Goal: Information Seeking & Learning: Learn about a topic

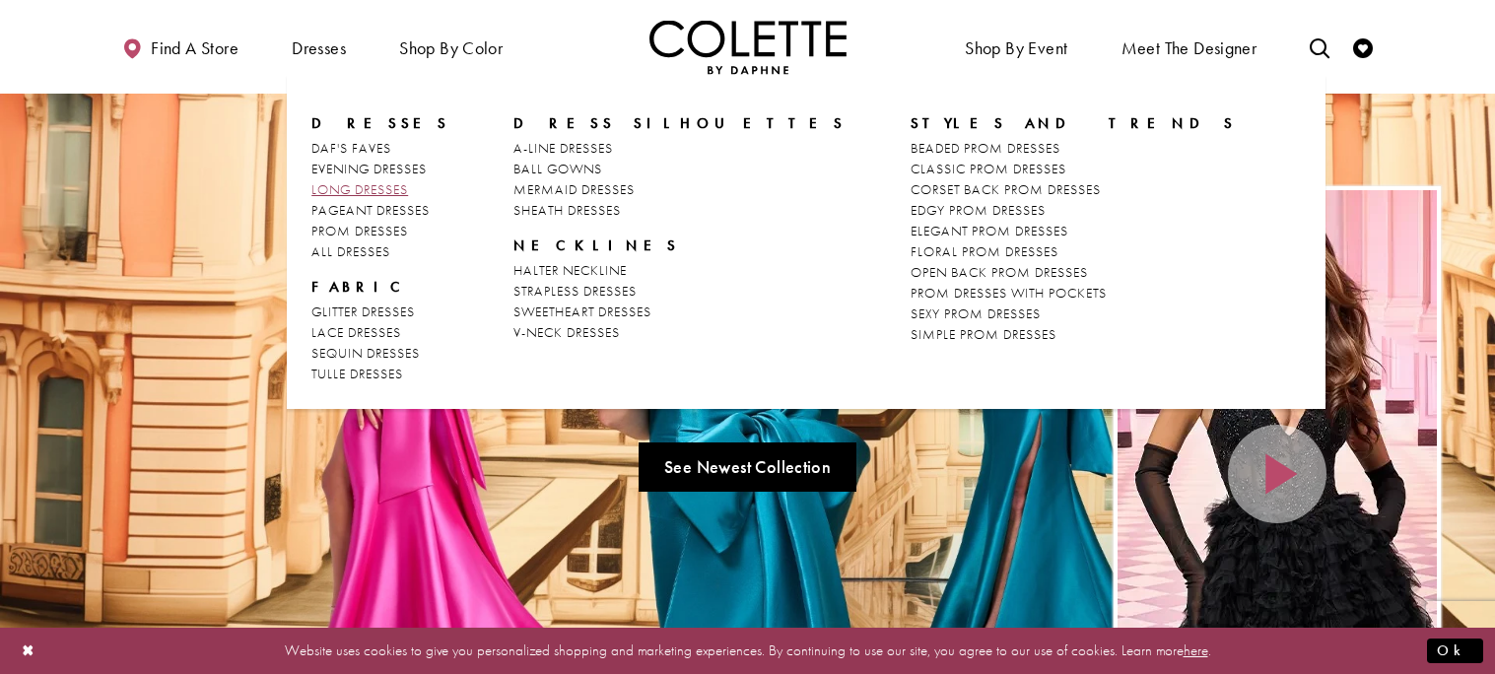
click at [415, 191] on link "LONG DRESSES" at bounding box center [380, 189] width 138 height 21
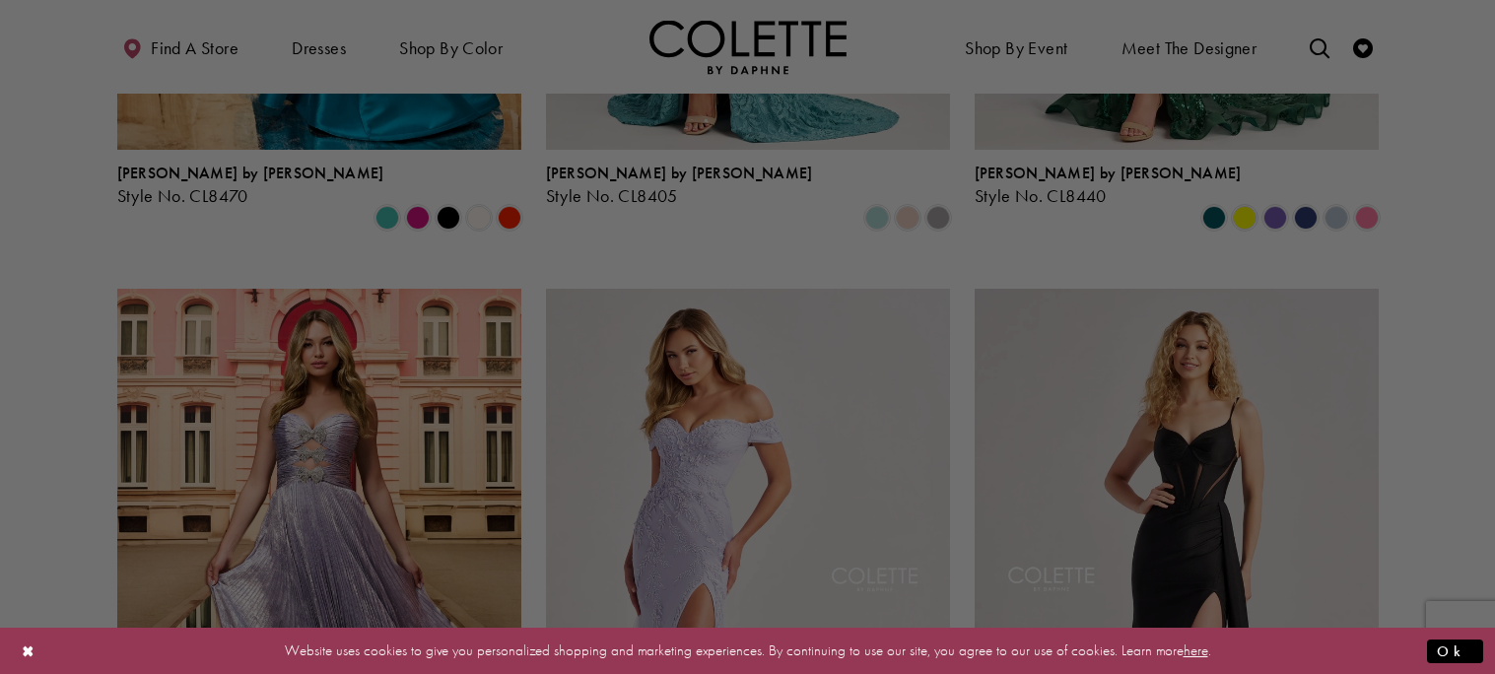
scroll to position [710, 0]
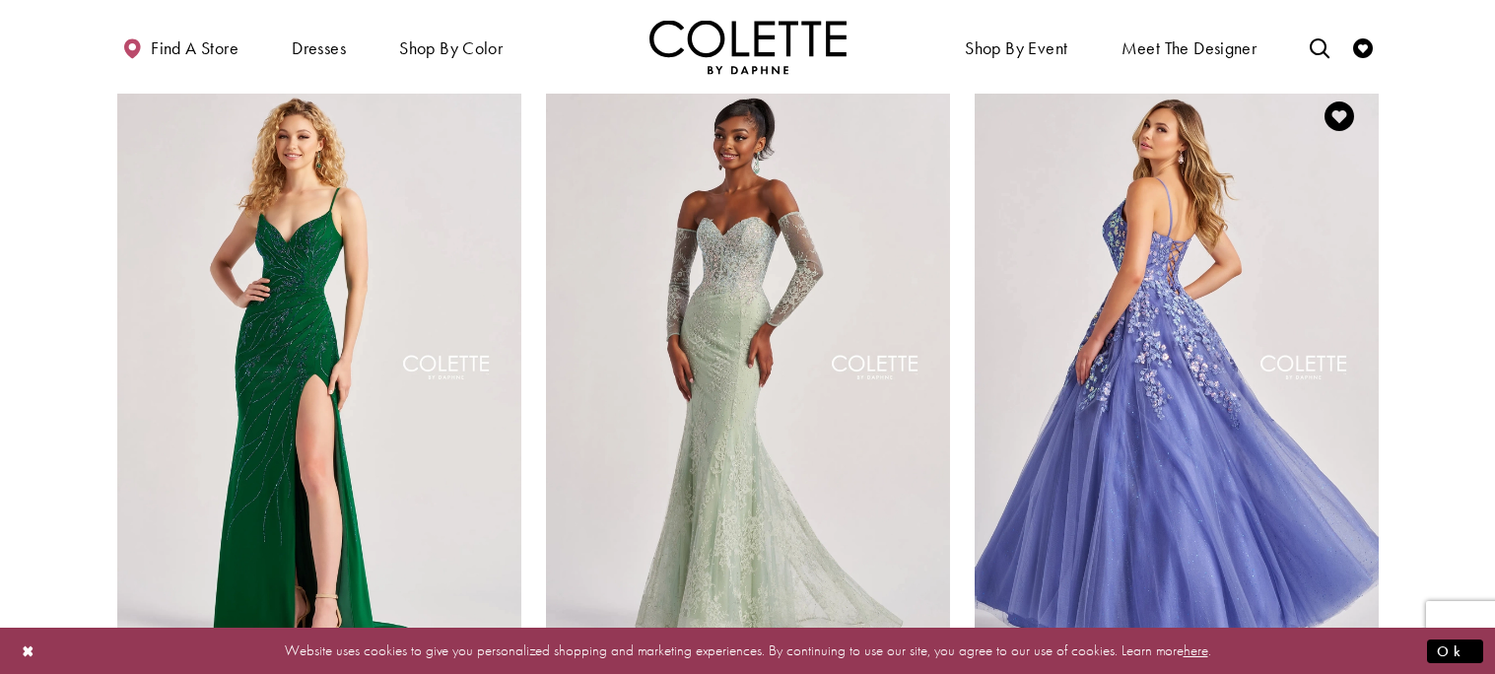
click at [1370, 406] on img "Visit Colette by Daphne Style No. CL8420 Page" at bounding box center [1176, 370] width 404 height 587
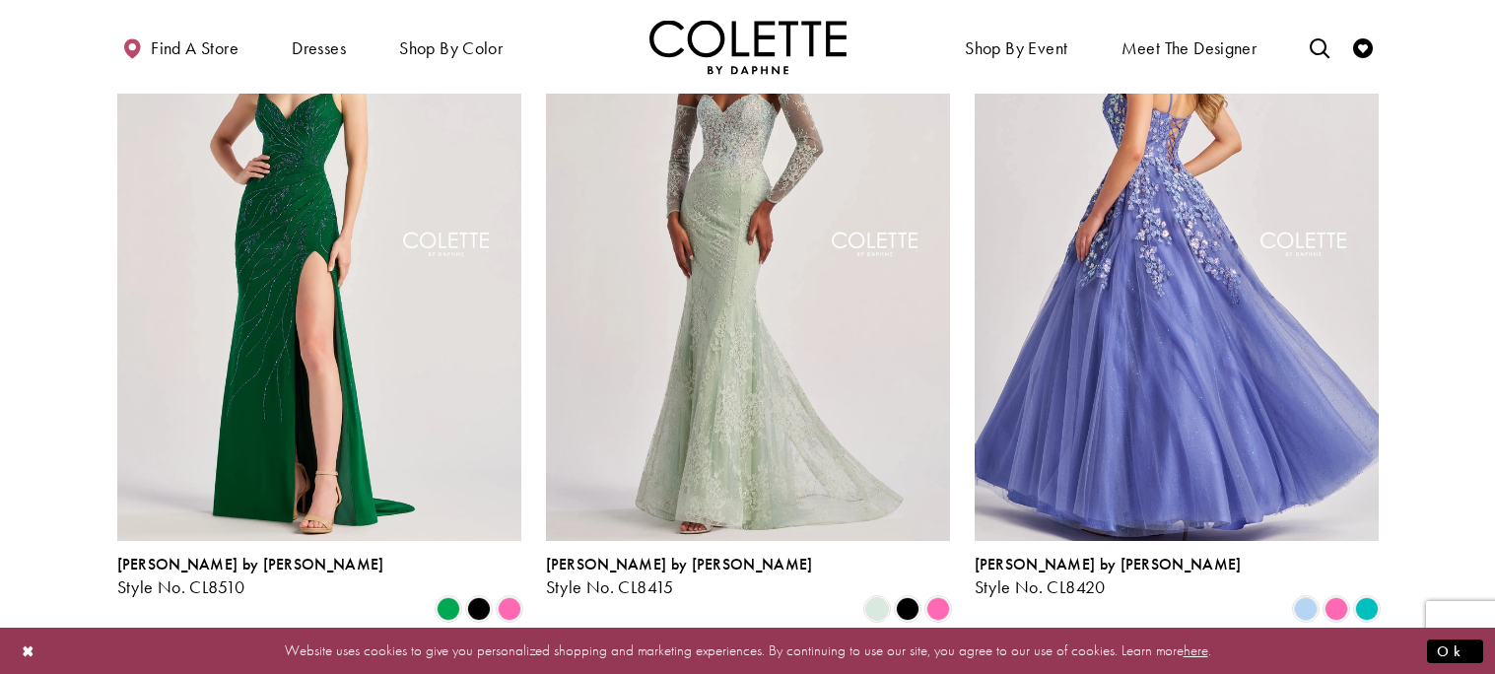
scroll to position [1828, 0]
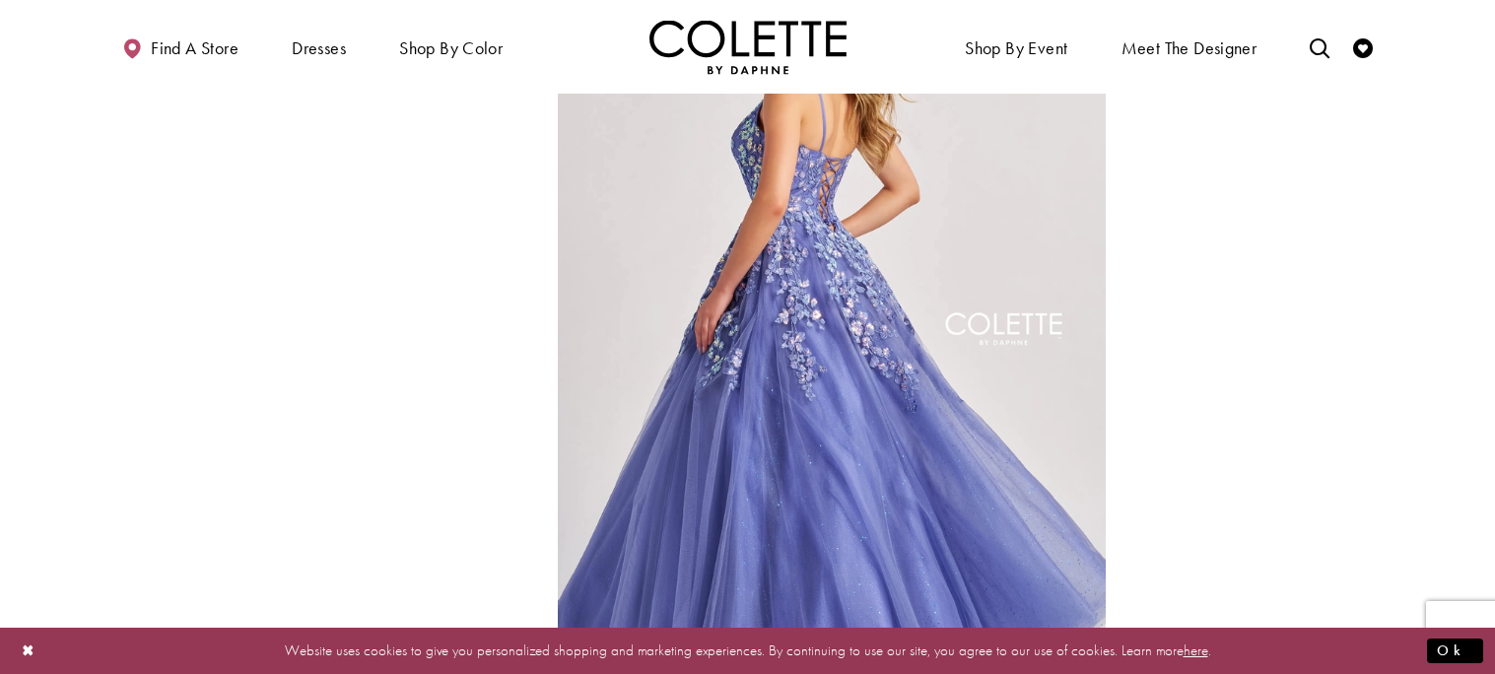
scroll to position [997, 0]
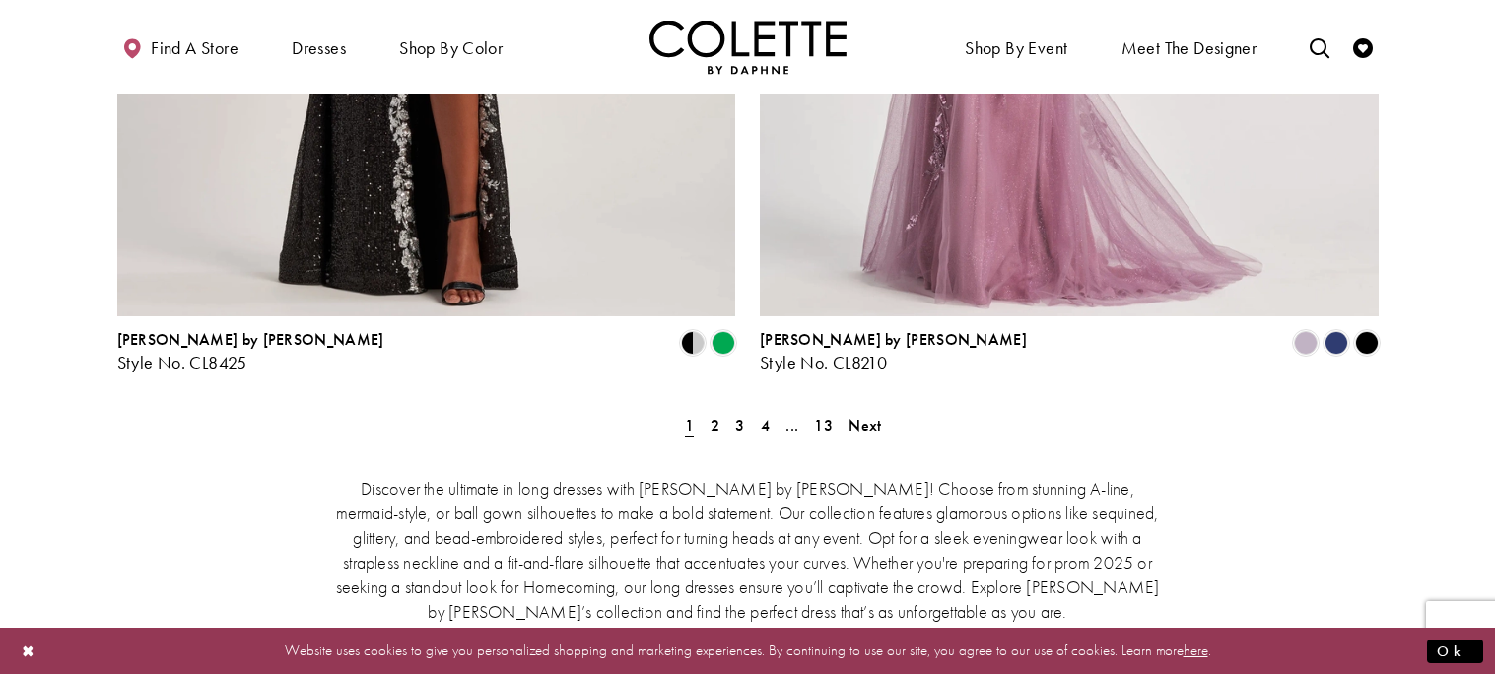
scroll to position [3675, 0]
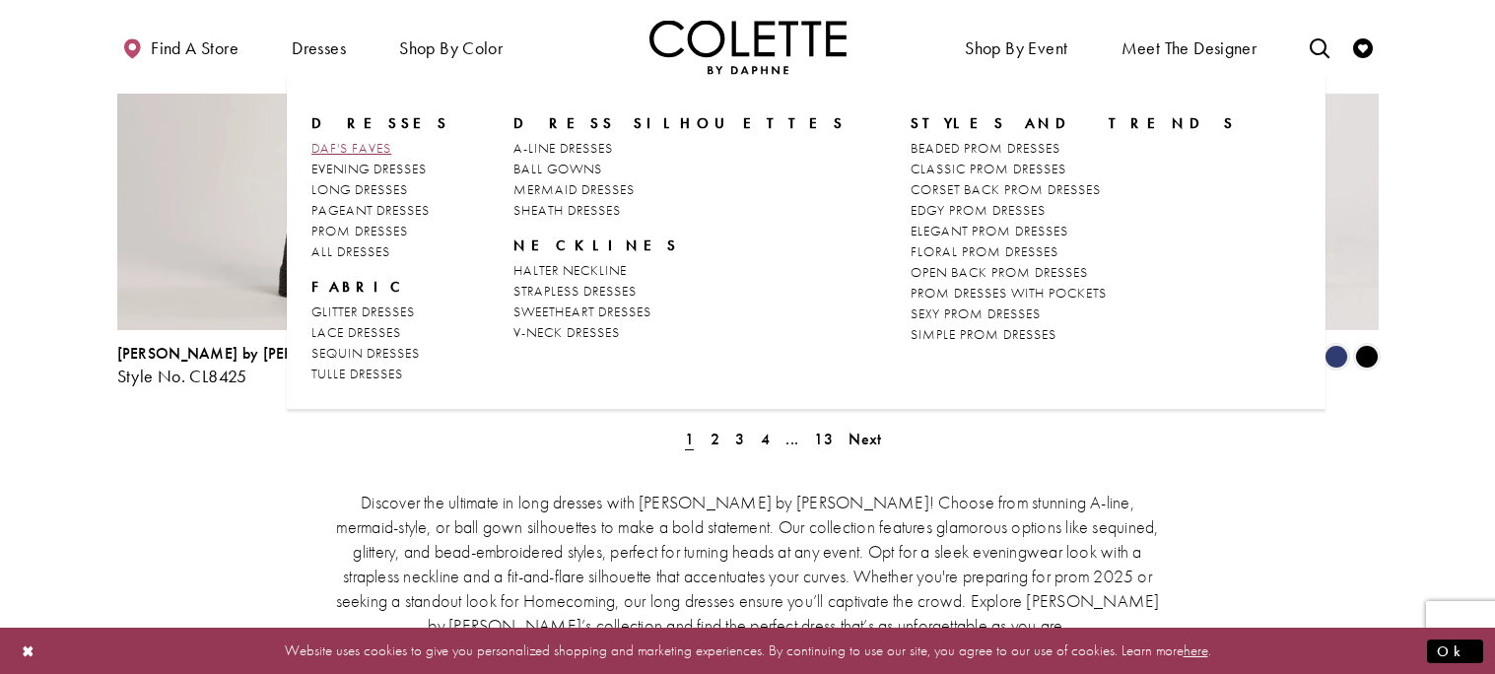
click at [338, 152] on span "DAF'S FAVES" at bounding box center [351, 148] width 80 height 18
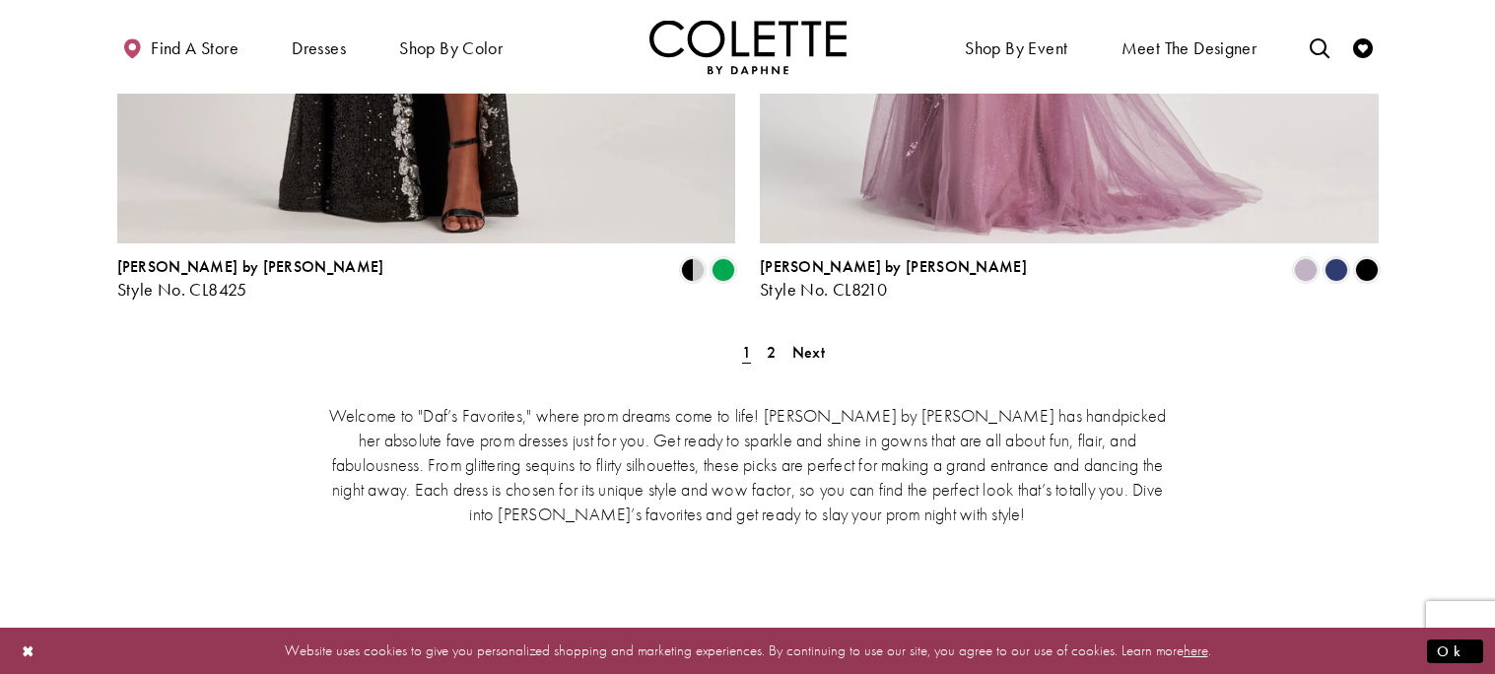
scroll to position [3764, 0]
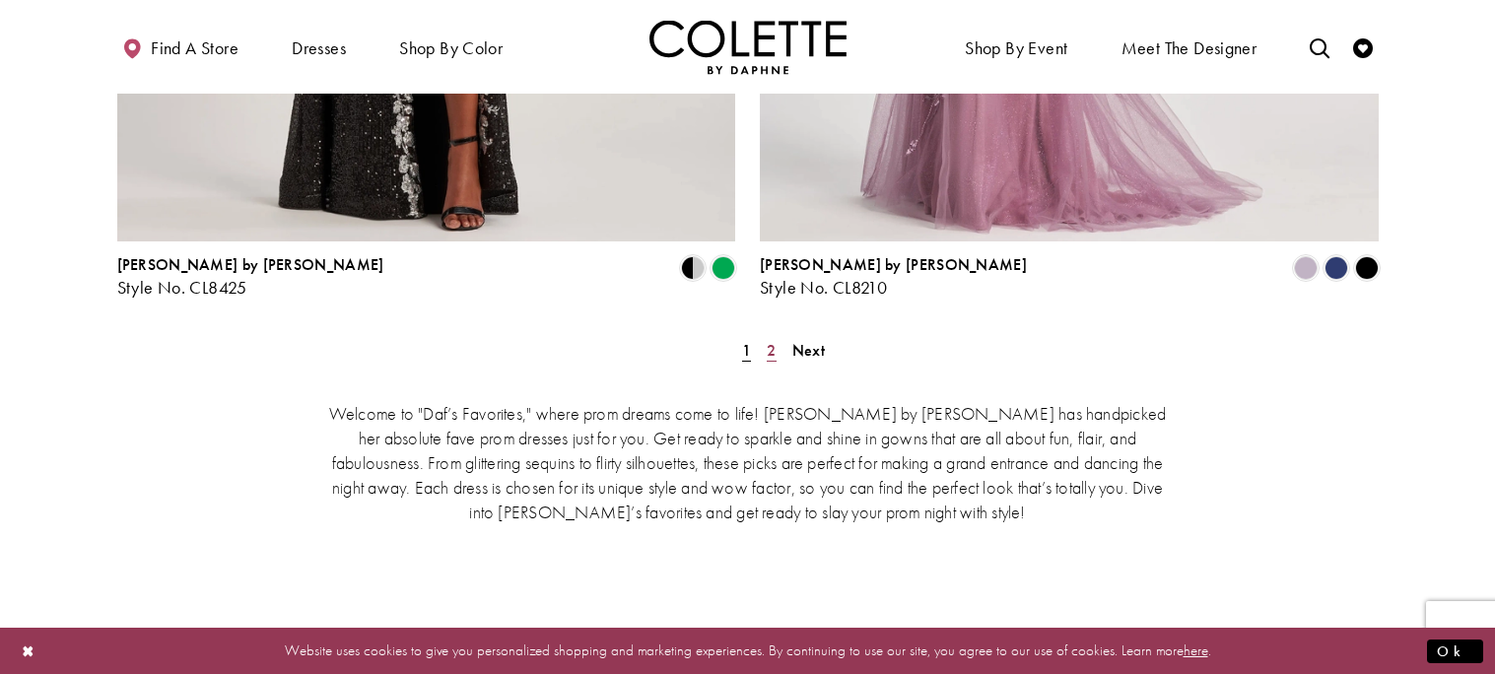
click at [772, 340] on span "2" at bounding box center [771, 350] width 9 height 21
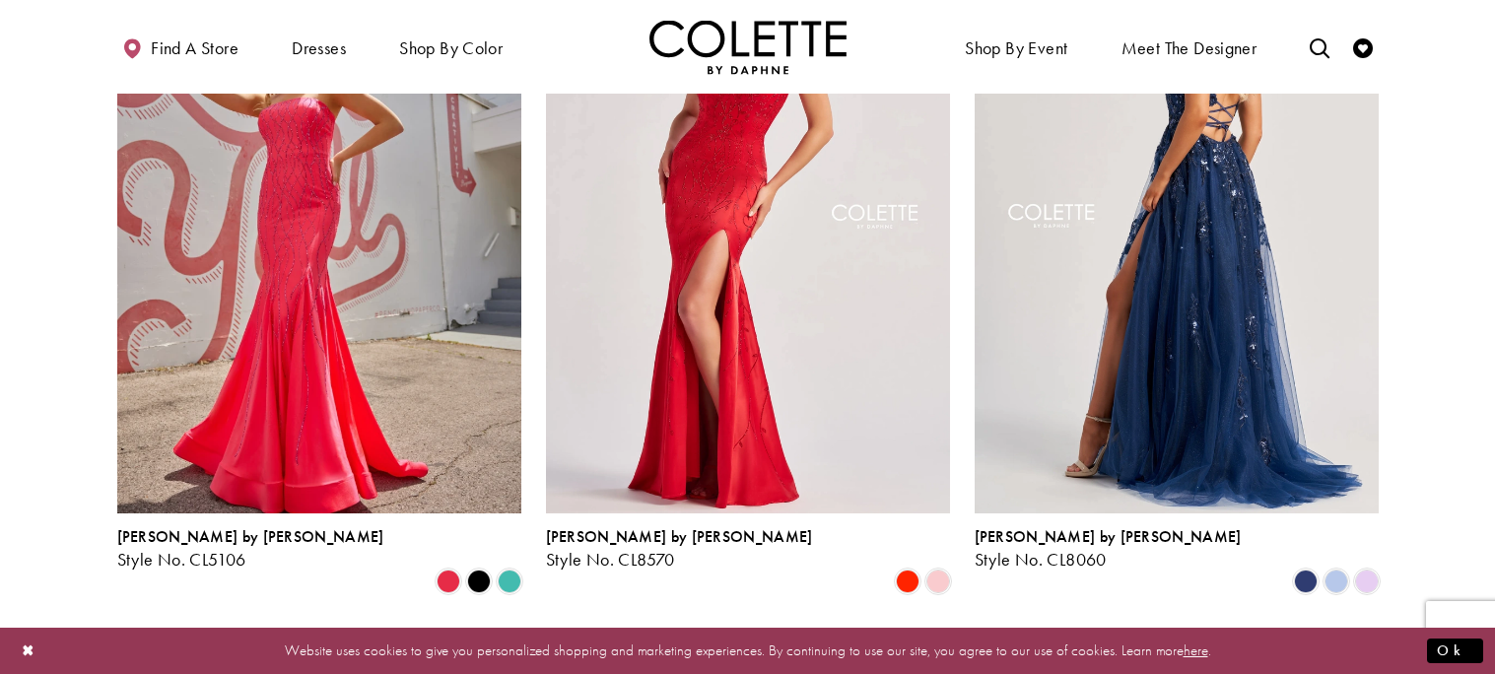
scroll to position [275, 0]
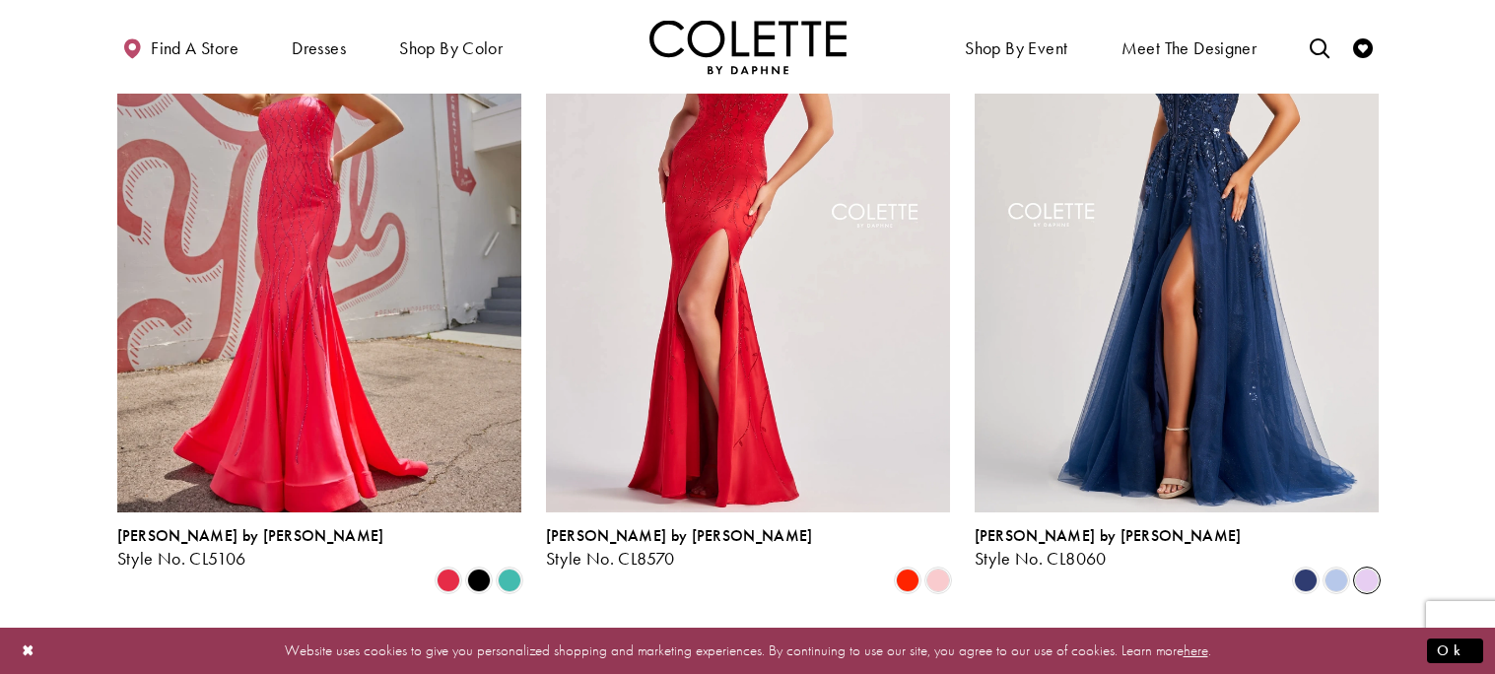
click at [1362, 568] on span "Product List" at bounding box center [1367, 580] width 24 height 24
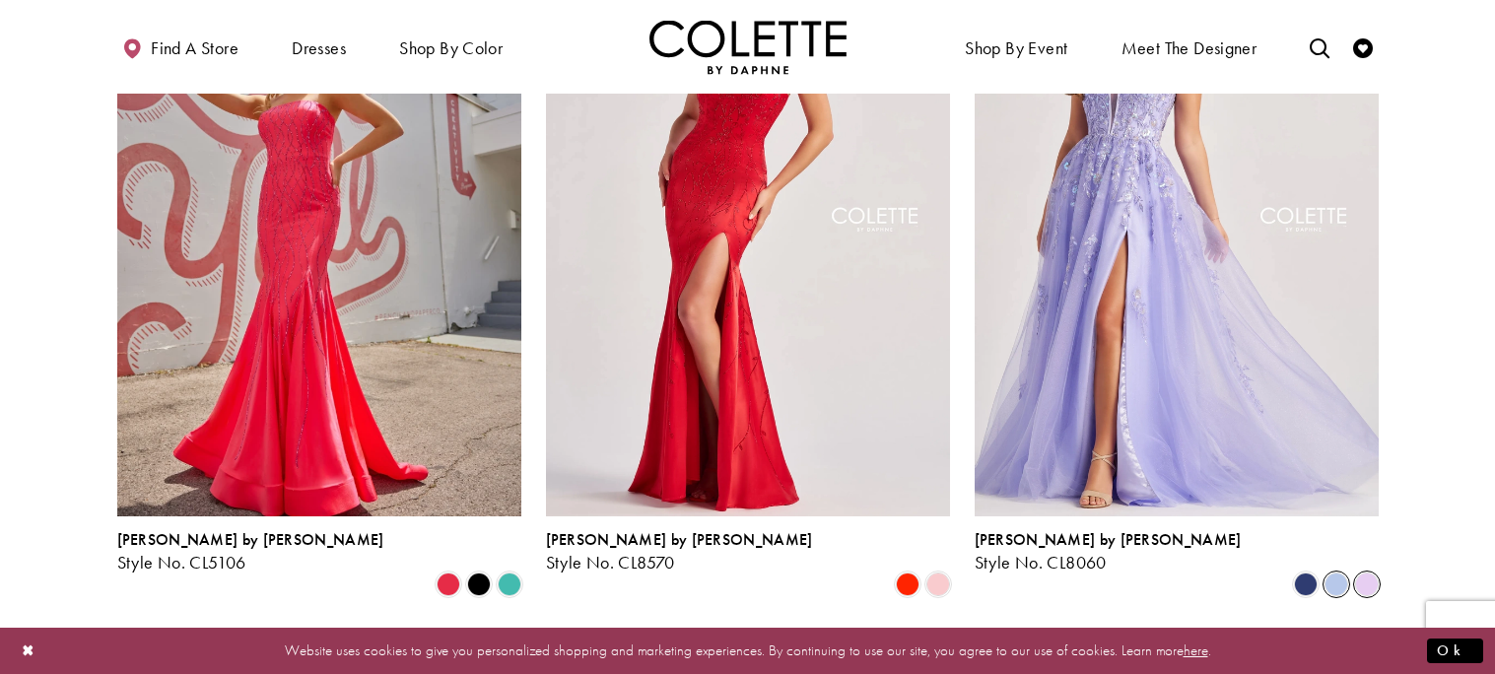
scroll to position [273, 0]
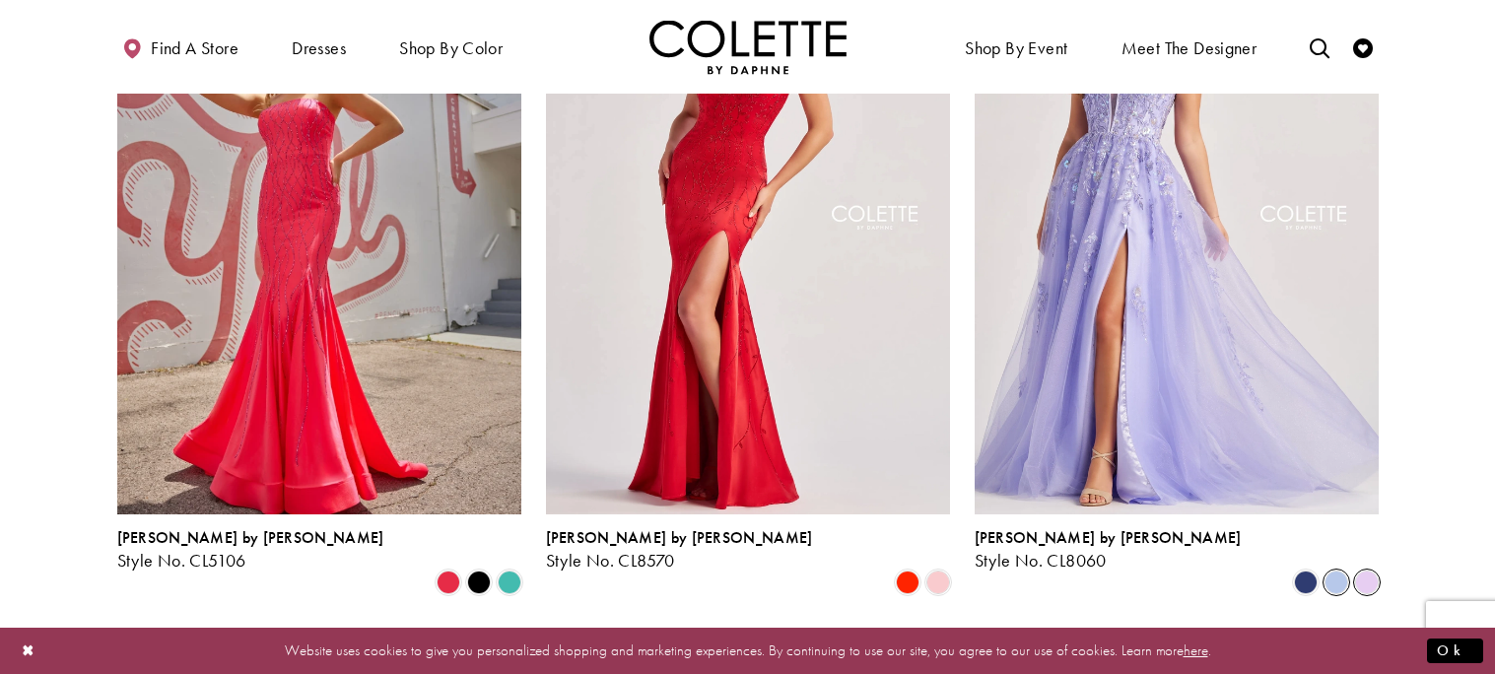
click at [1338, 570] on span "Product List" at bounding box center [1336, 582] width 24 height 24
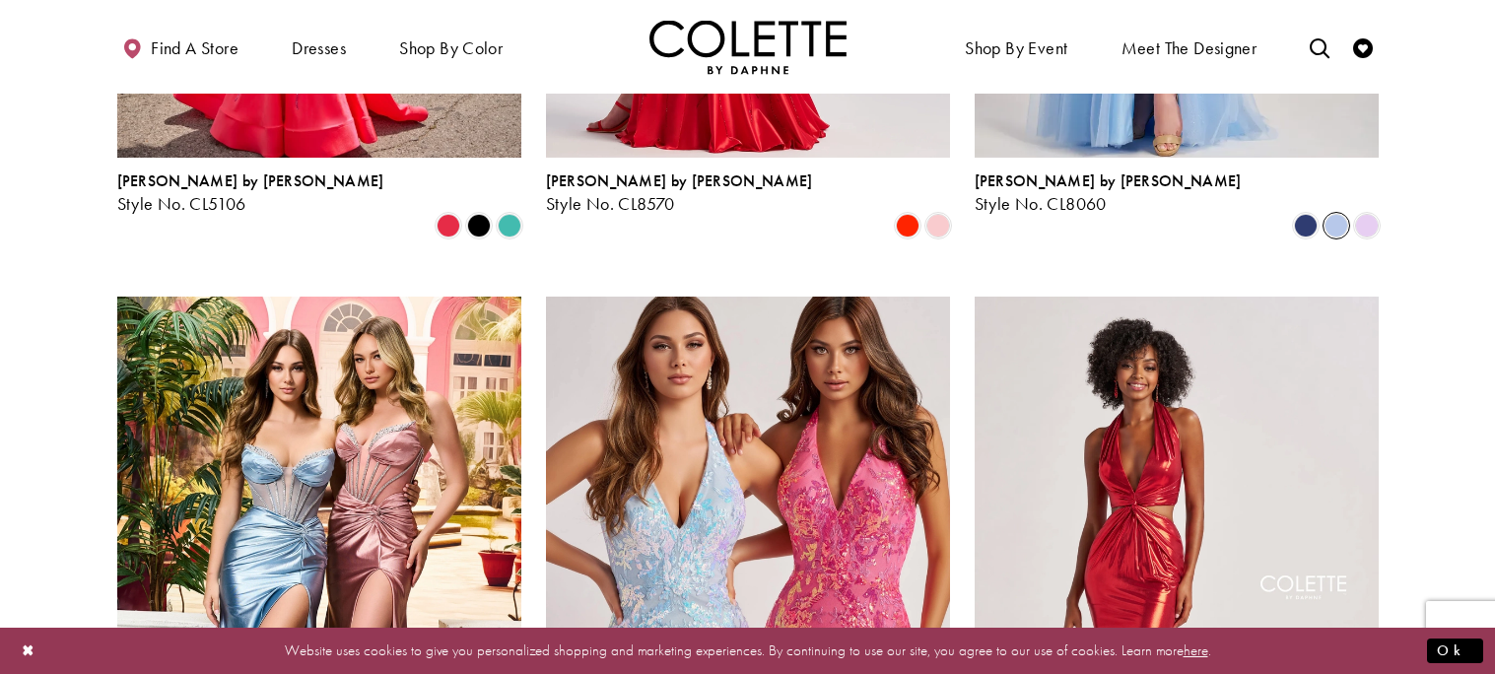
scroll to position [0, 0]
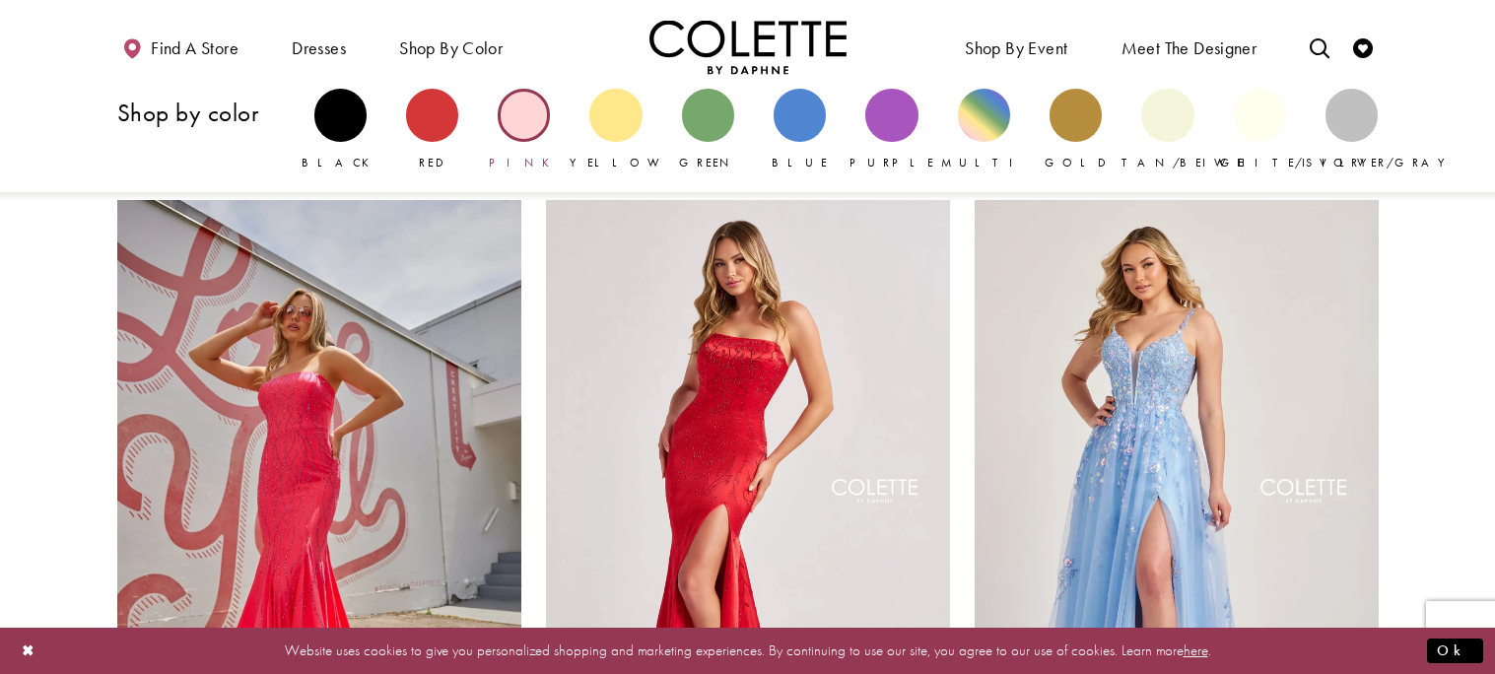
click at [511, 110] on div "Primary block" at bounding box center [524, 115] width 52 height 52
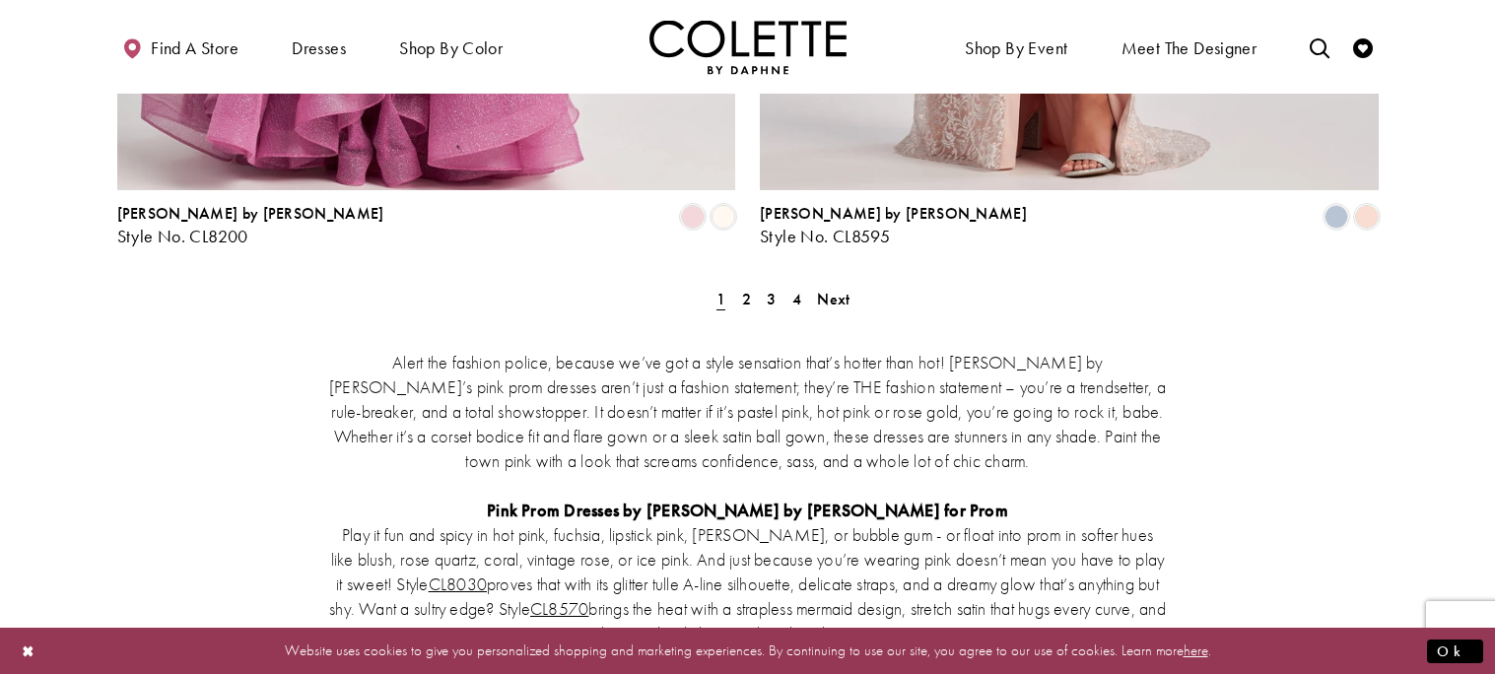
scroll to position [3881, 0]
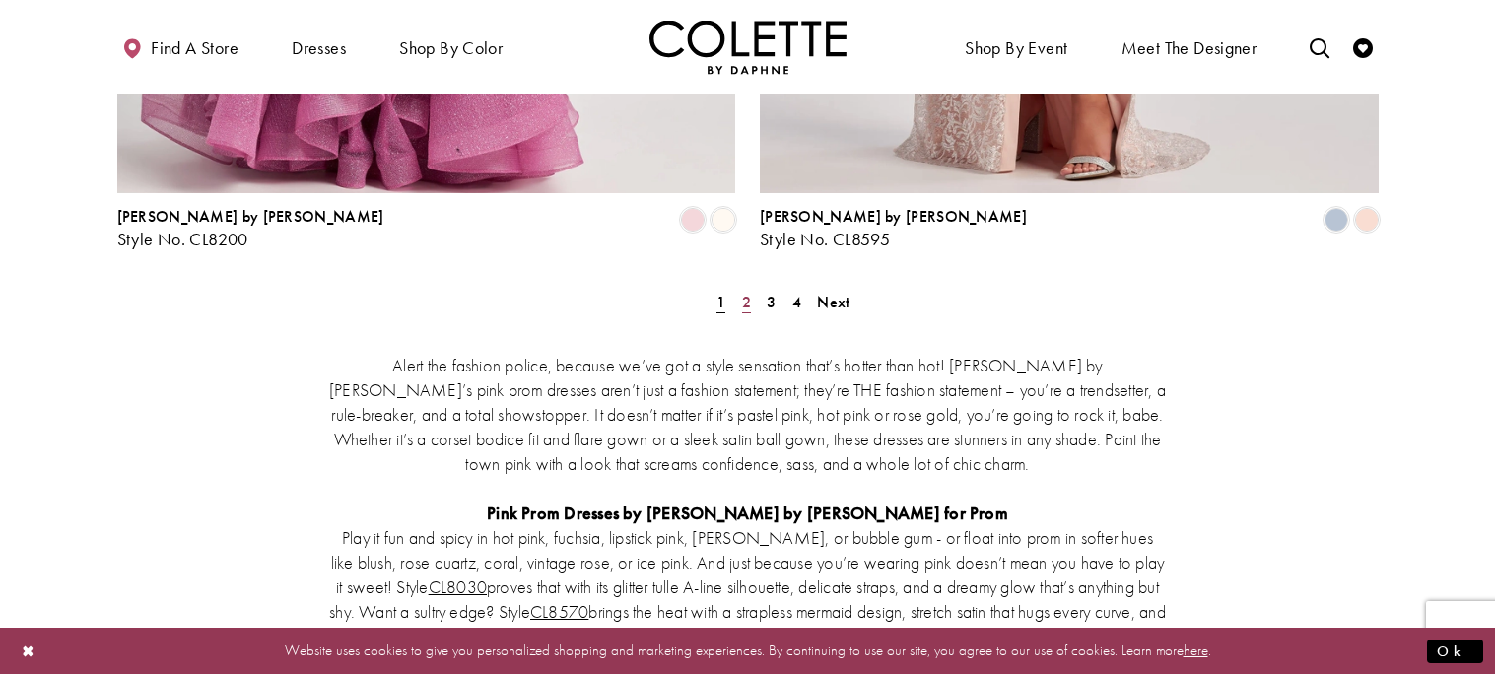
click at [746, 292] on span "2" at bounding box center [746, 302] width 9 height 21
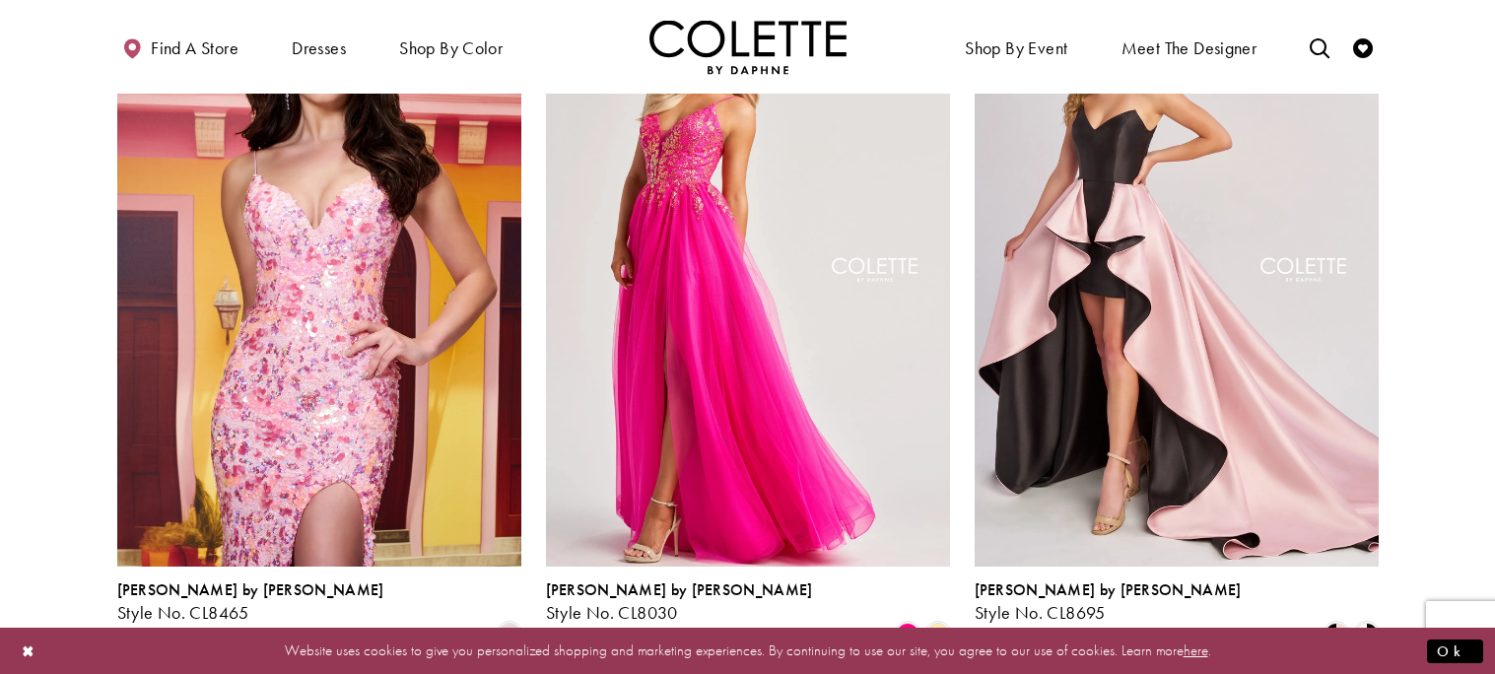
scroll to position [289, 0]
click at [940, 624] on span "Product List" at bounding box center [938, 636] width 24 height 24
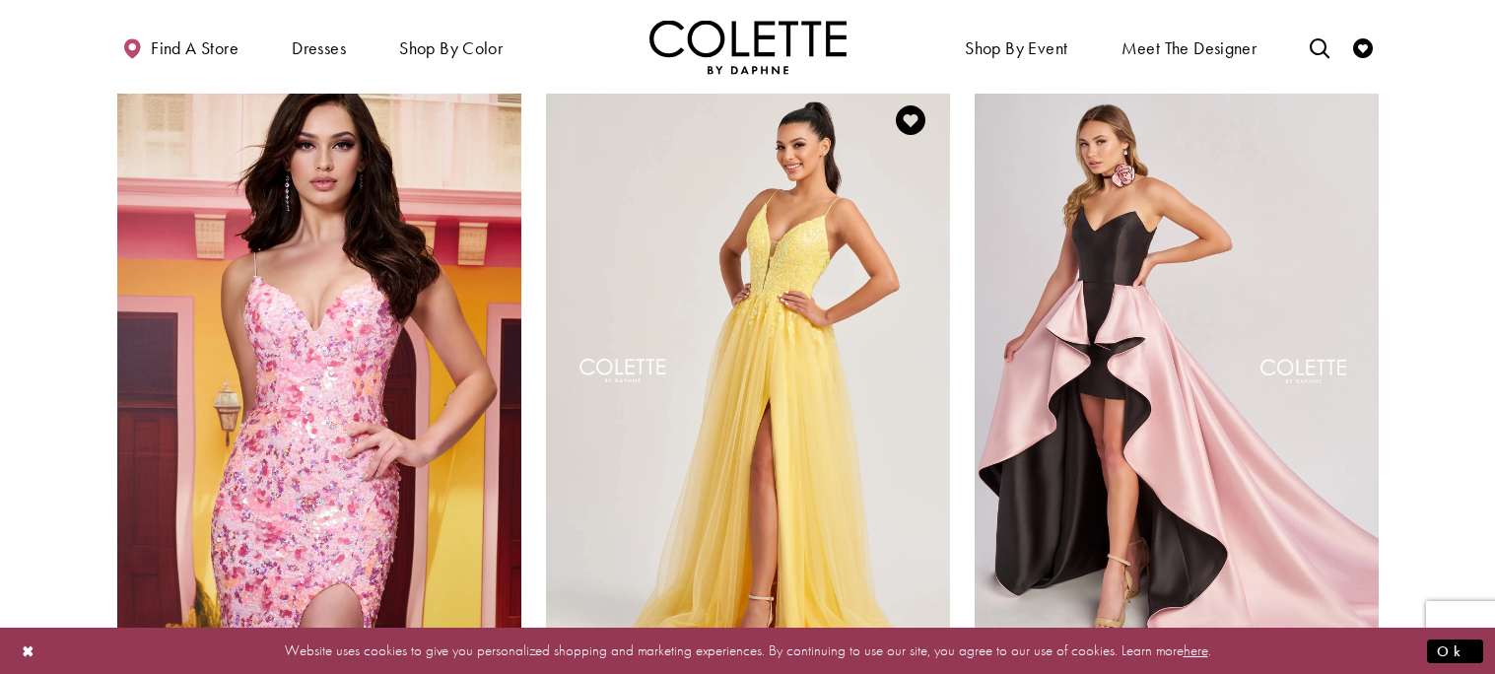
scroll to position [195, 0]
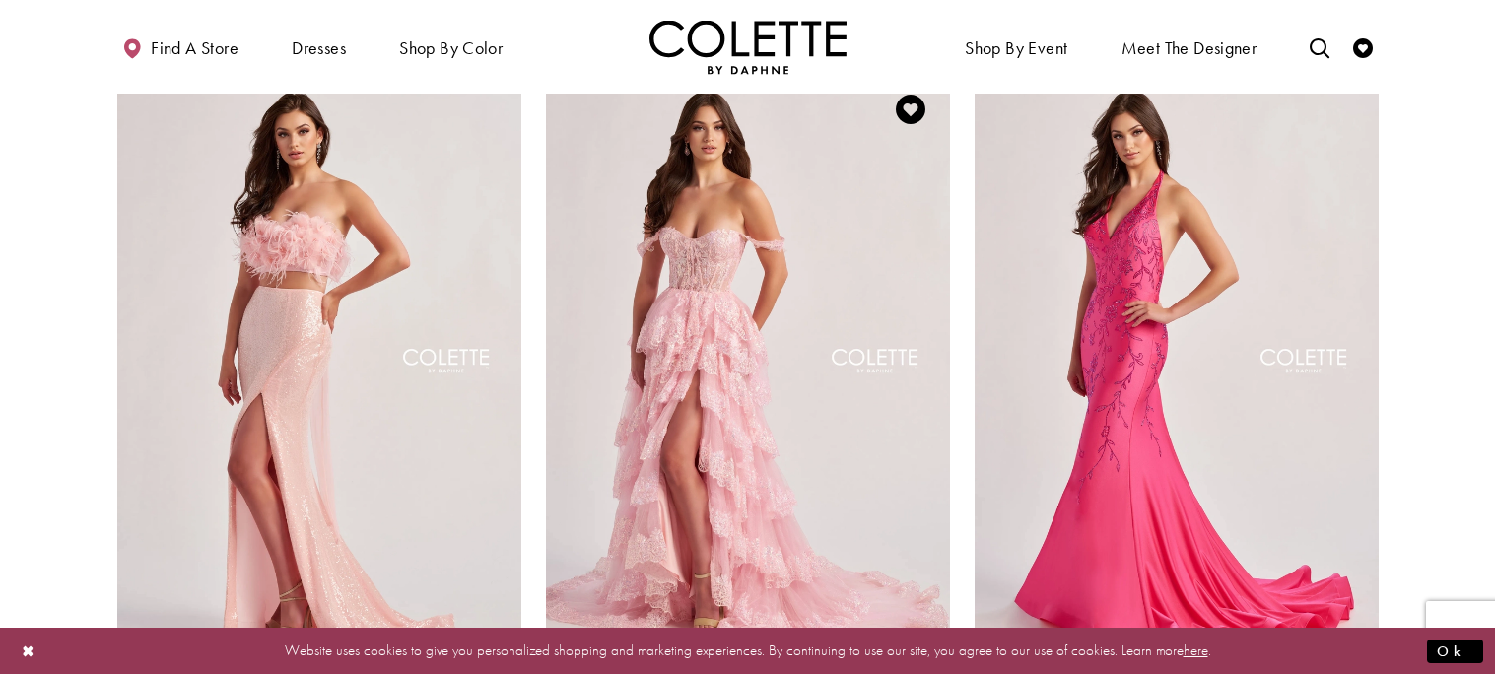
scroll to position [915, 0]
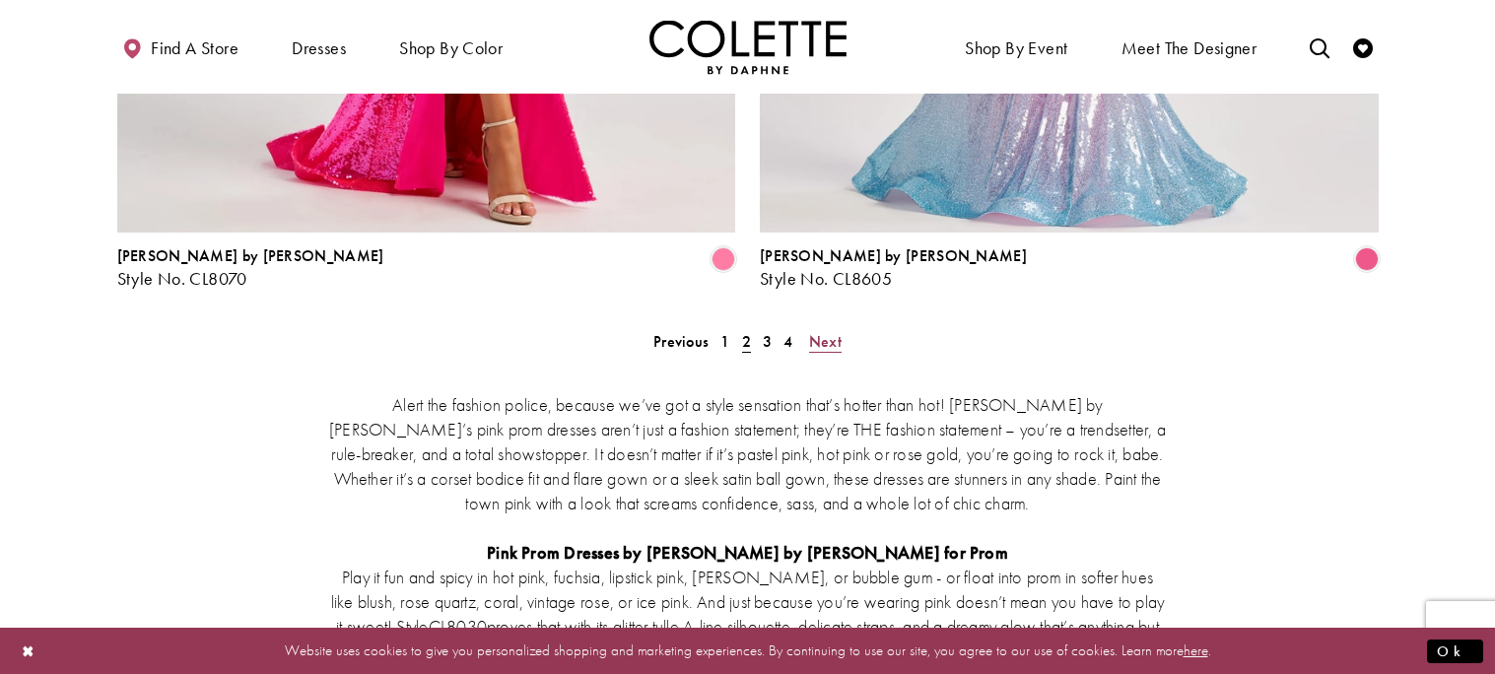
scroll to position [3841, 0]
click at [766, 332] on span "3" at bounding box center [767, 342] width 9 height 21
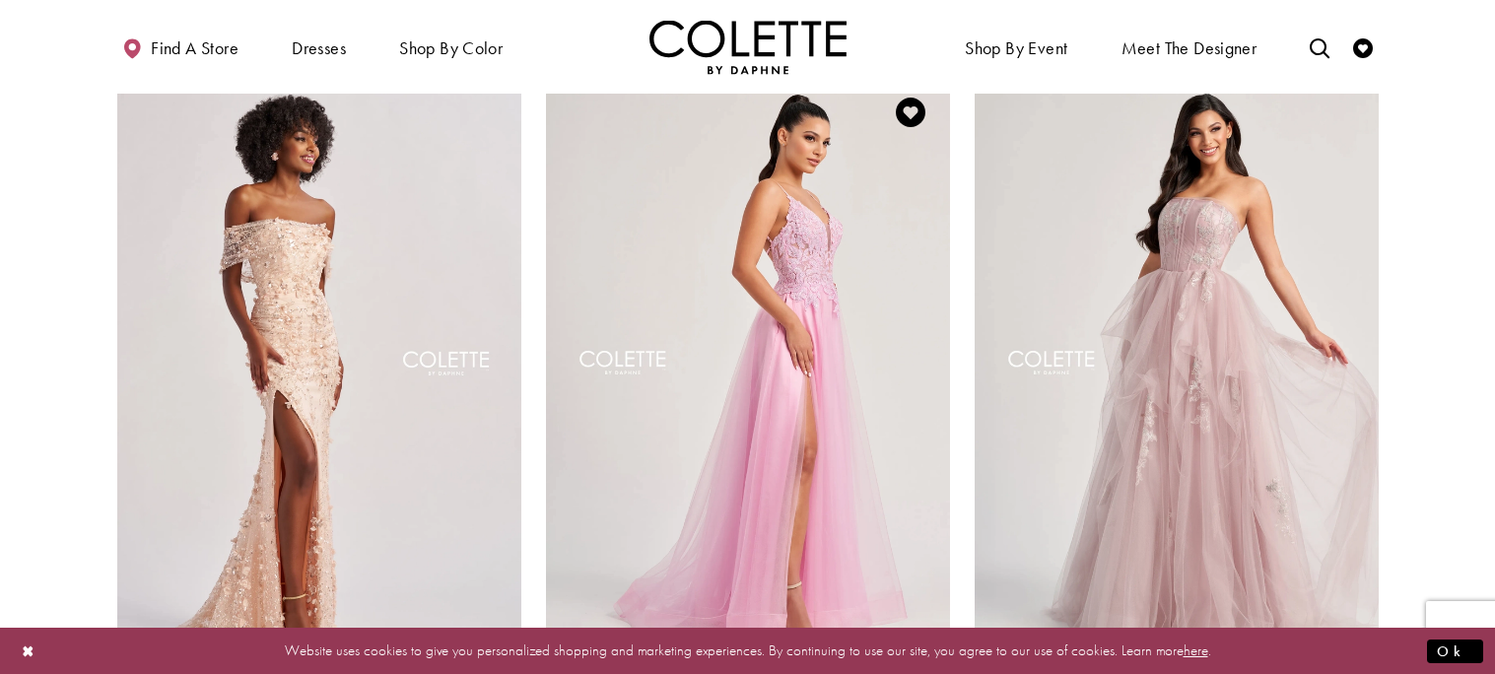
scroll to position [231, 0]
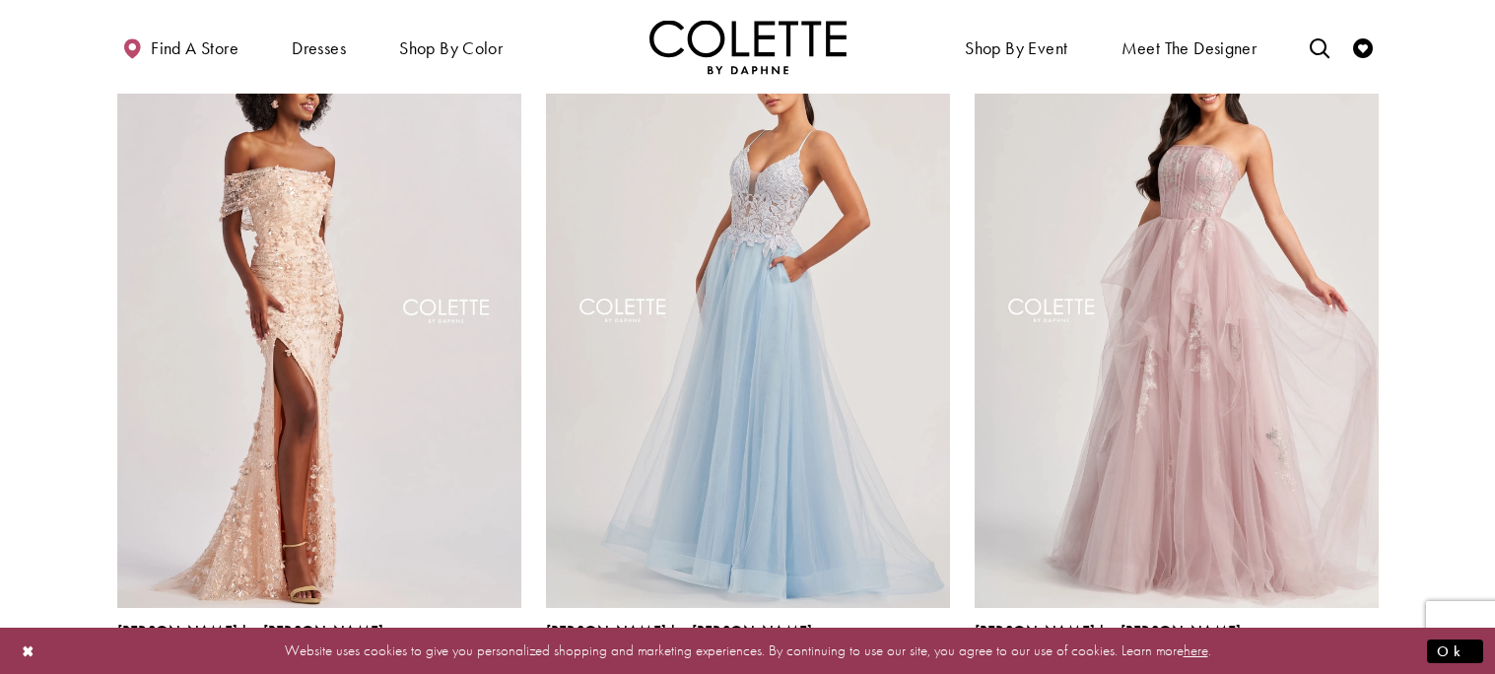
click at [934, 664] on span "Product List" at bounding box center [938, 676] width 24 height 24
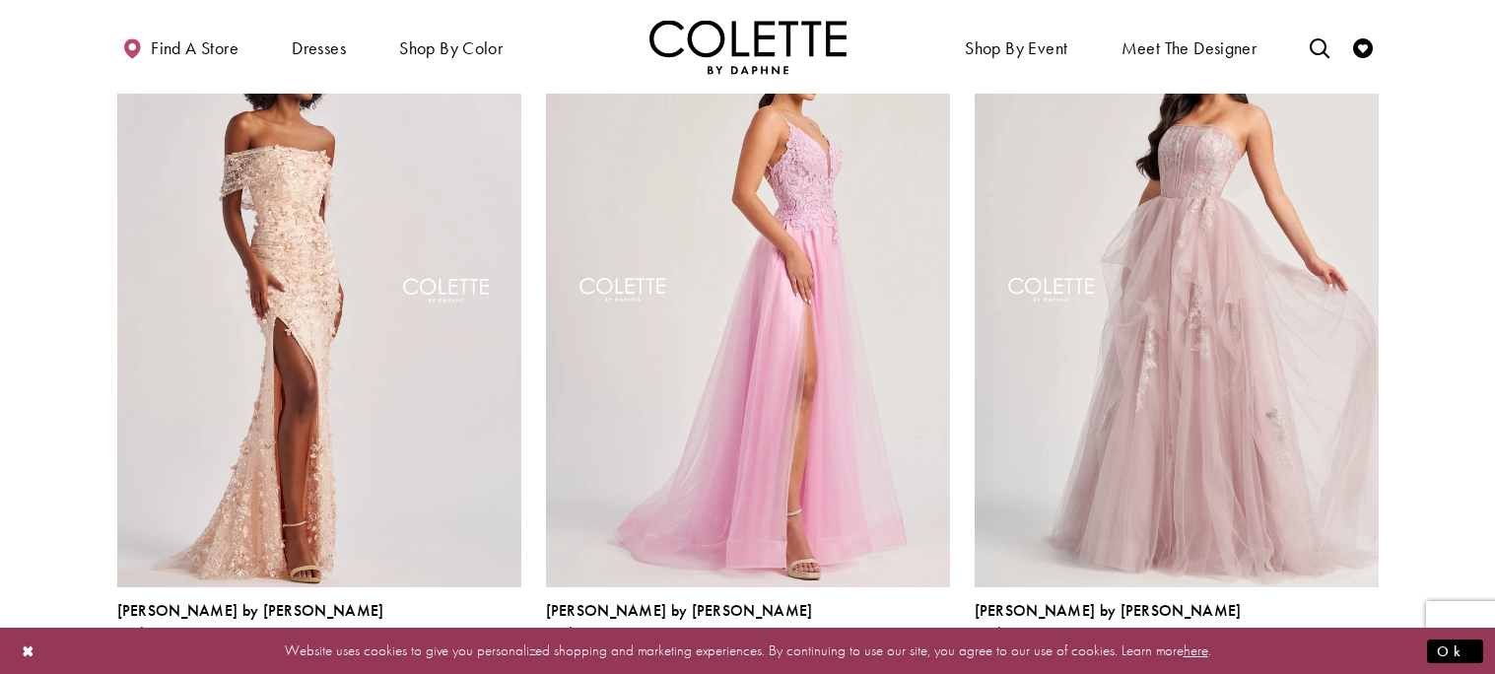
scroll to position [262, 0]
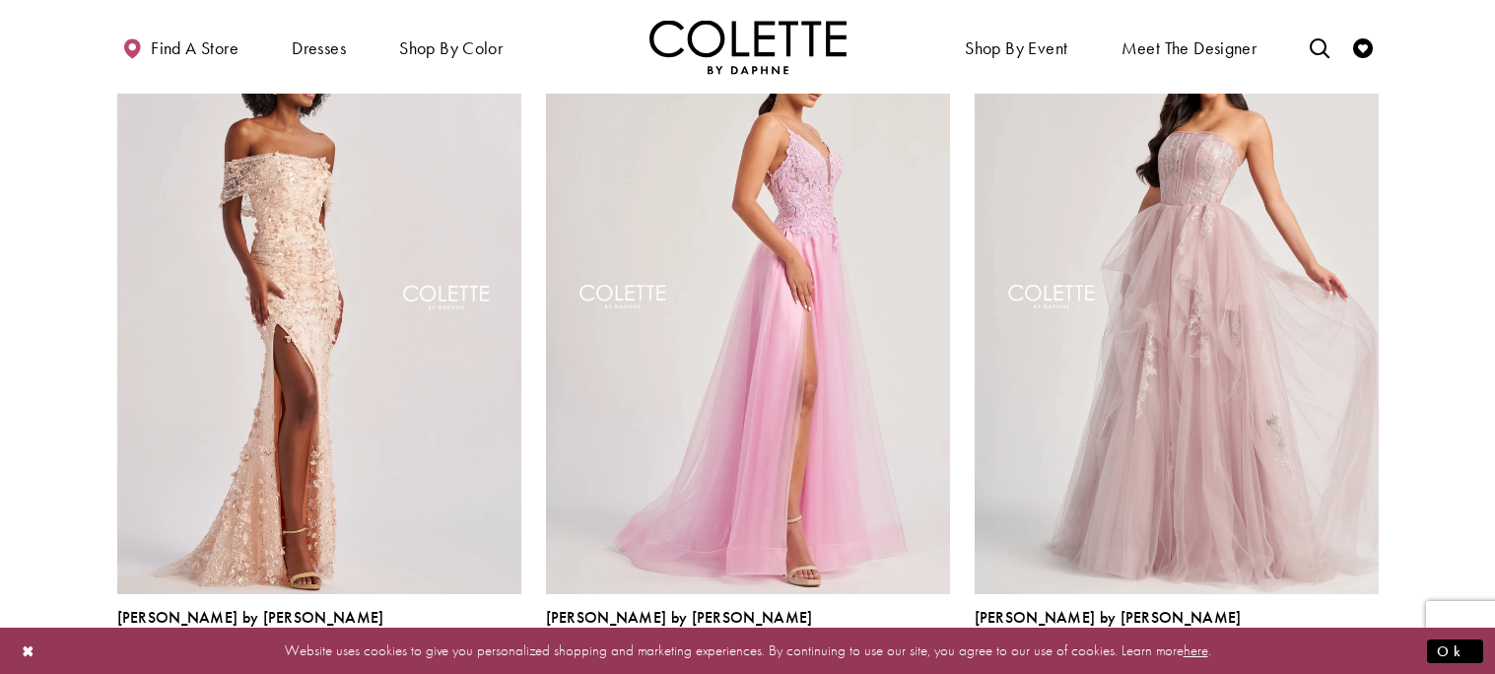
click at [874, 650] on span "Product List" at bounding box center [877, 662] width 24 height 24
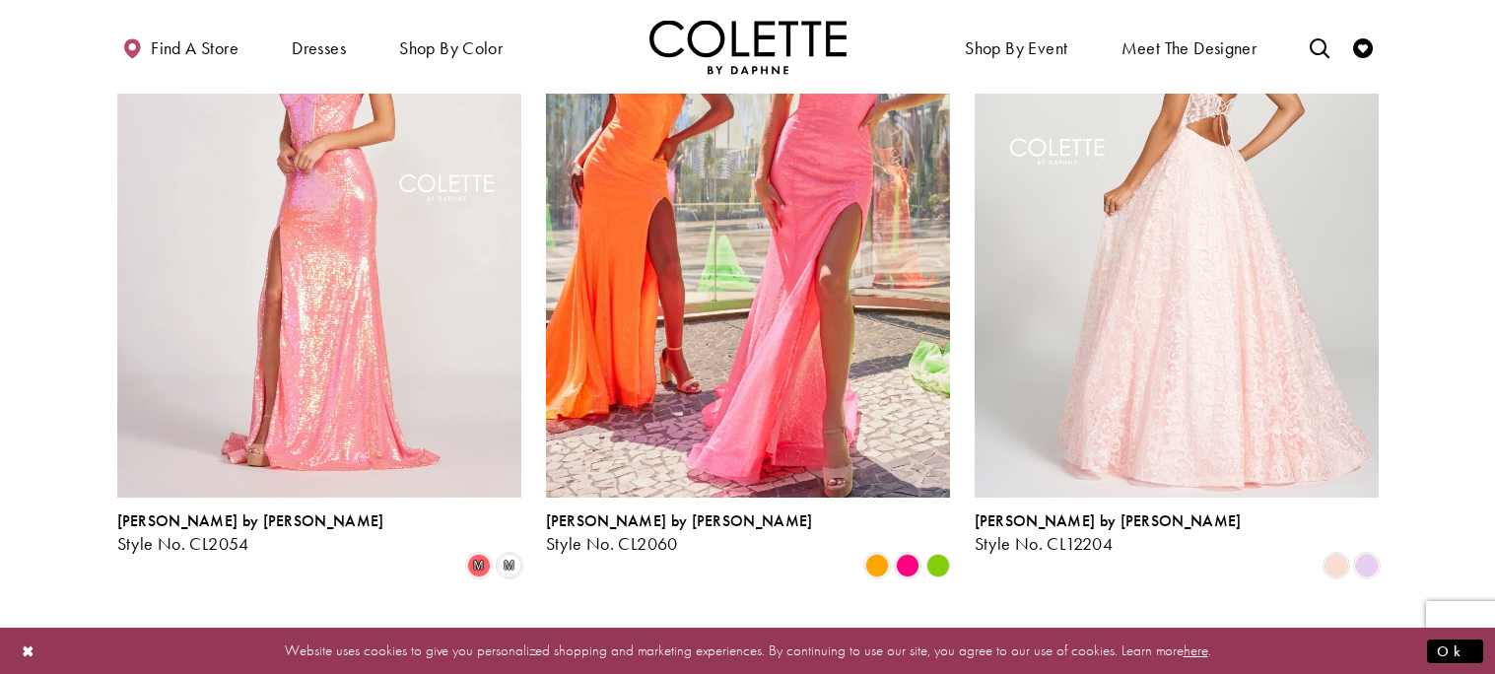
scroll to position [2528, 0]
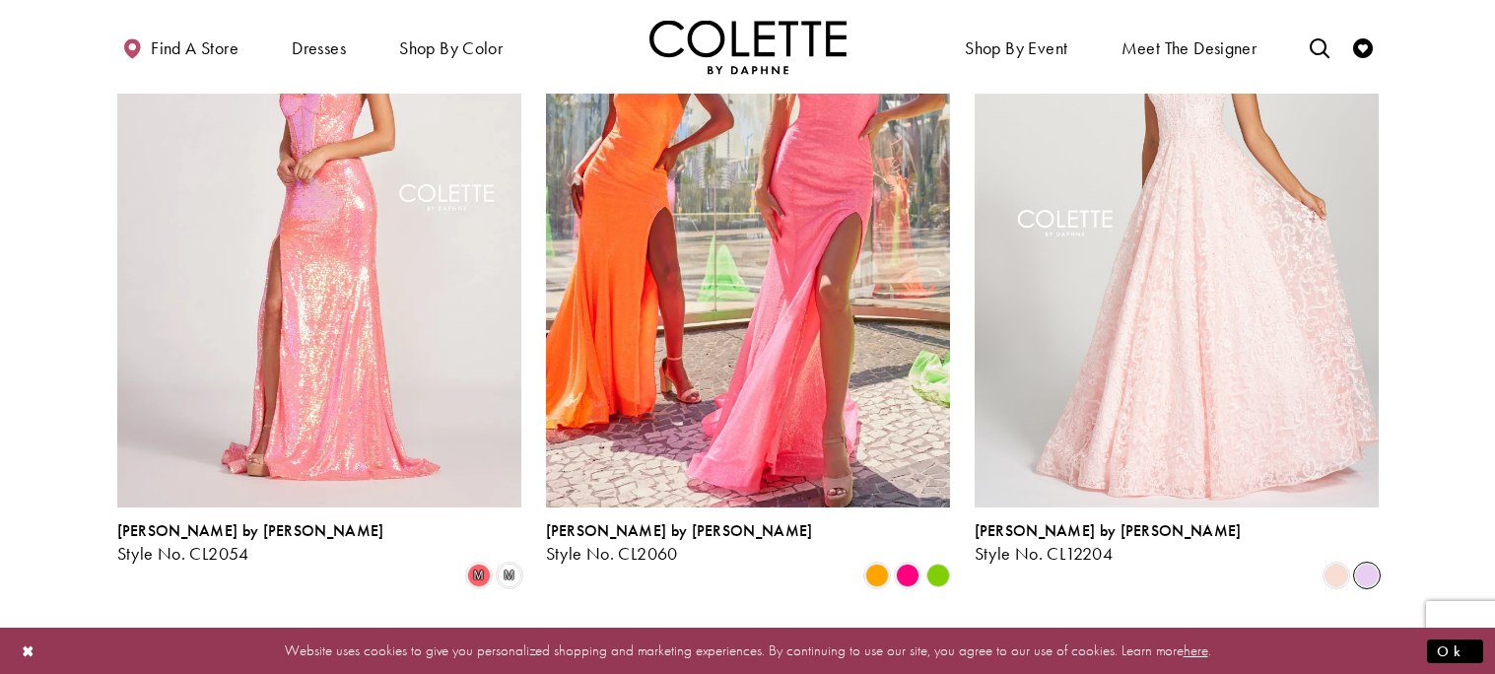
click at [1357, 564] on span "Product List" at bounding box center [1367, 576] width 24 height 24
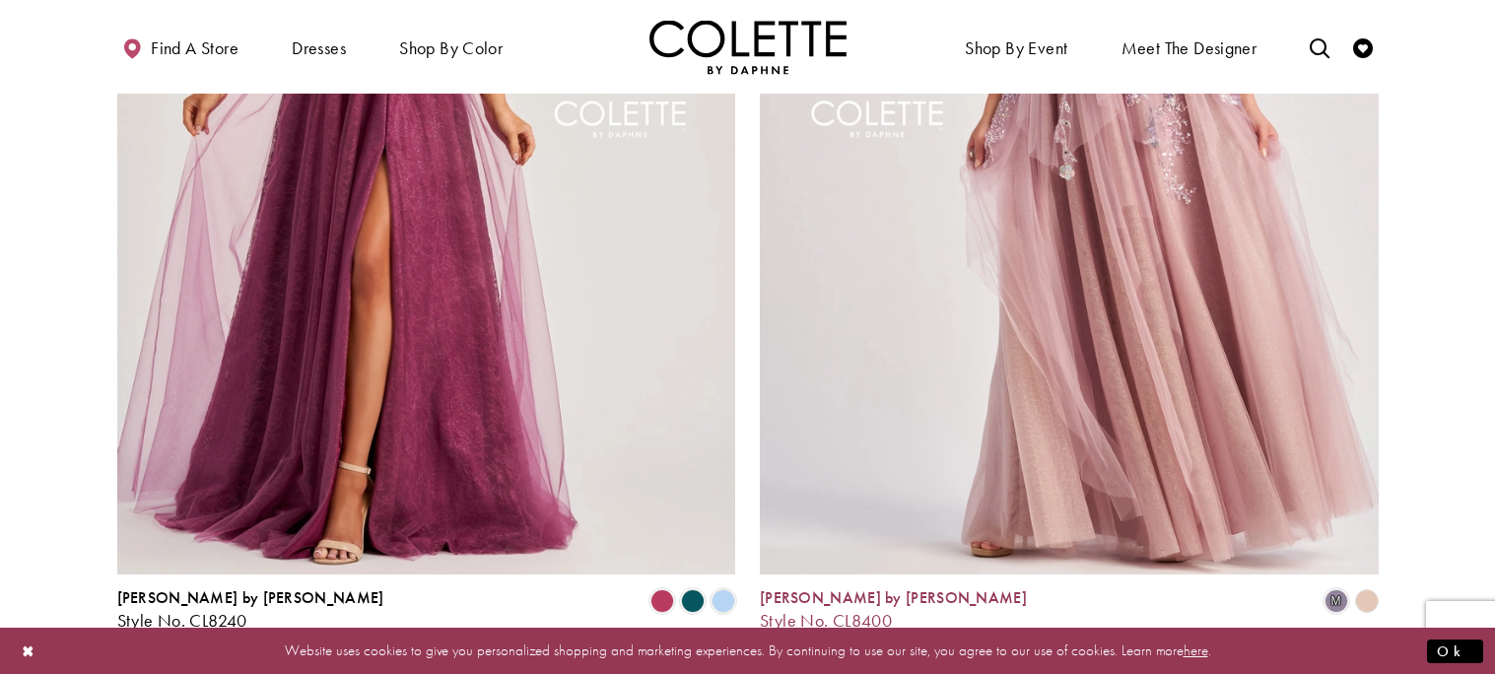
scroll to position [3505, 0]
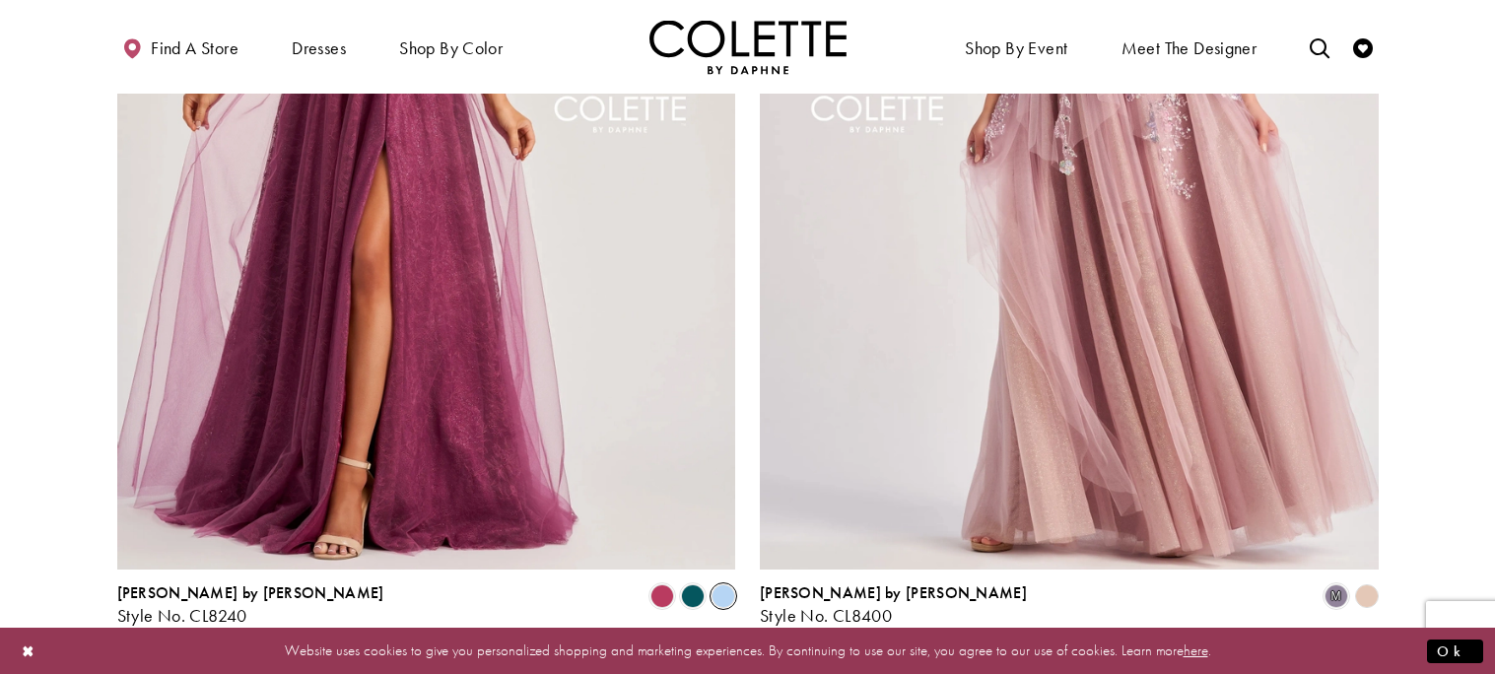
click at [719, 584] on span "Product List" at bounding box center [723, 596] width 24 height 24
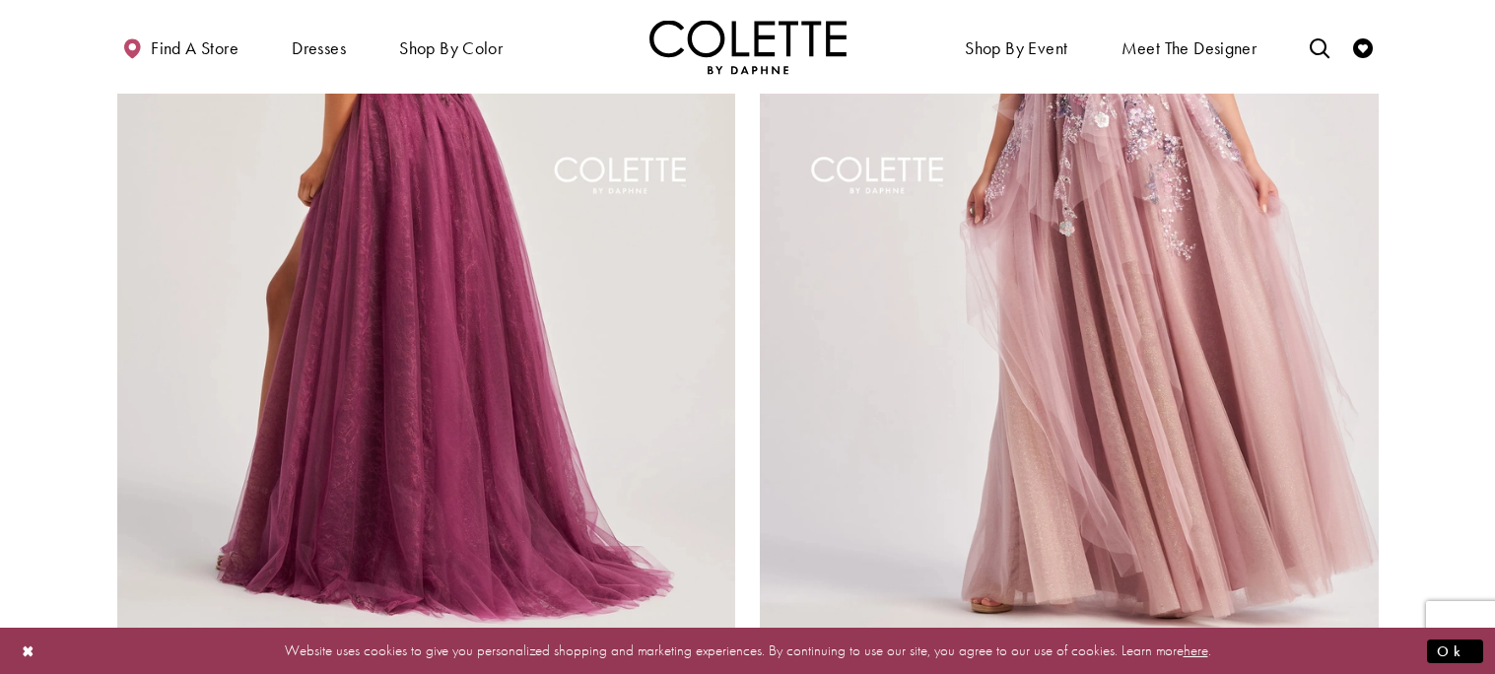
scroll to position [3469, 0]
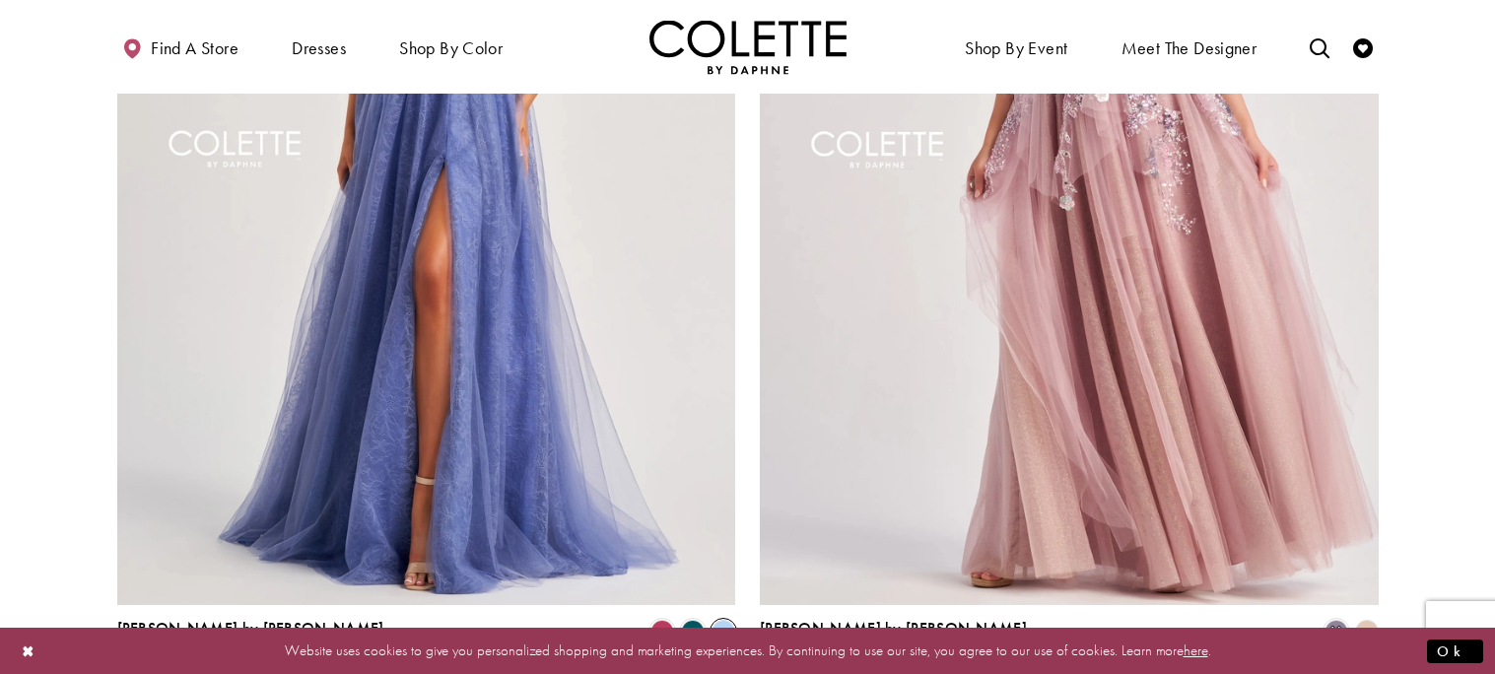
click at [691, 620] on span "Product List" at bounding box center [693, 632] width 24 height 24
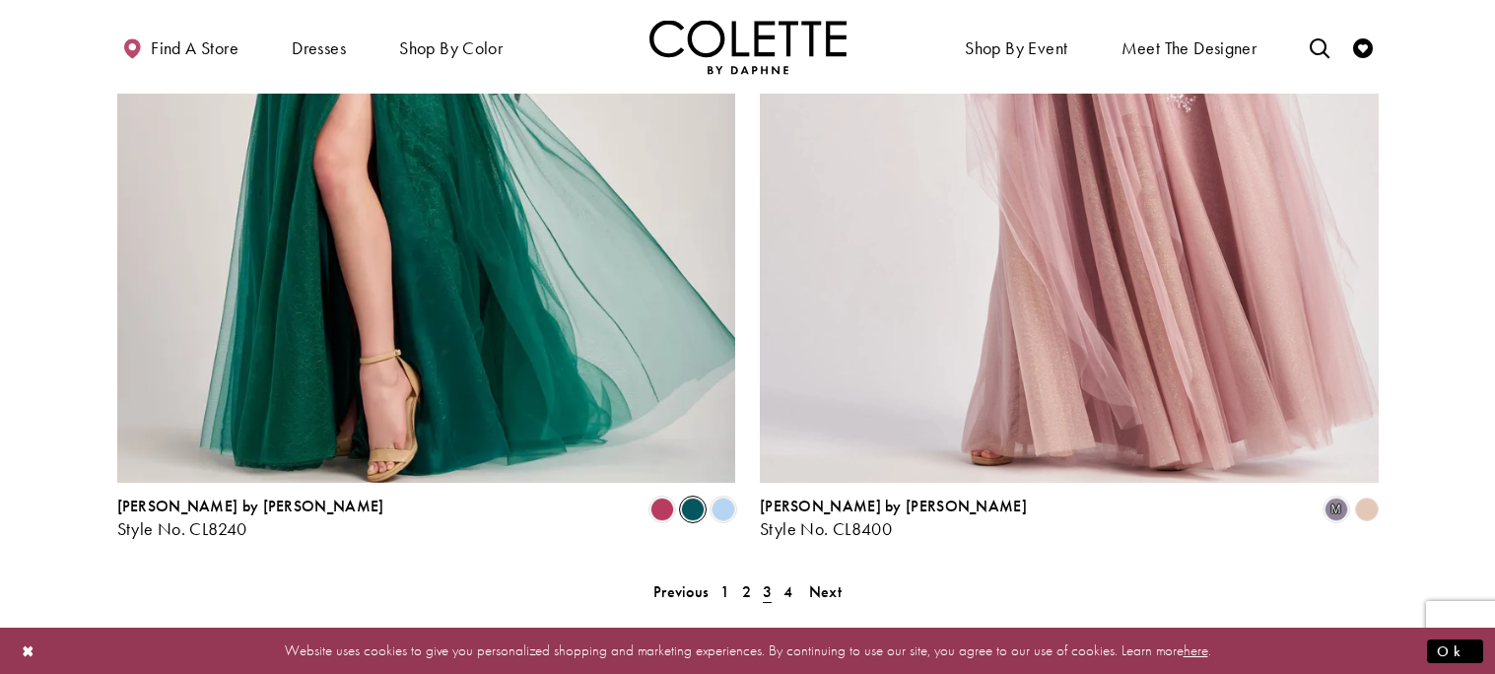
scroll to position [3619, 0]
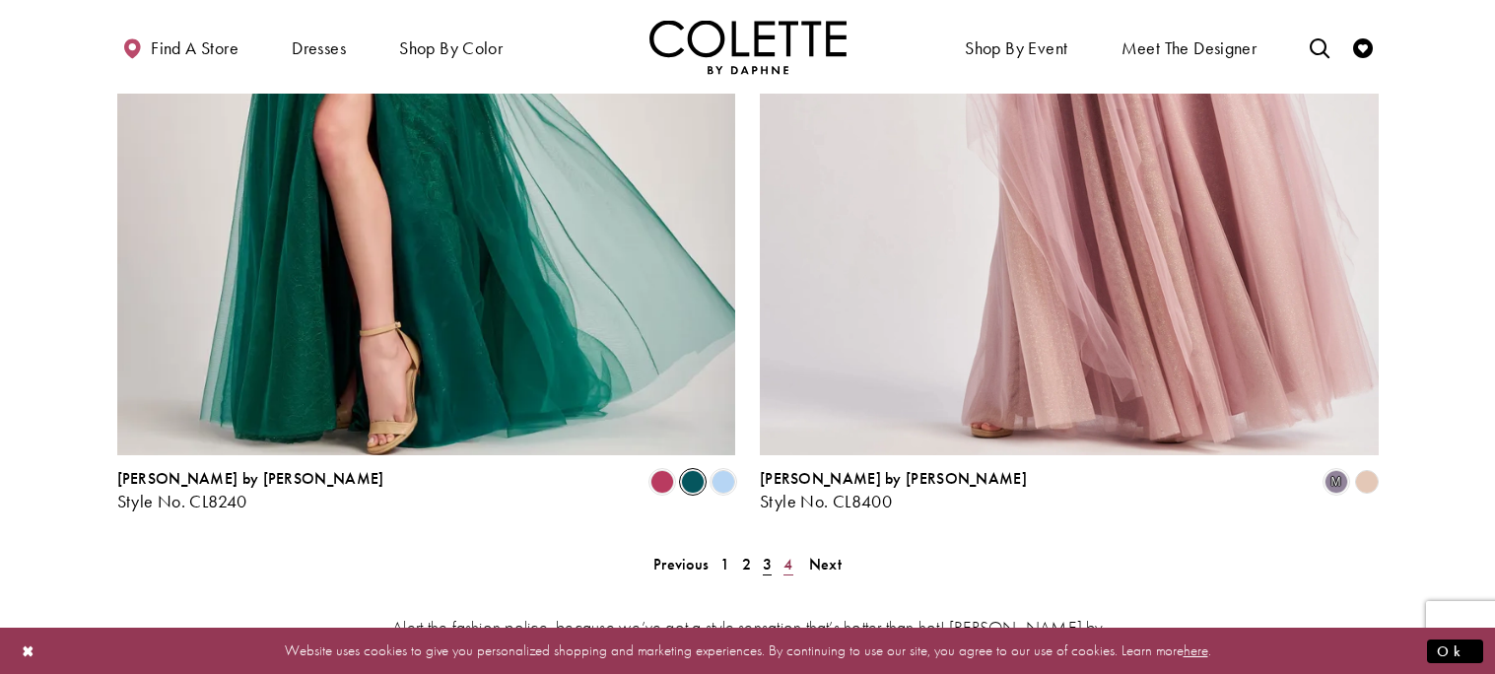
click at [784, 554] on span "4" at bounding box center [787, 564] width 9 height 21
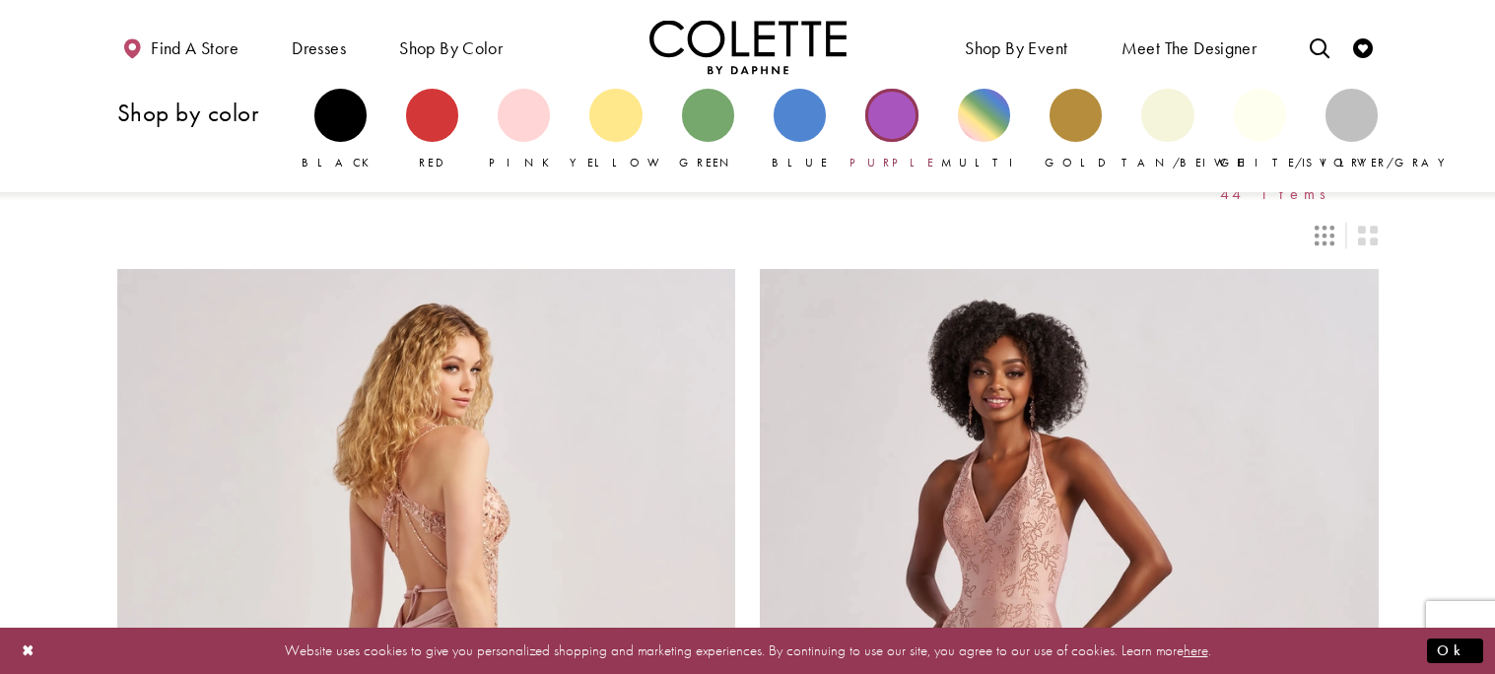
click at [881, 130] on div "Primary block" at bounding box center [891, 115] width 52 height 52
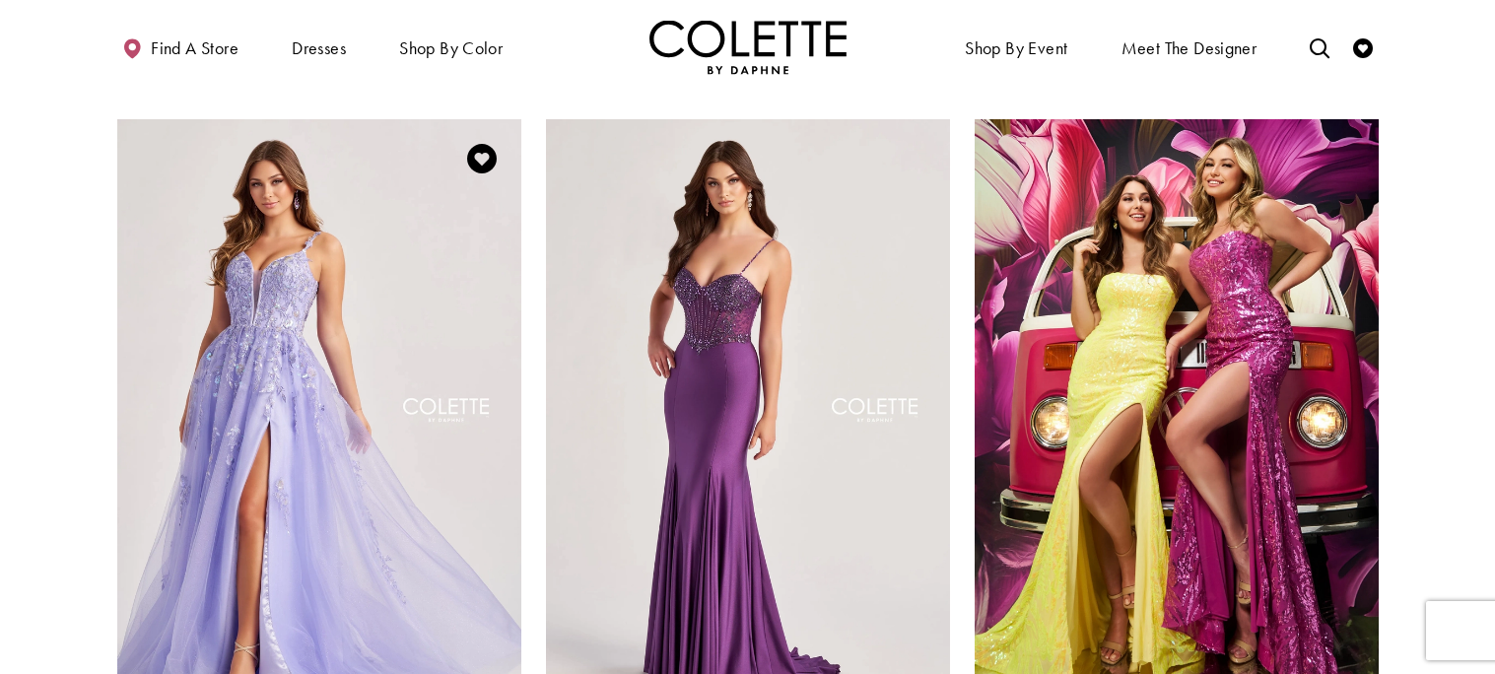
scroll to position [873, 0]
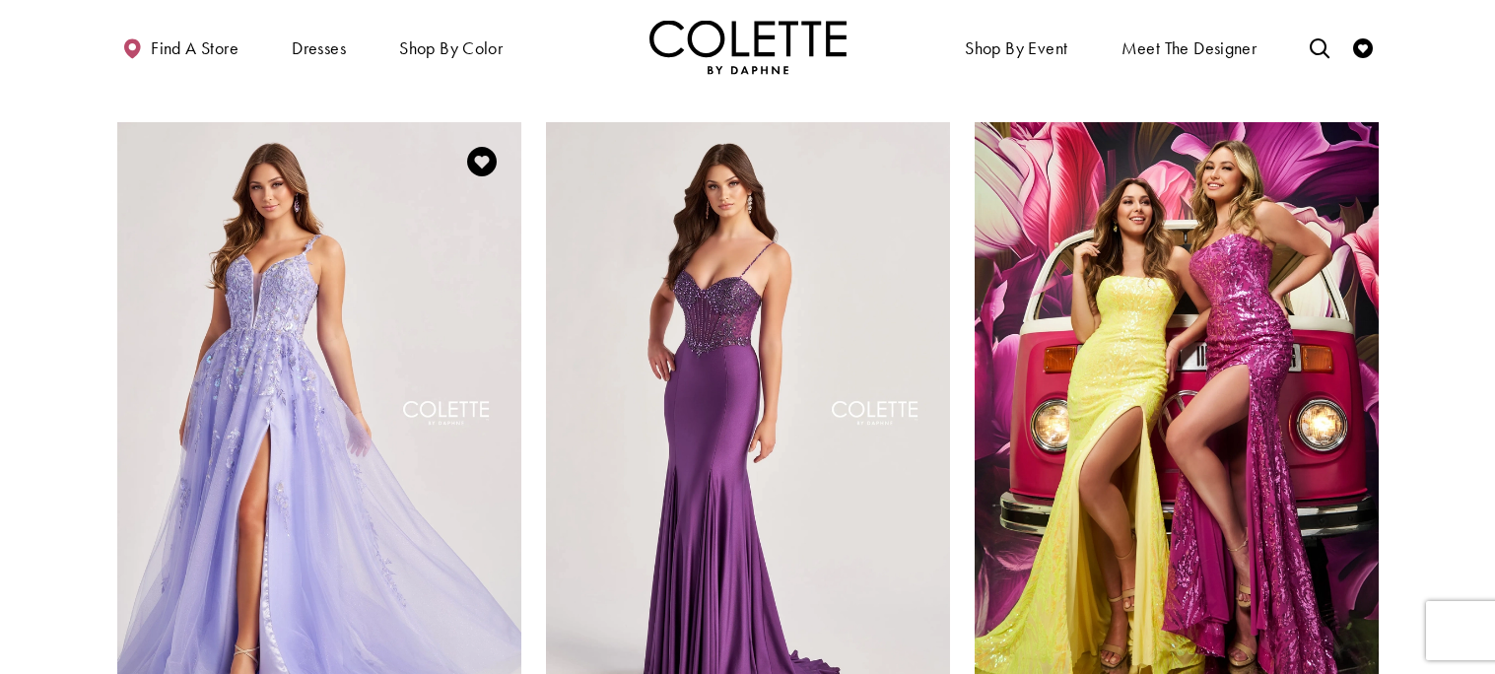
click at [368, 220] on img "Visit Colette by Daphne Style No. CL8060 Page" at bounding box center [319, 415] width 404 height 587
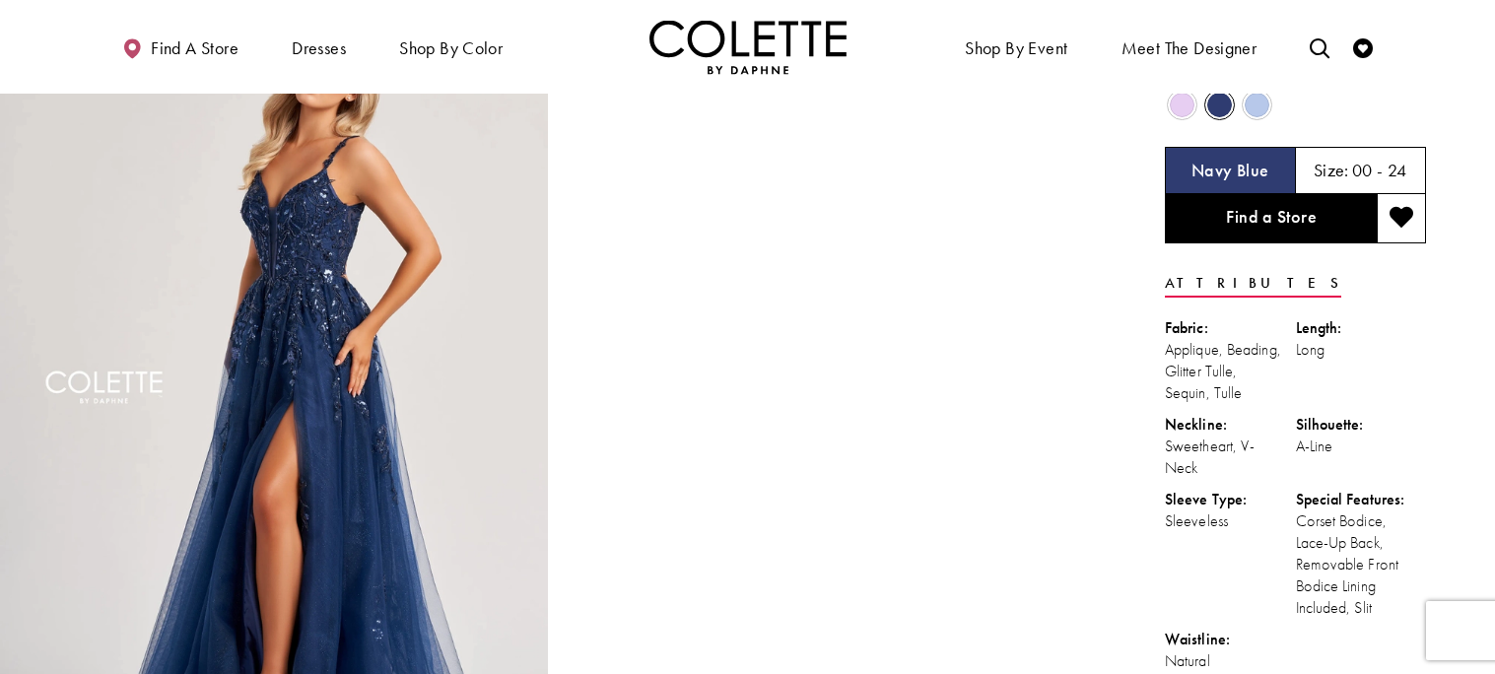
scroll to position [100, 0]
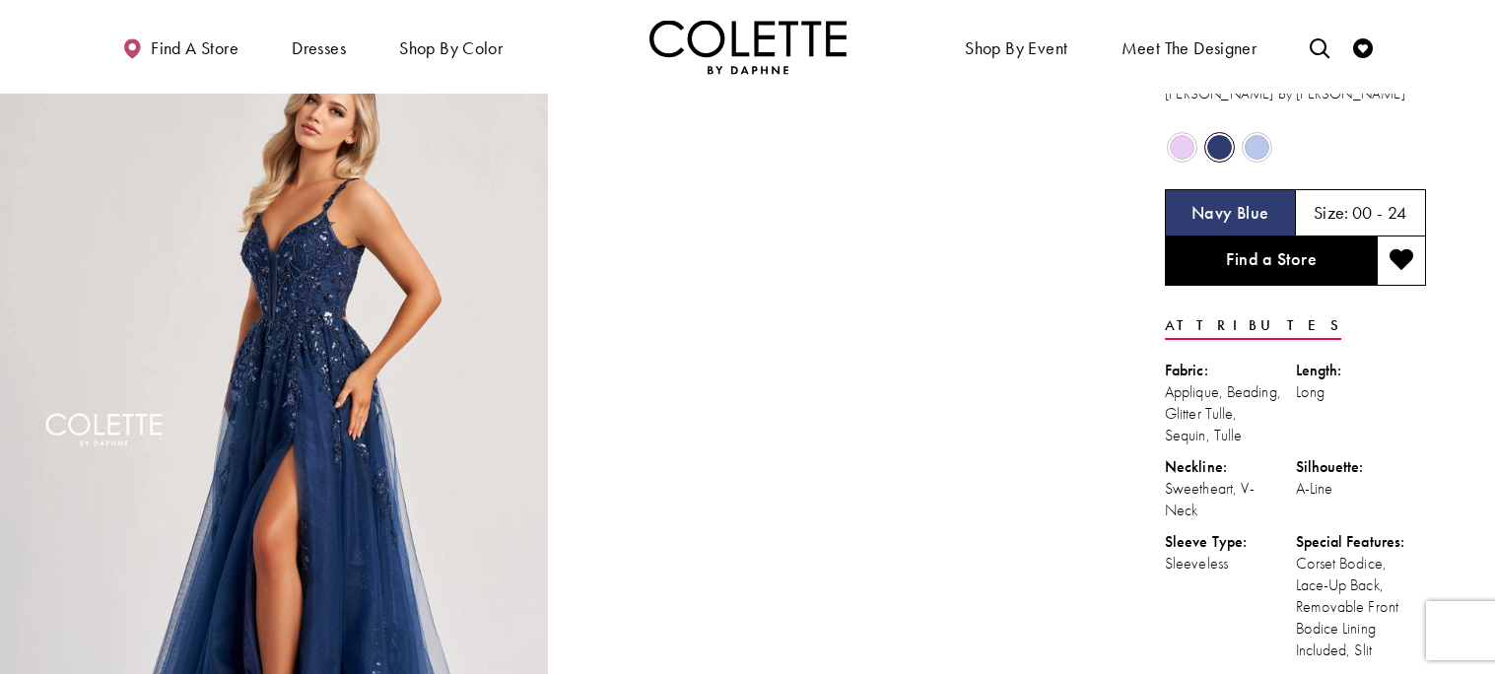
click at [1183, 144] on span "Product color controls state depends on size chosen" at bounding box center [1181, 147] width 25 height 25
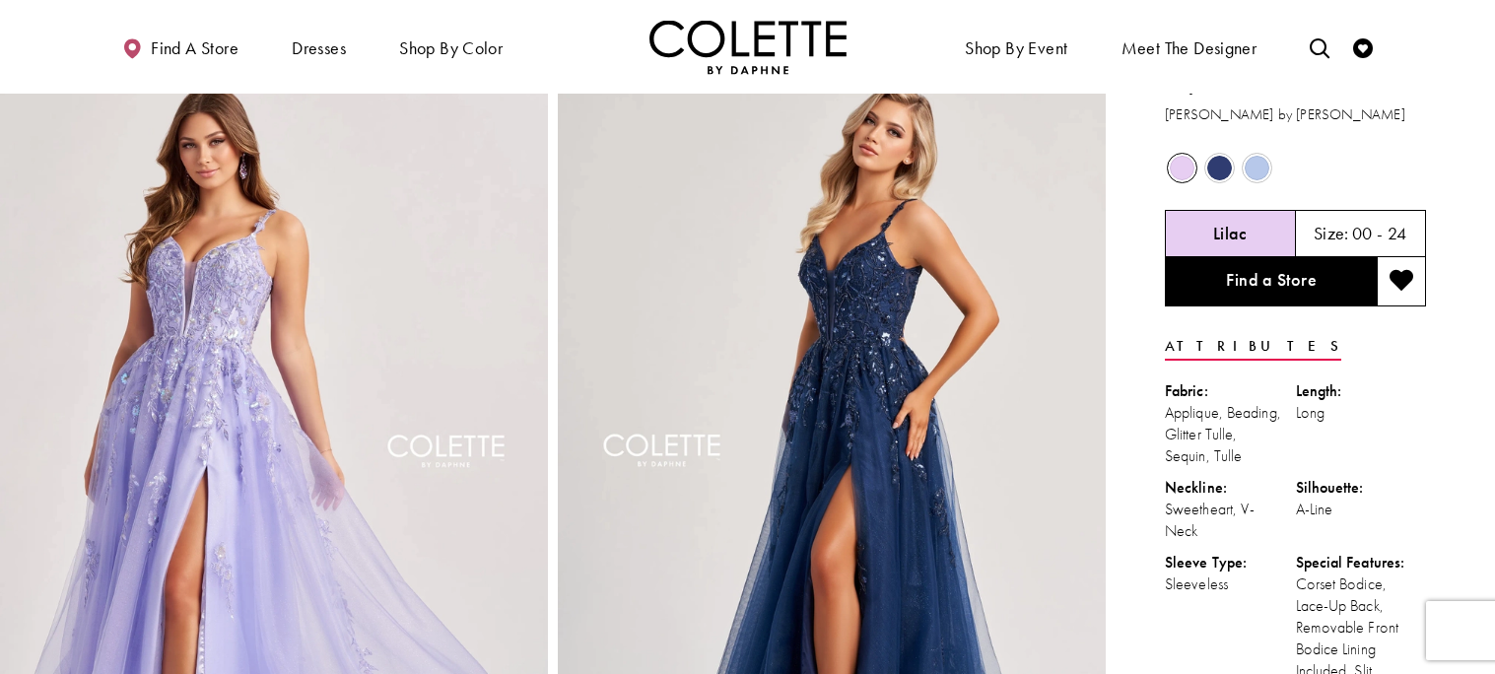
scroll to position [0, 0]
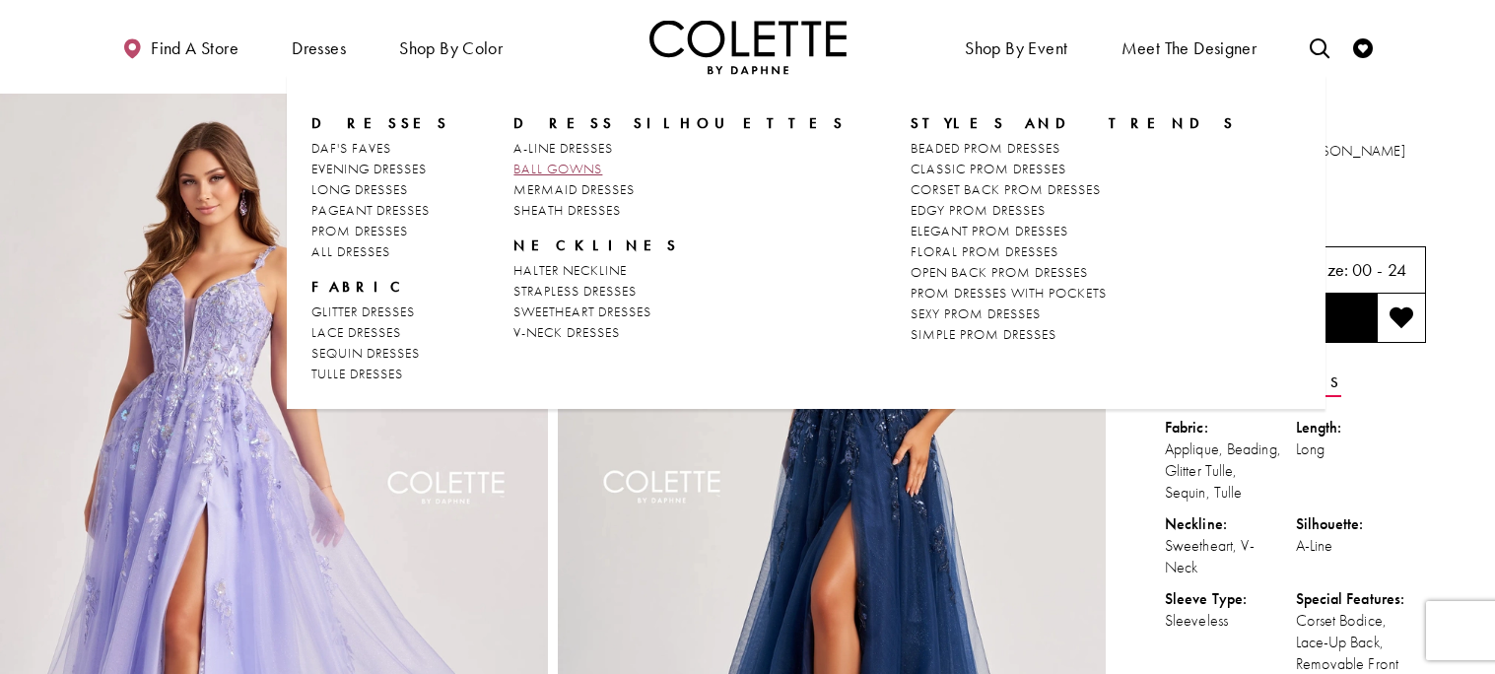
click at [513, 165] on span "BALL GOWNS" at bounding box center [557, 169] width 89 height 18
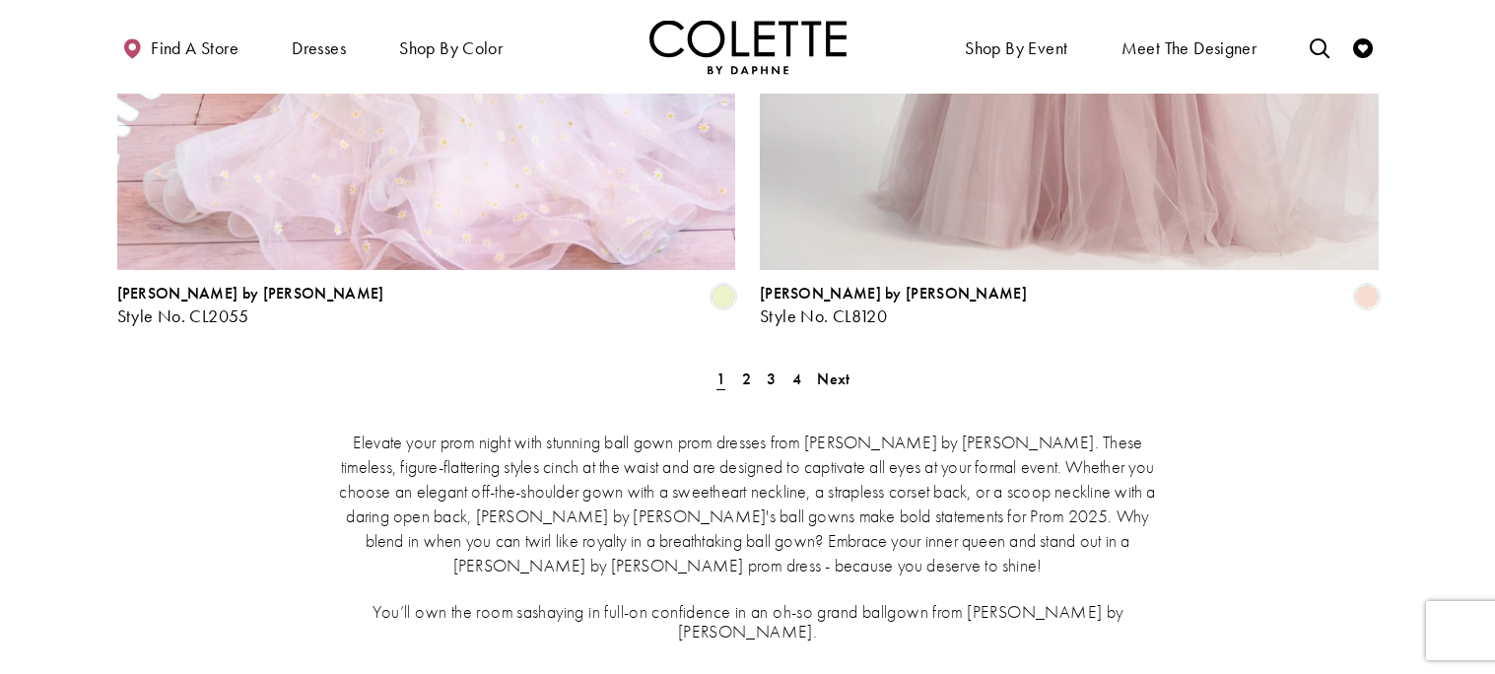
scroll to position [3728, 0]
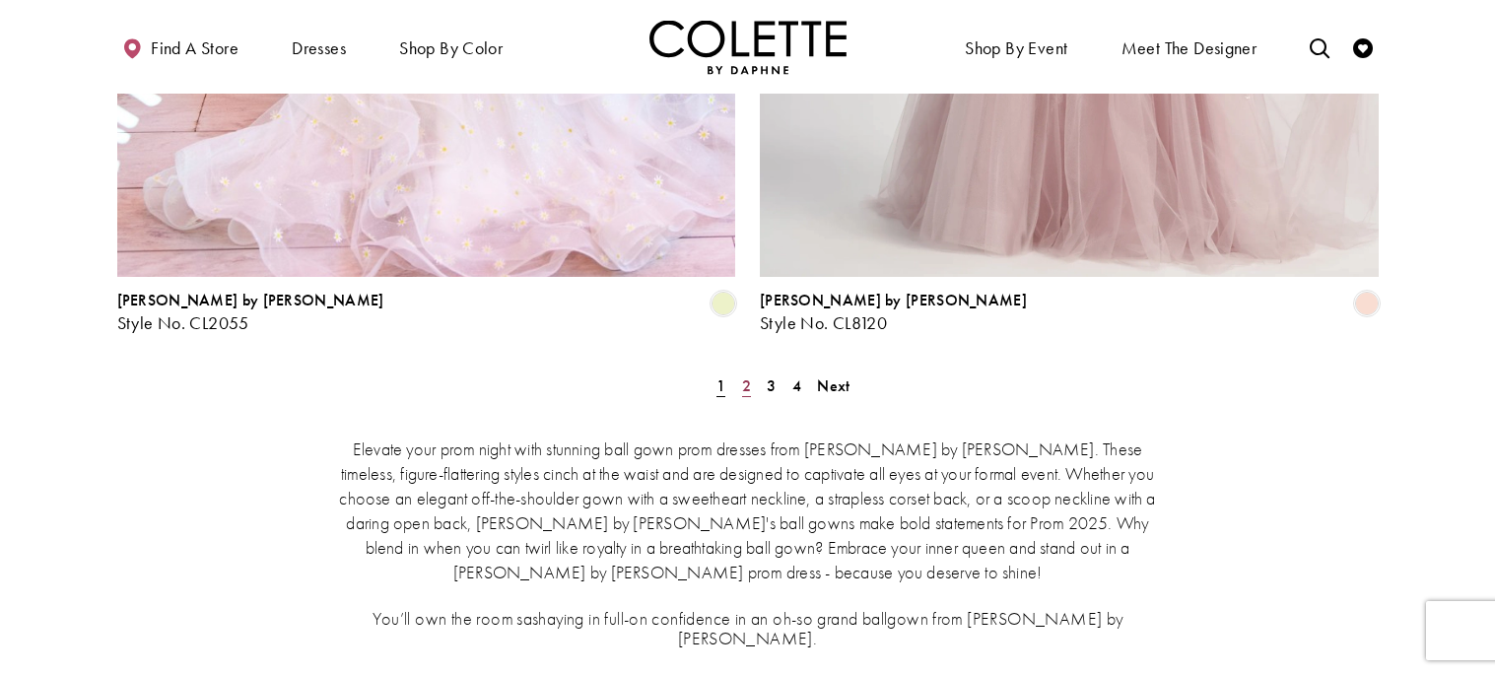
click at [749, 375] on span "2" at bounding box center [746, 385] width 9 height 21
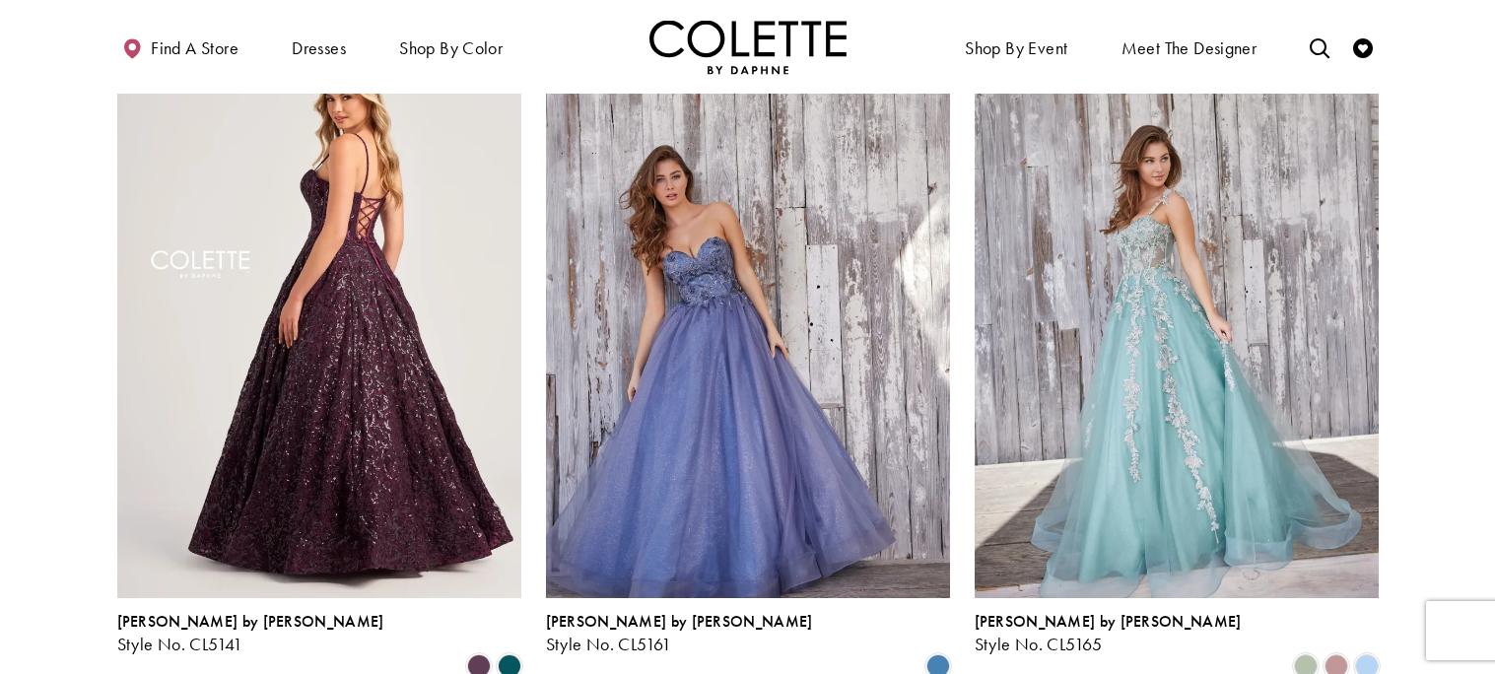
scroll to position [919, 0]
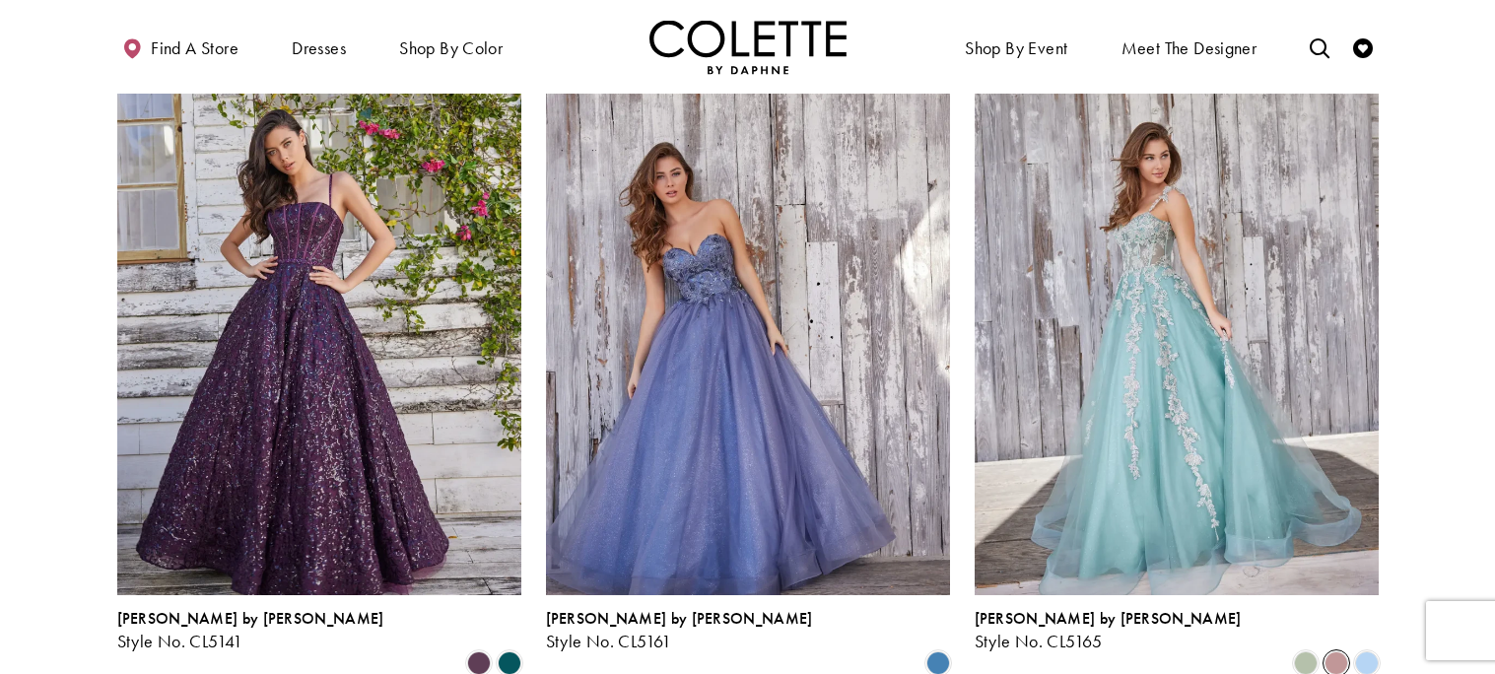
click at [1327, 651] on span "Product List" at bounding box center [1336, 663] width 24 height 24
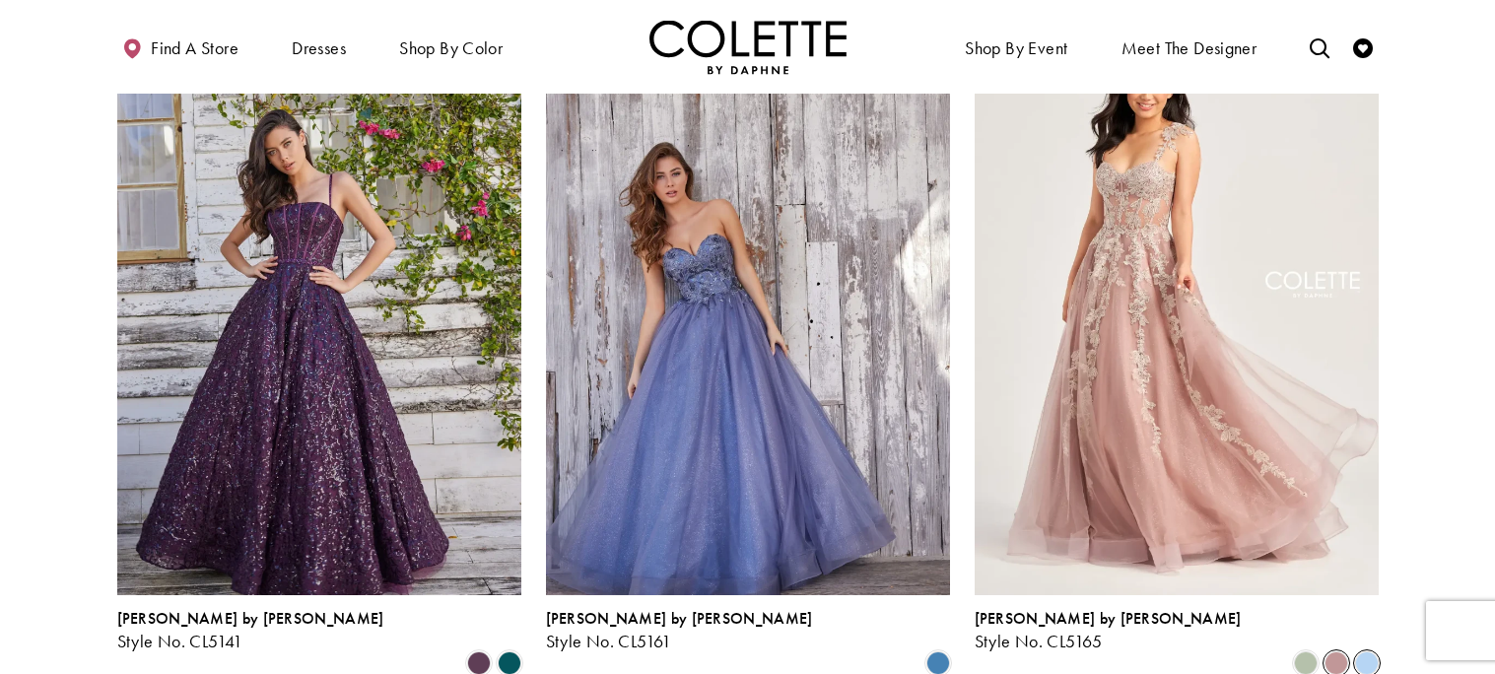
click at [1375, 651] on span "Product List" at bounding box center [1367, 663] width 24 height 24
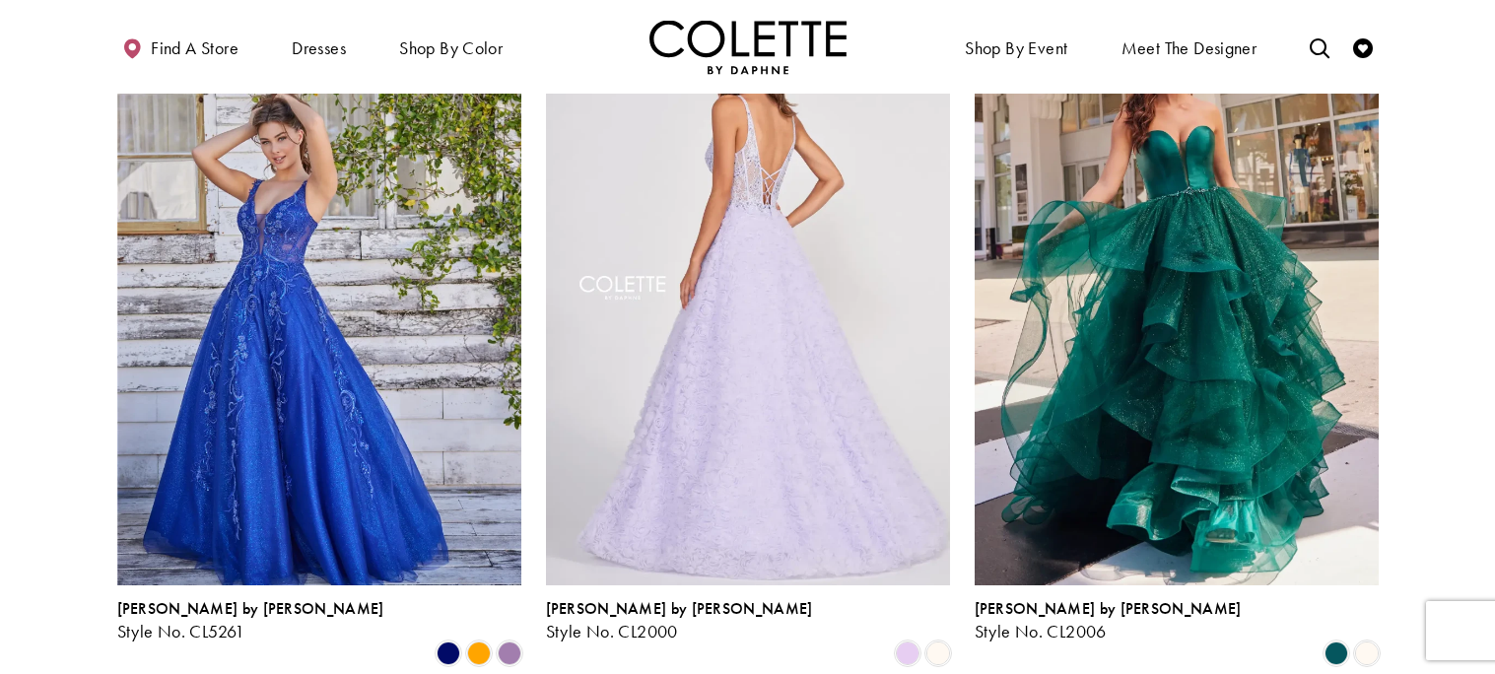
scroll to position [1665, 0]
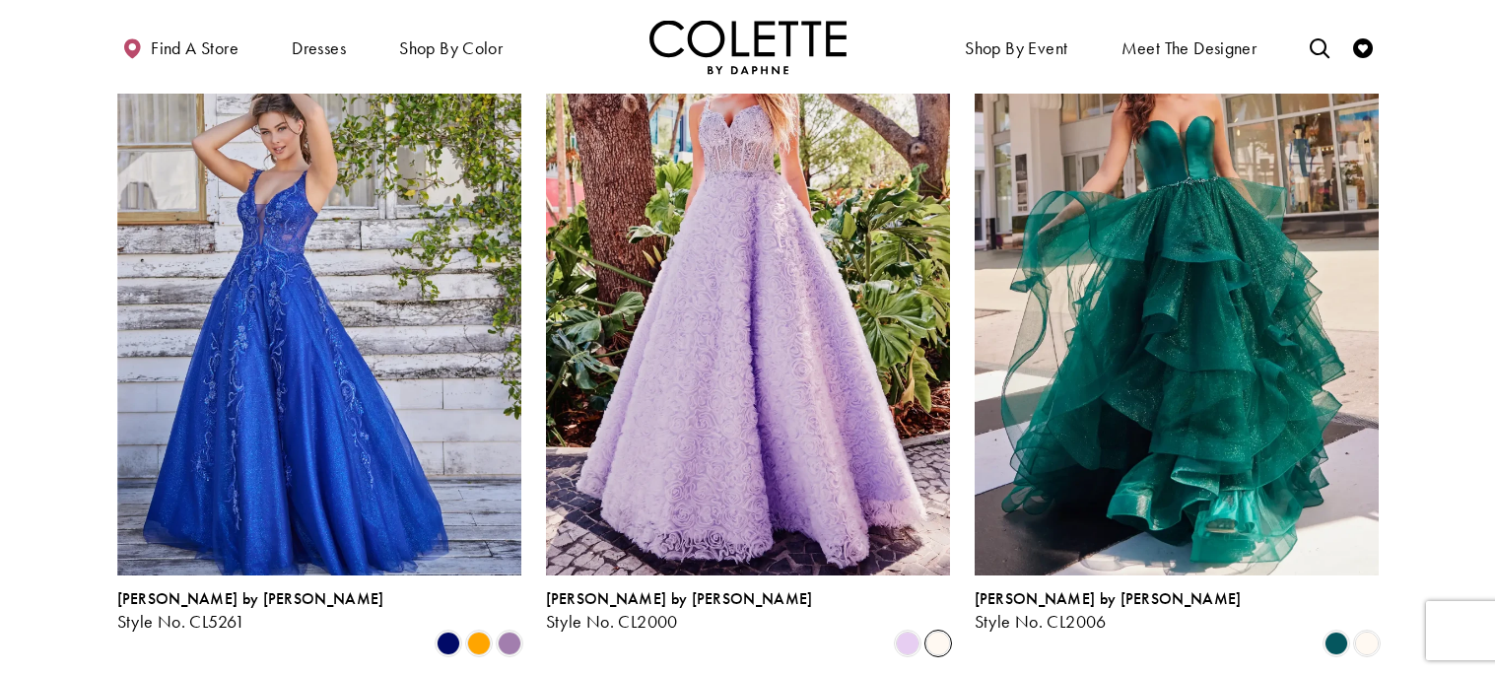
click at [926, 632] on icon "Product List" at bounding box center [938, 644] width 24 height 24
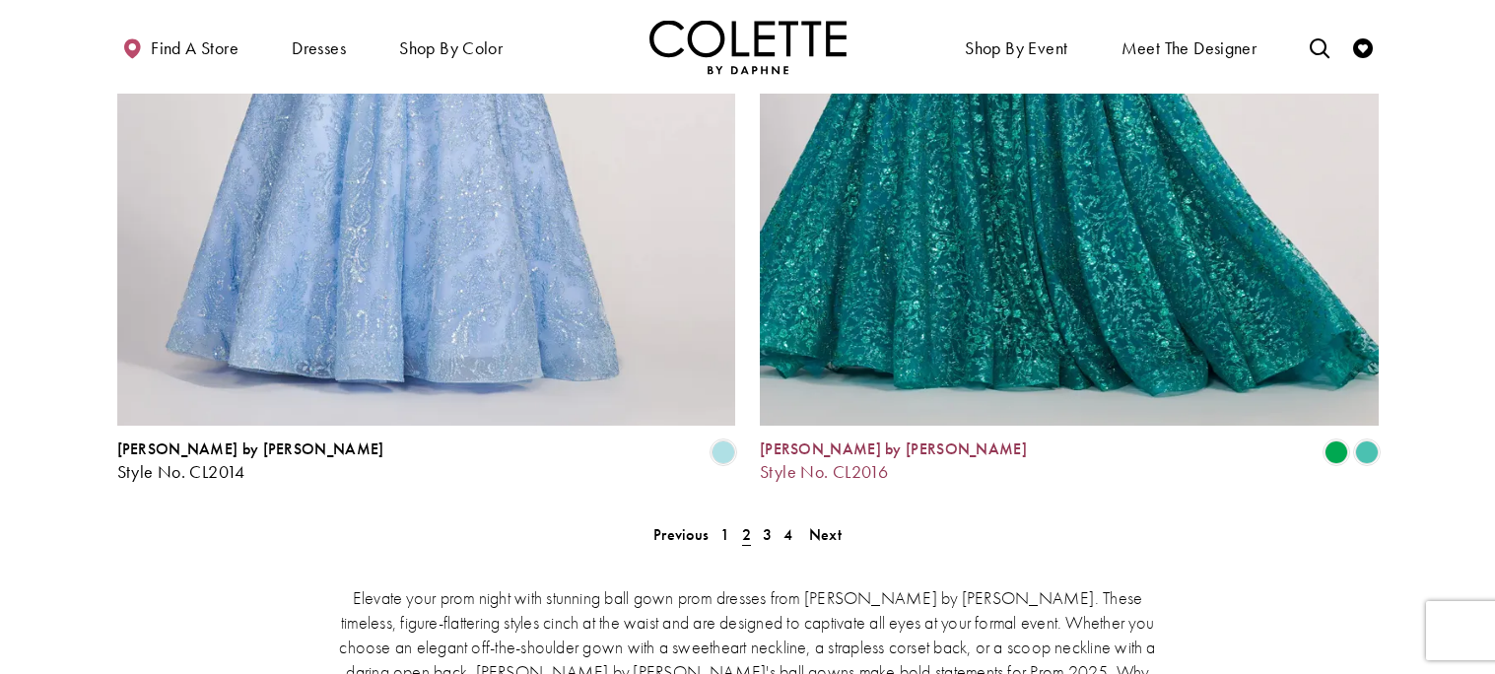
scroll to position [3580, 0]
click at [767, 523] on span "3" at bounding box center [767, 533] width 9 height 21
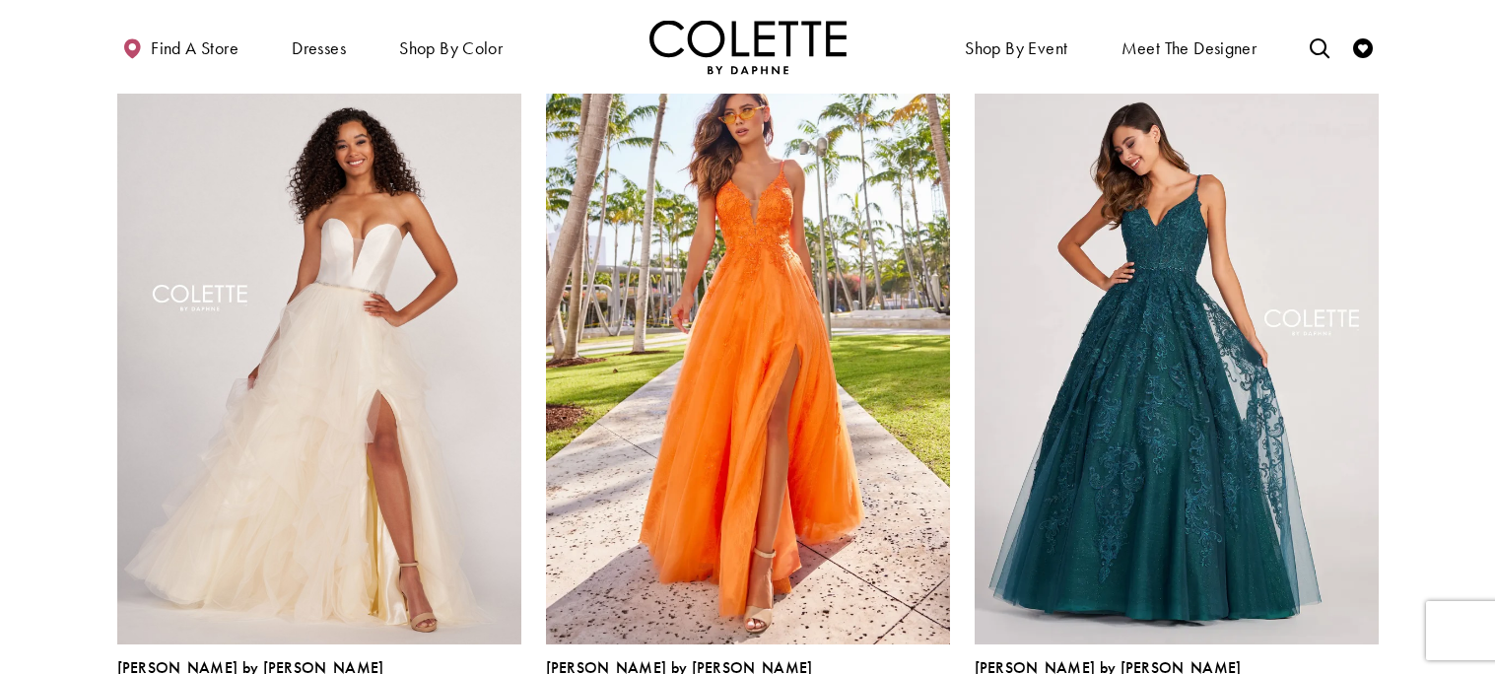
scroll to position [864, 0]
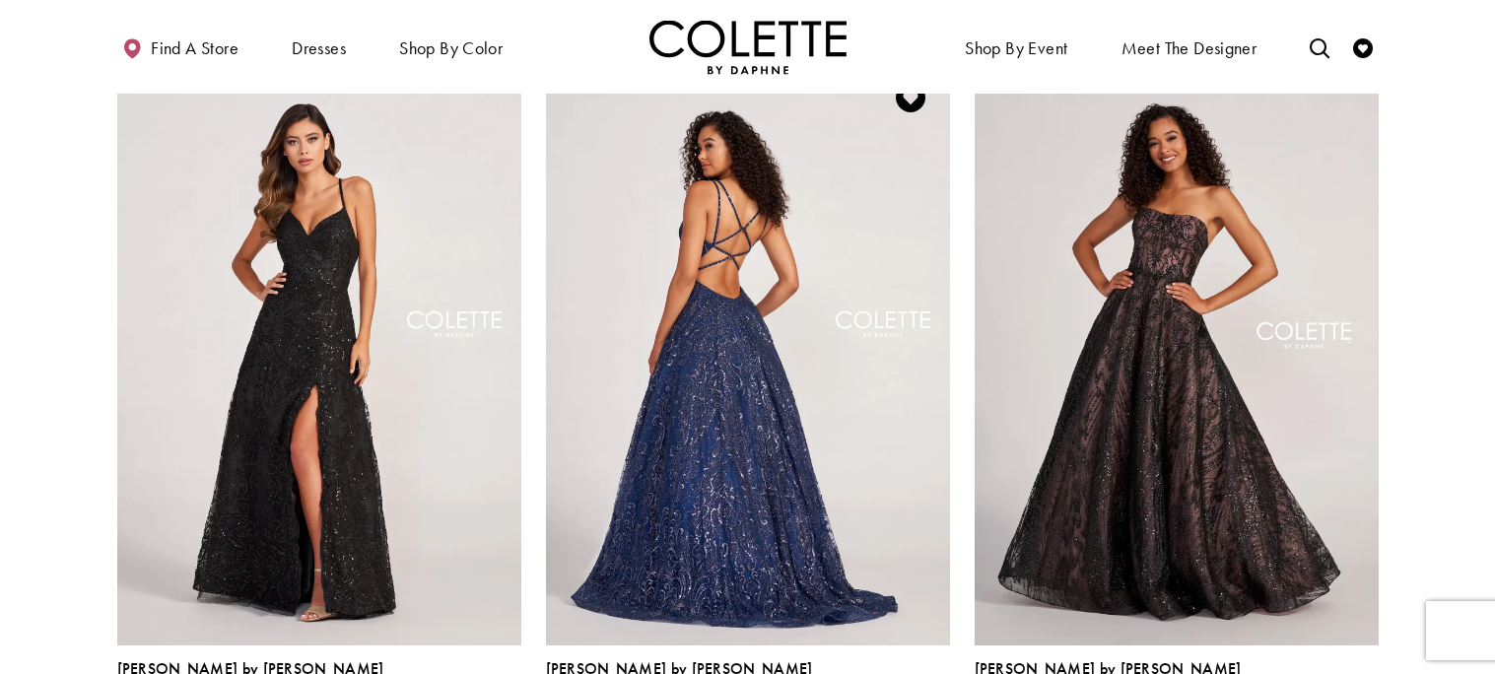
scroll to position [1601, 0]
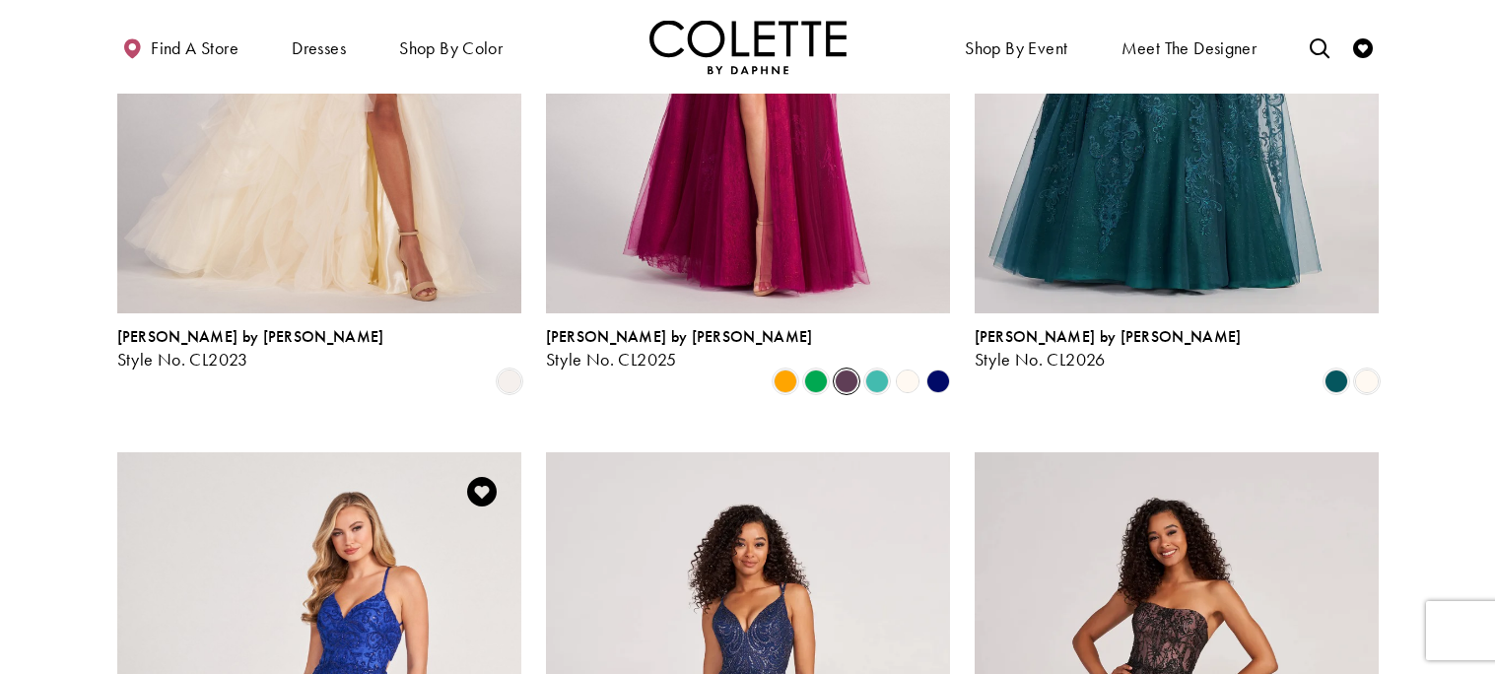
scroll to position [1156, 0]
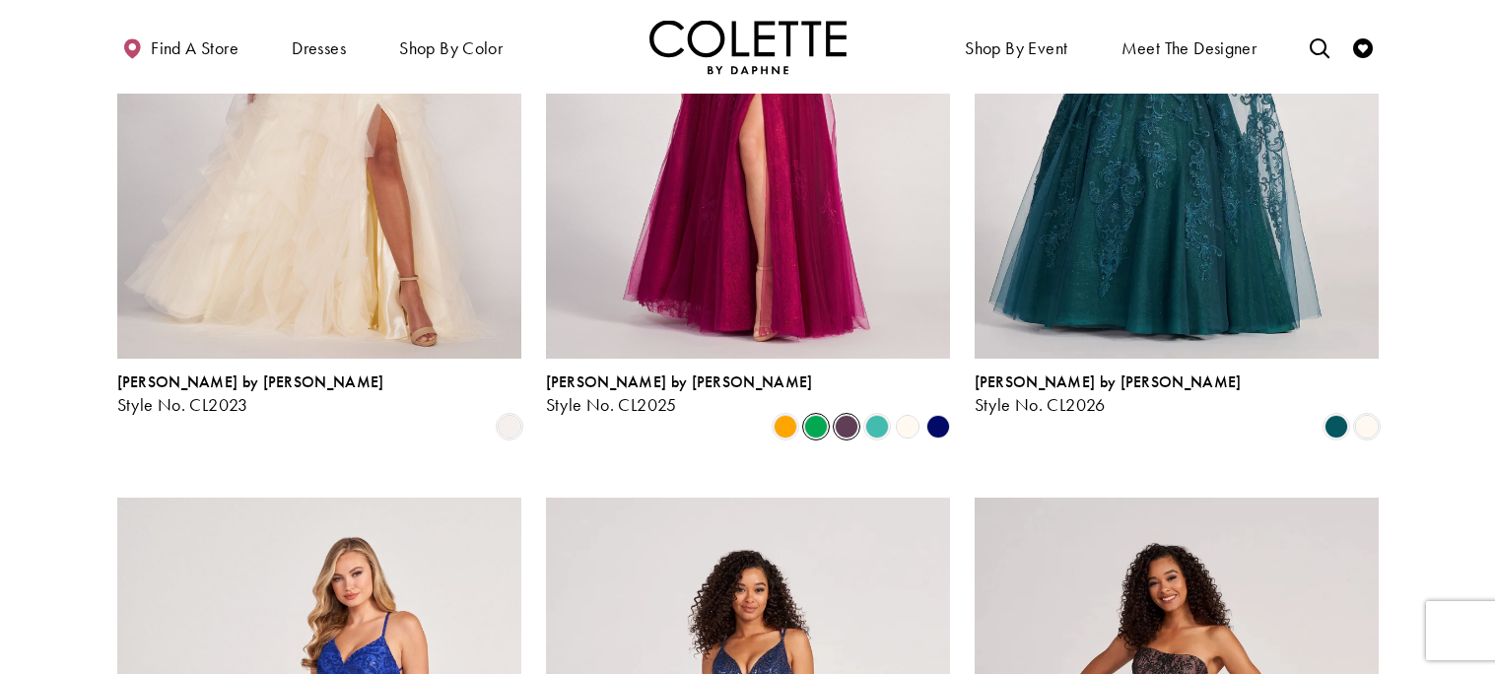
click at [812, 415] on span "Product List" at bounding box center [816, 427] width 24 height 24
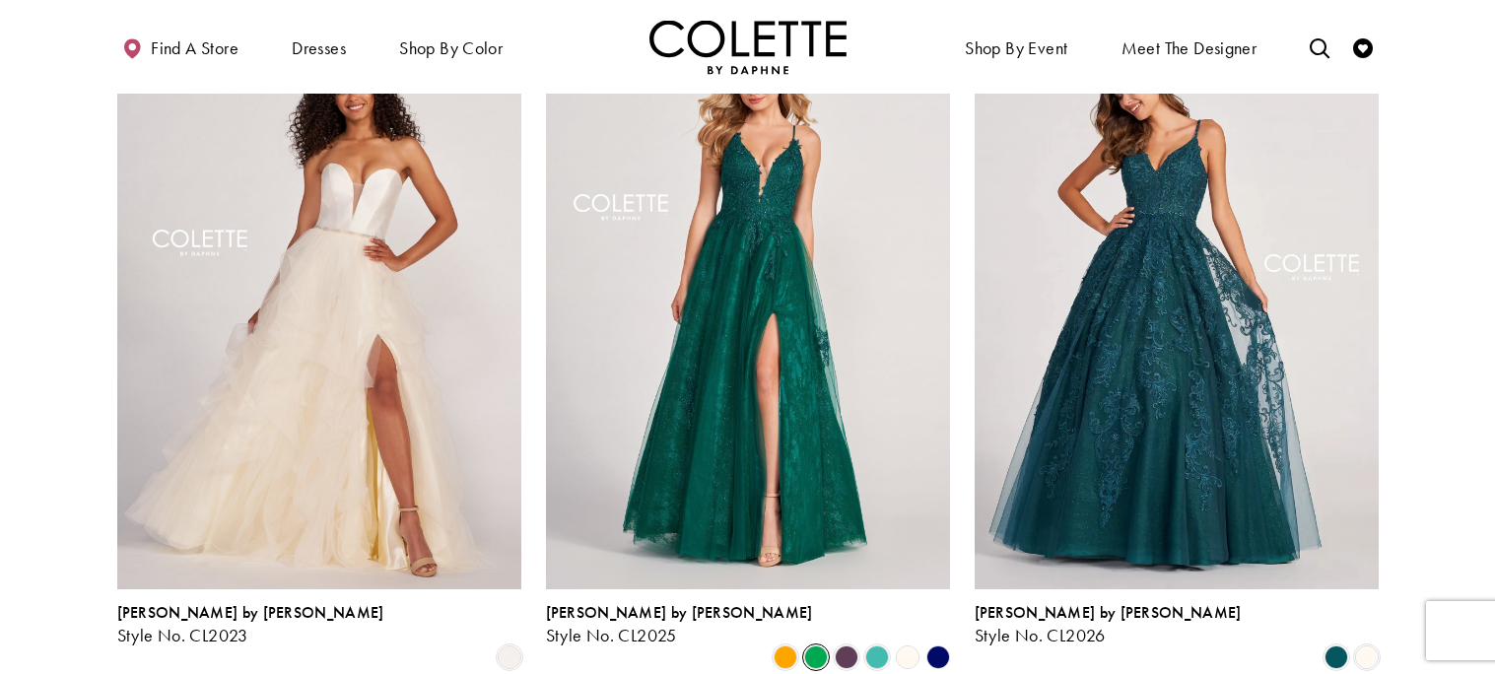
scroll to position [926, 0]
click at [787, 644] on span "Product List" at bounding box center [785, 656] width 24 height 24
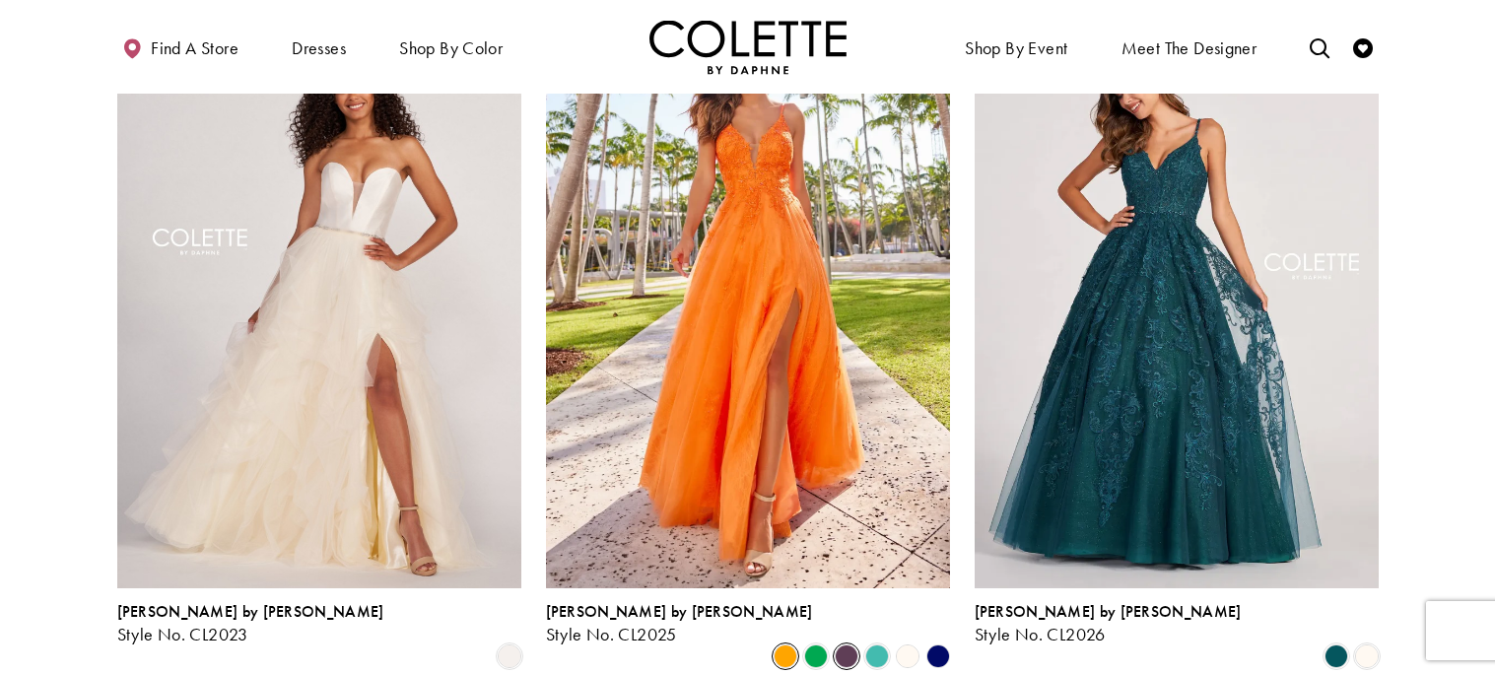
click at [845, 644] on span "Product List" at bounding box center [847, 656] width 24 height 24
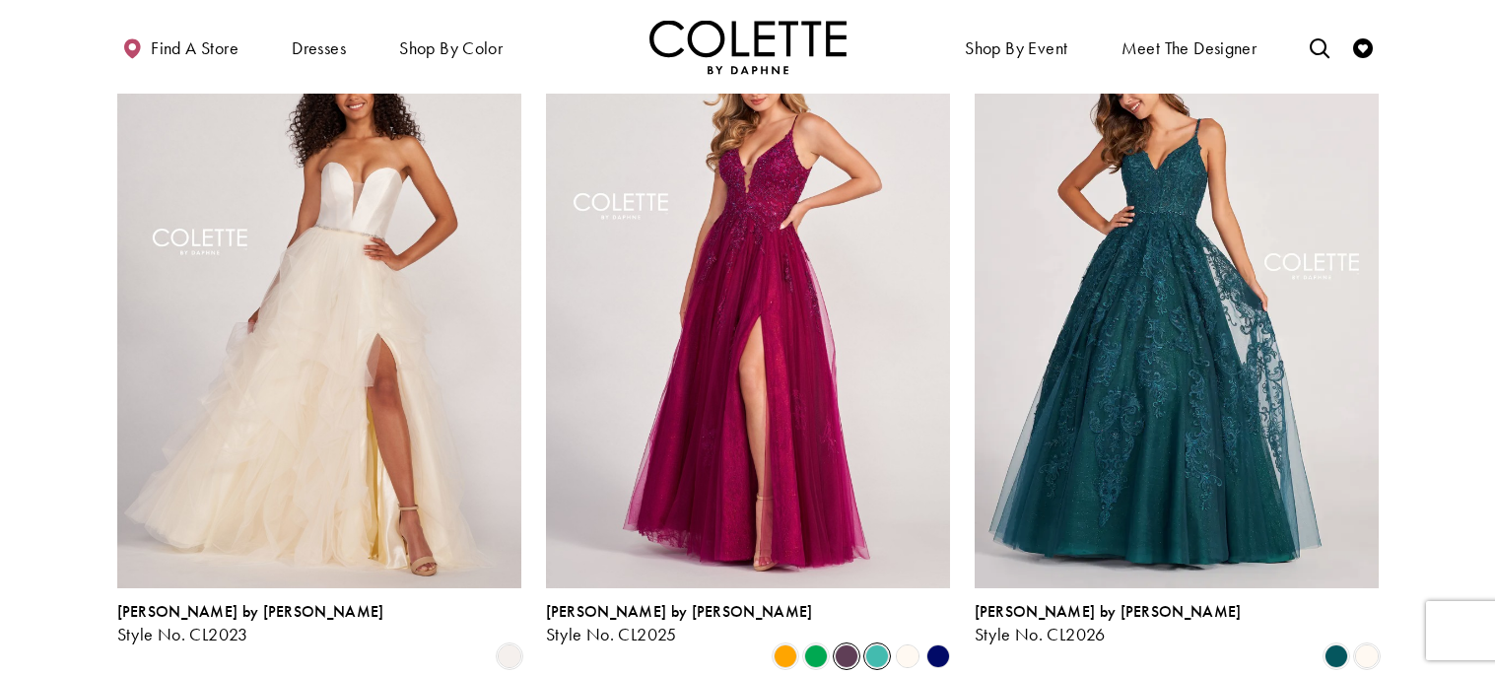
click at [884, 644] on span "Product List" at bounding box center [877, 656] width 24 height 24
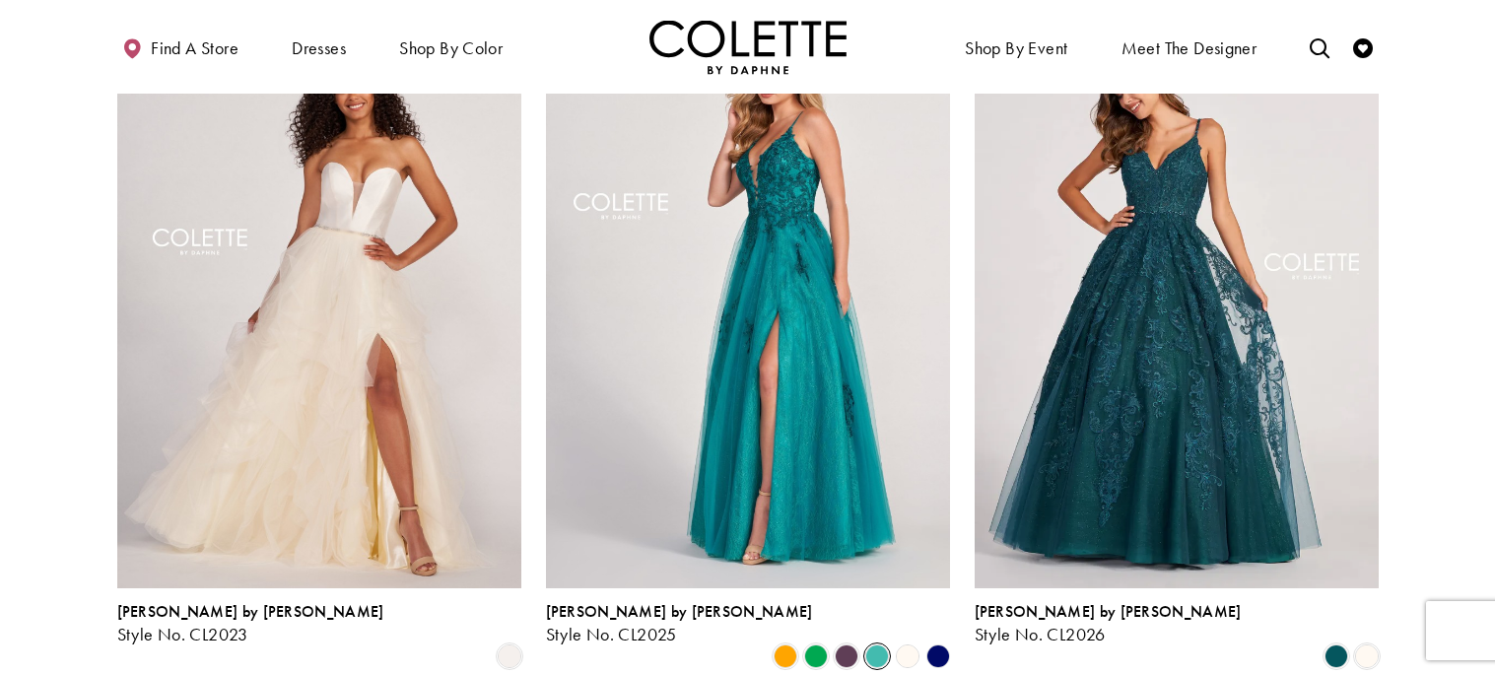
click at [909, 640] on polygon "Product List" at bounding box center [907, 655] width 31 height 31
click at [930, 640] on polygon "Product List" at bounding box center [937, 655] width 31 height 31
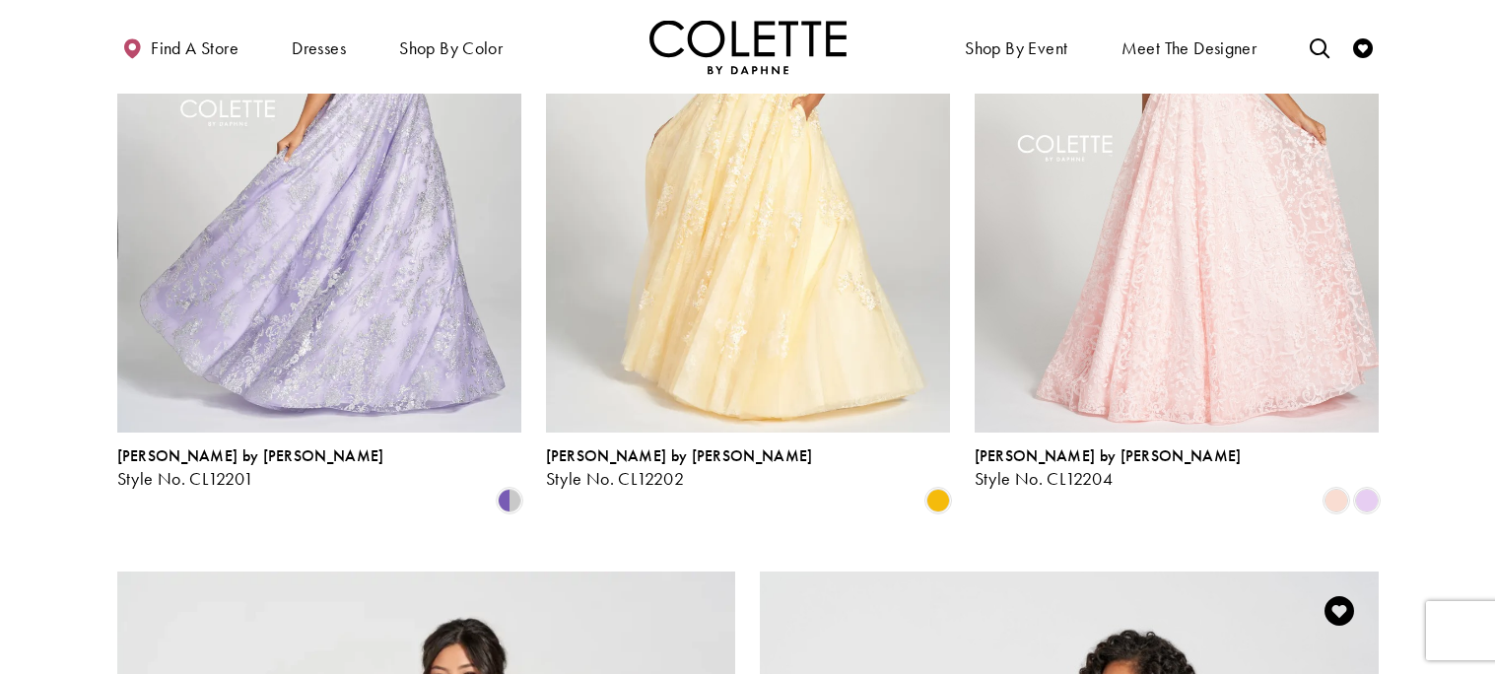
scroll to position [2525, 0]
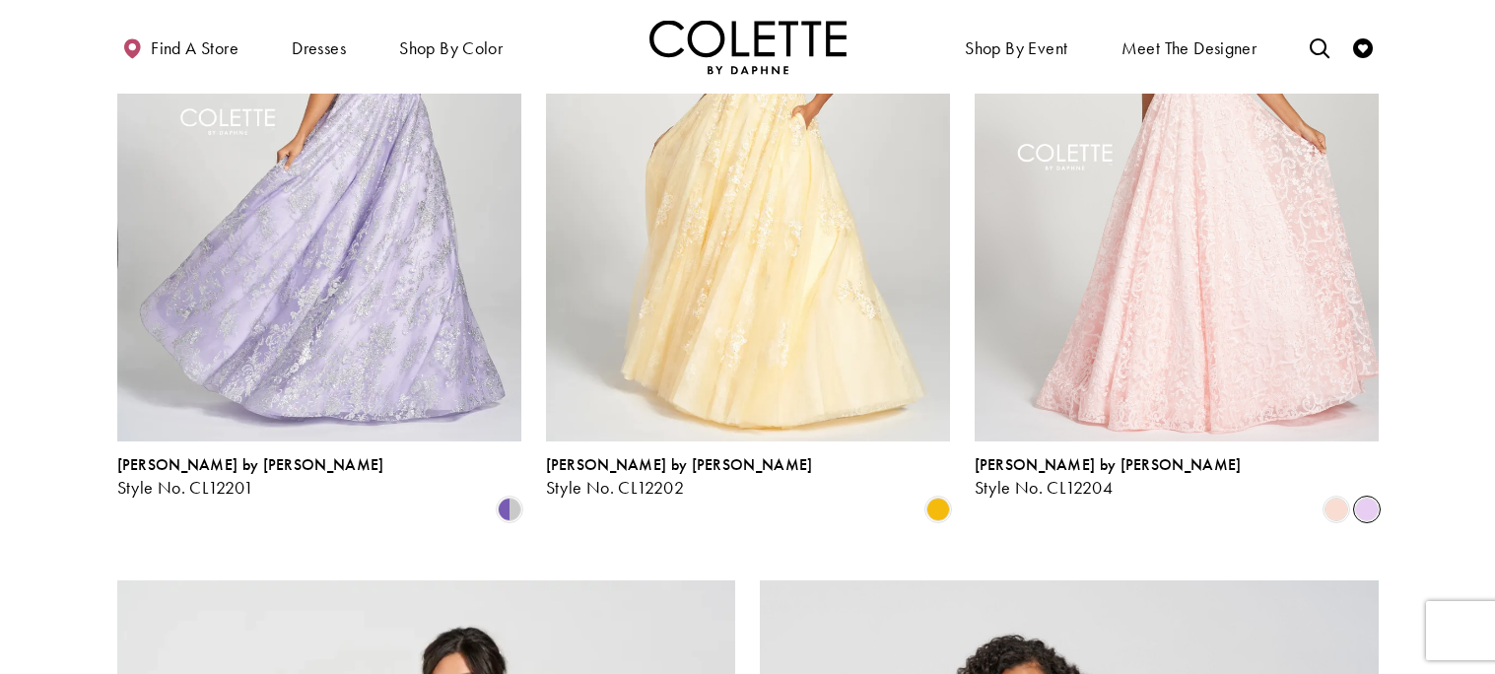
click at [1376, 498] on span "Product List" at bounding box center [1367, 510] width 24 height 24
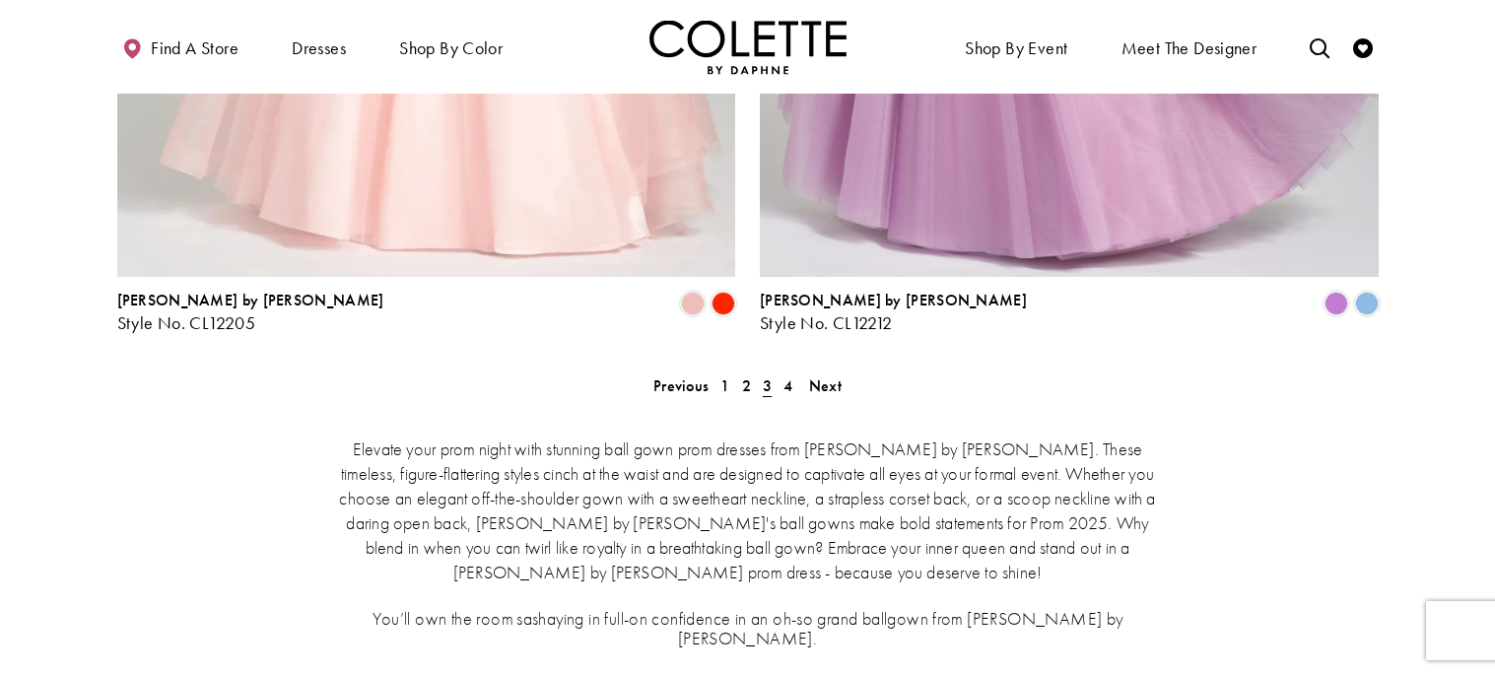
scroll to position [3718, 0]
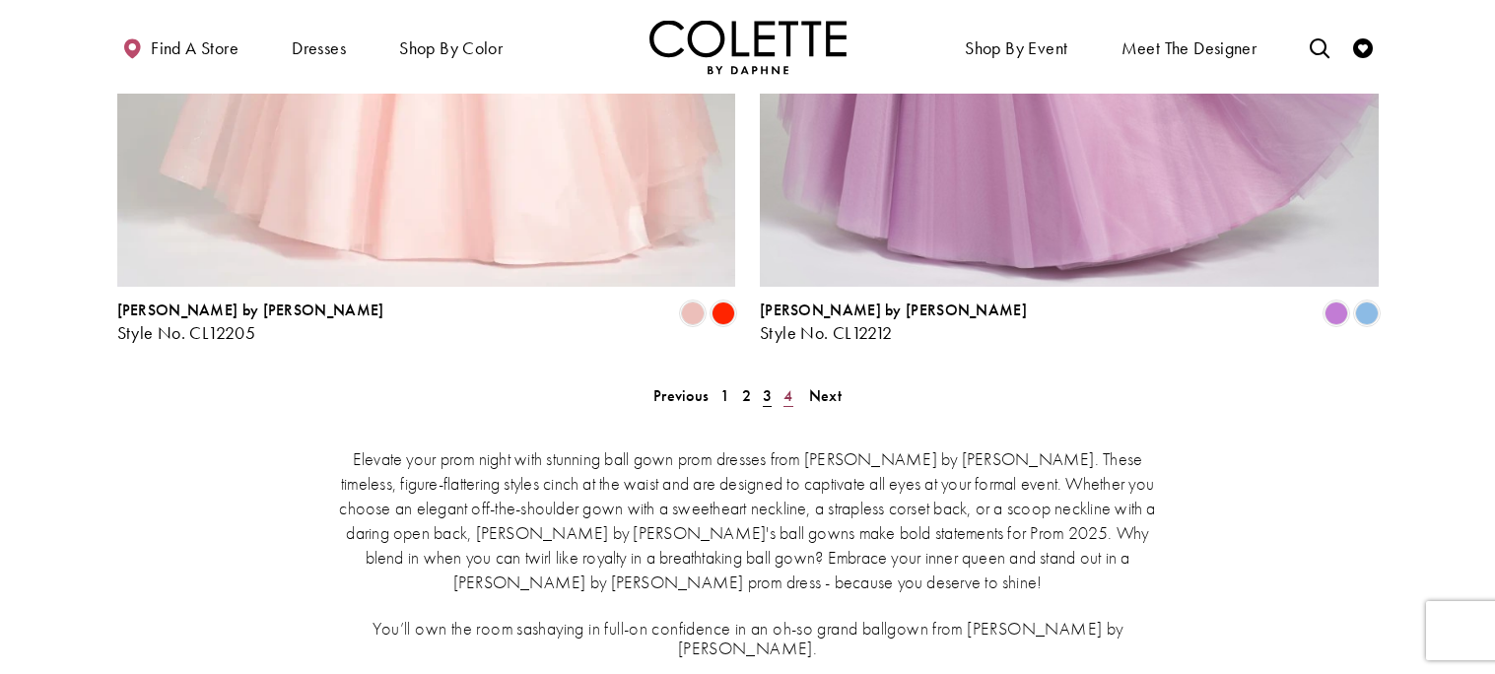
click at [796, 381] on link "4" at bounding box center [787, 395] width 21 height 29
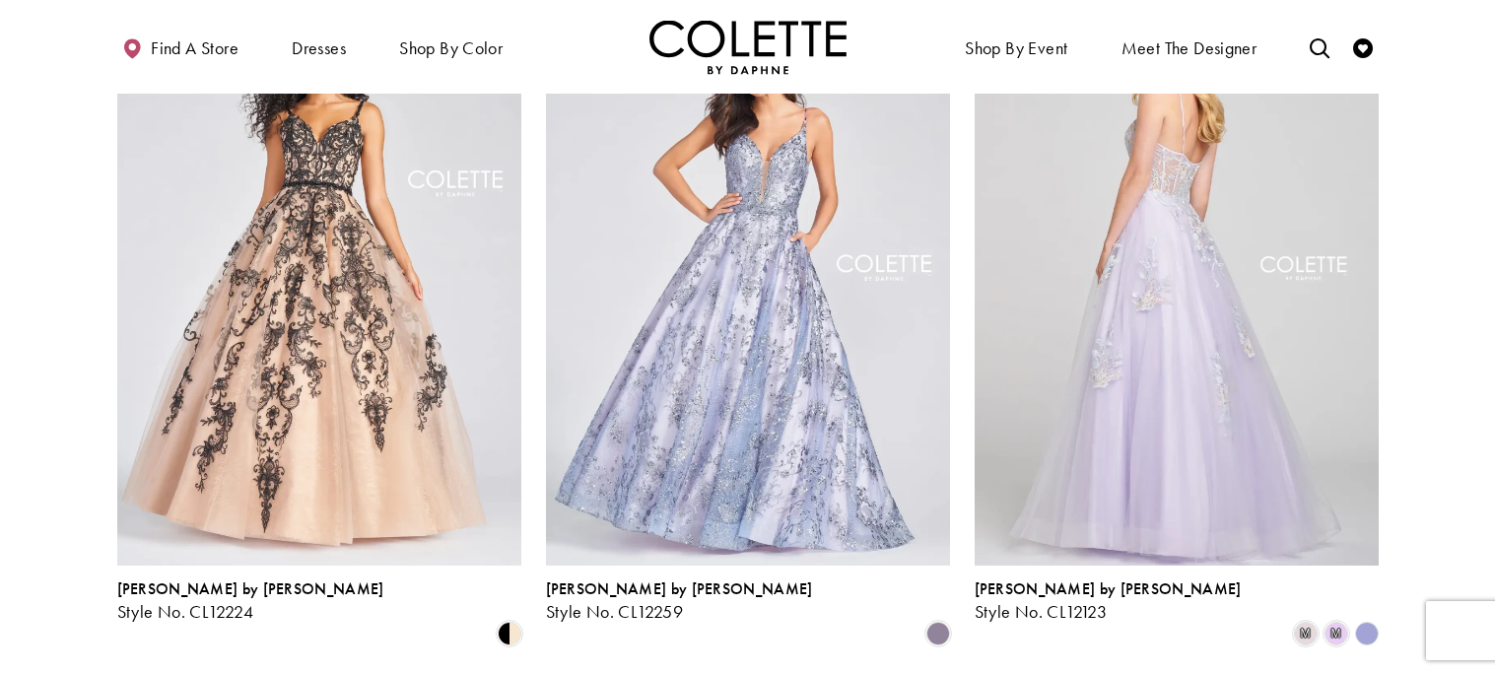
scroll to position [952, 0]
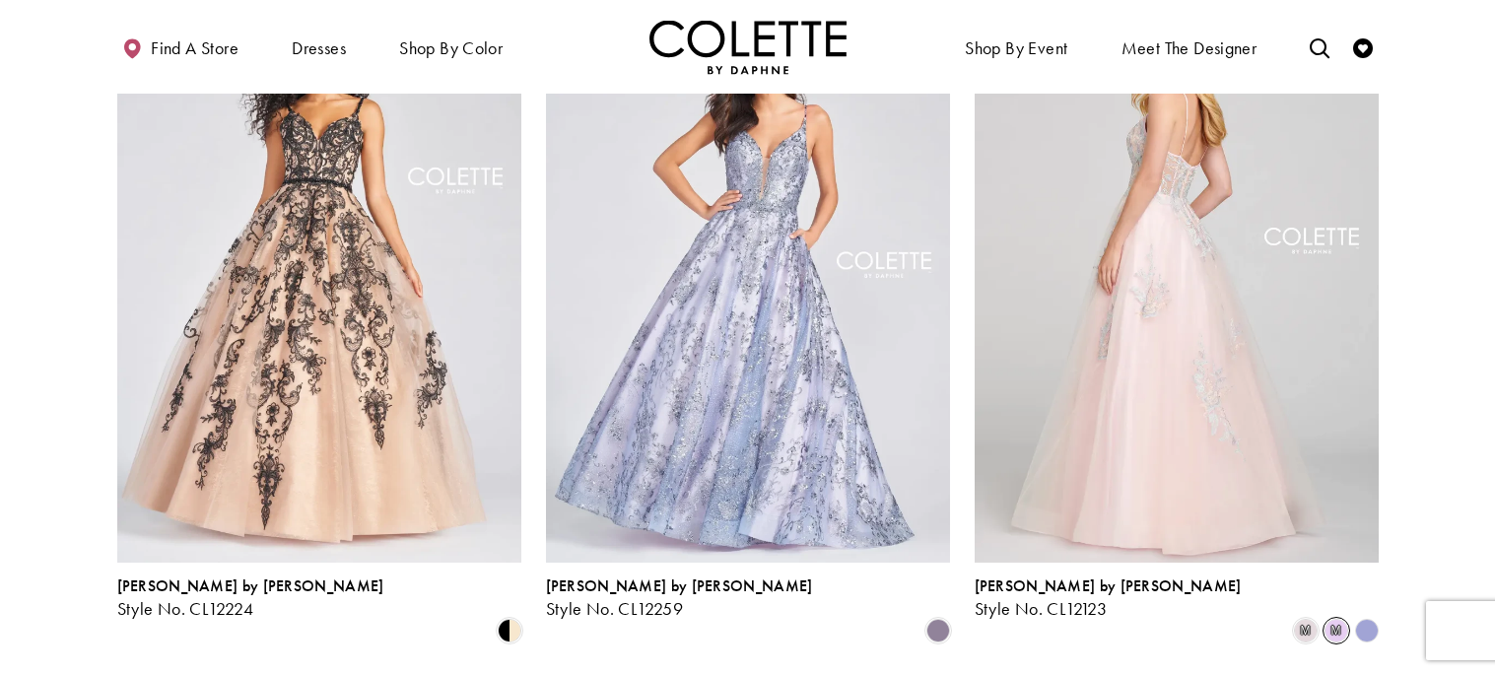
click at [1331, 619] on span "m" at bounding box center [1336, 631] width 24 height 24
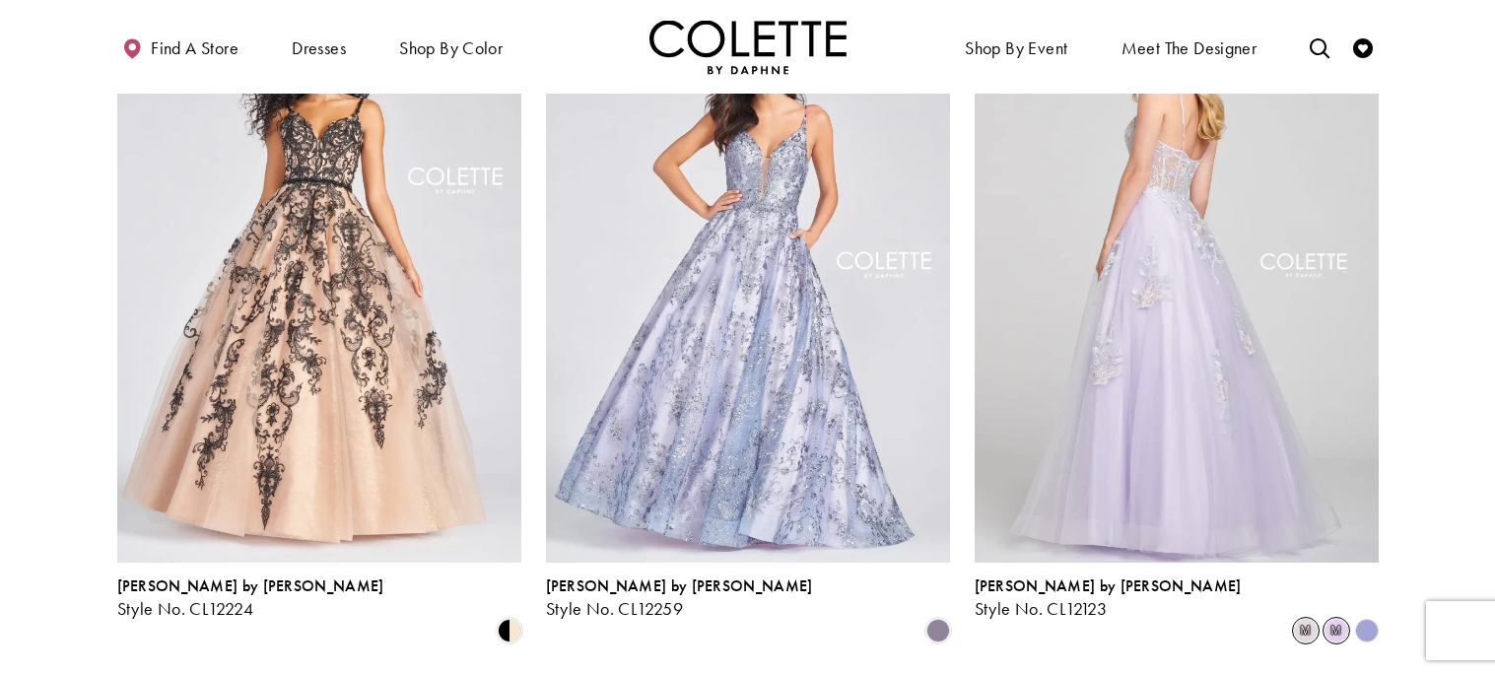
click at [1313, 619] on span "m" at bounding box center [1306, 631] width 24 height 24
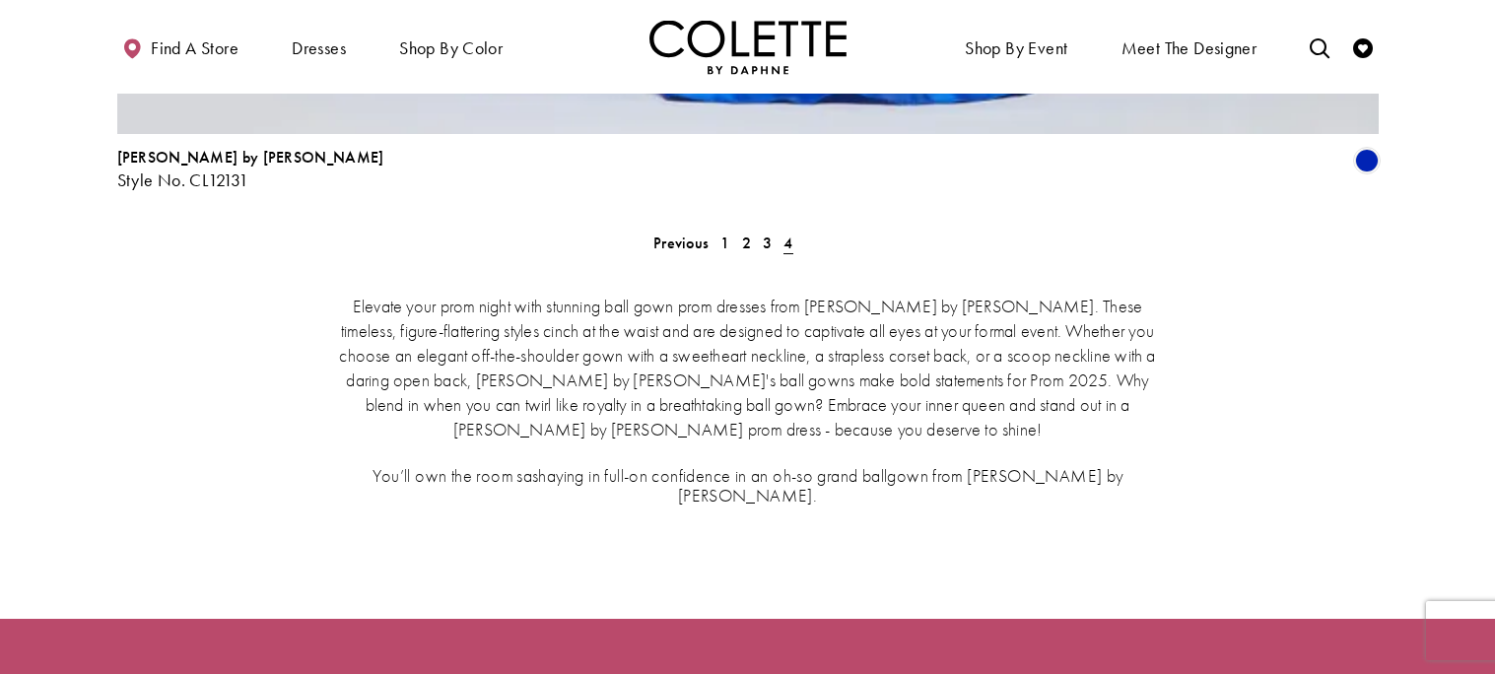
scroll to position [3336, 0]
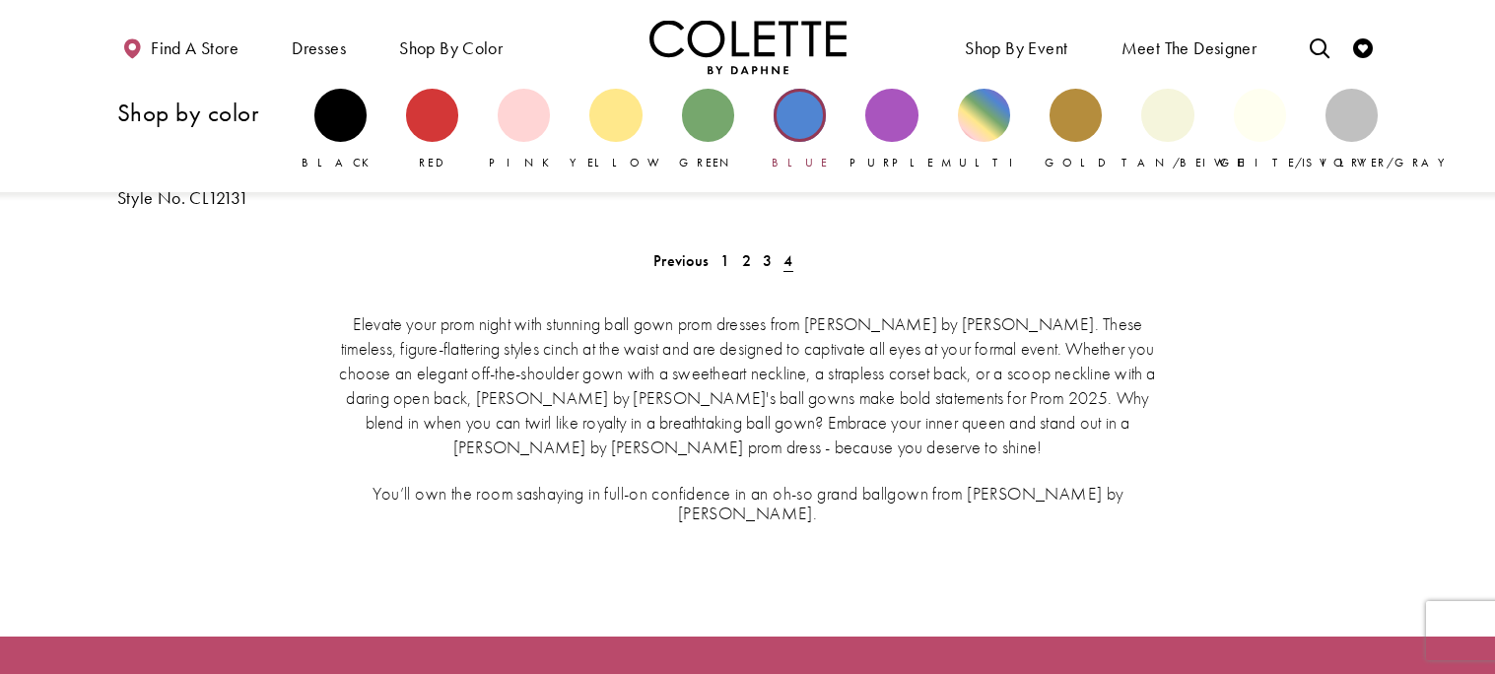
click at [801, 137] on div "Primary block" at bounding box center [799, 115] width 52 height 52
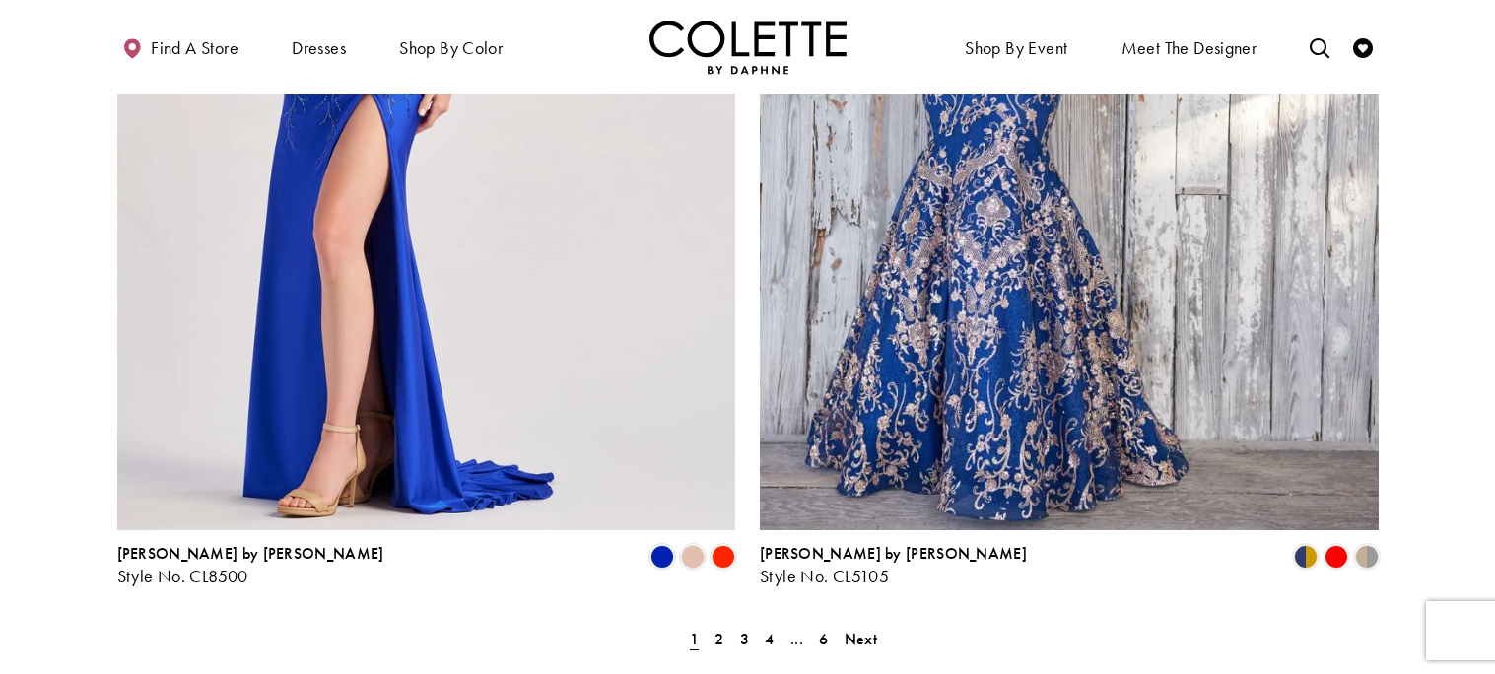
click at [1359, 631] on section "Previous 1 2 3 4 ... 6 Next" at bounding box center [747, 639] width 1495 height 17
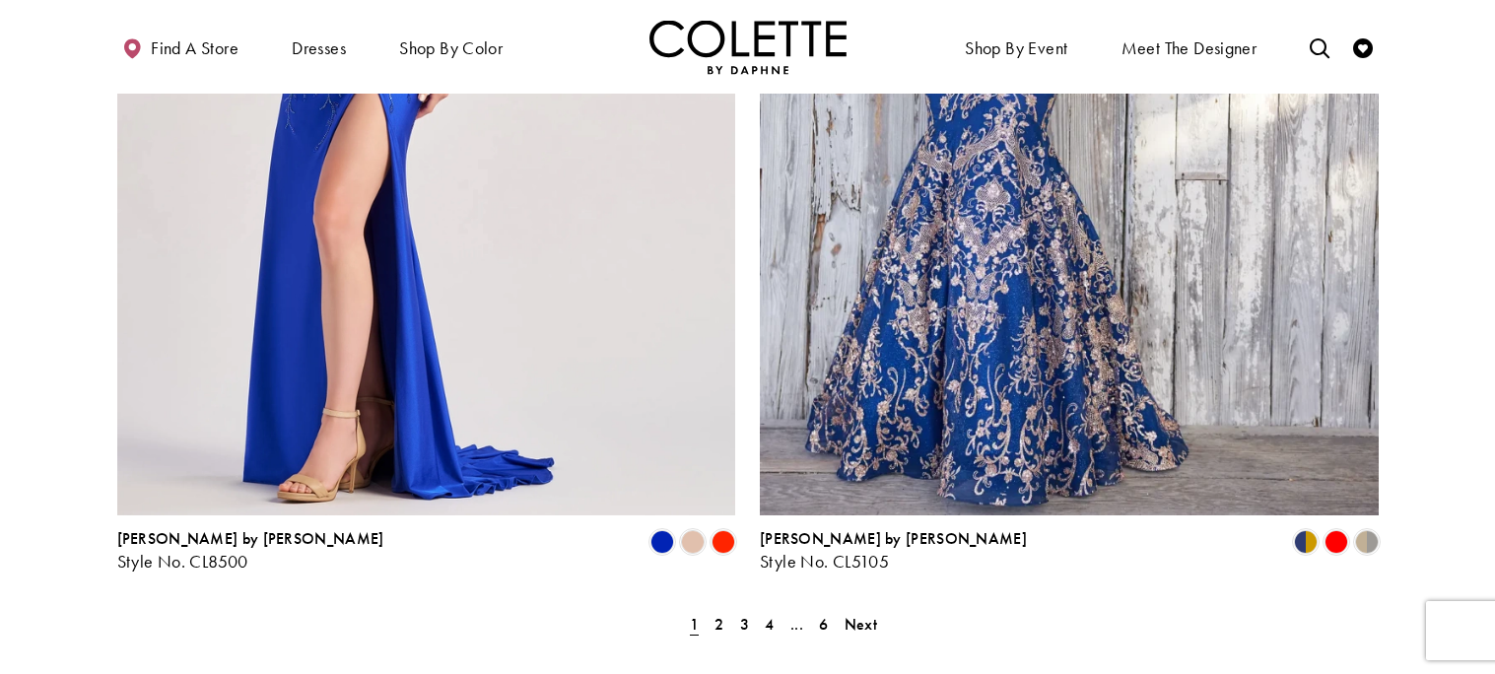
click at [720, 614] on span "2" at bounding box center [718, 624] width 9 height 21
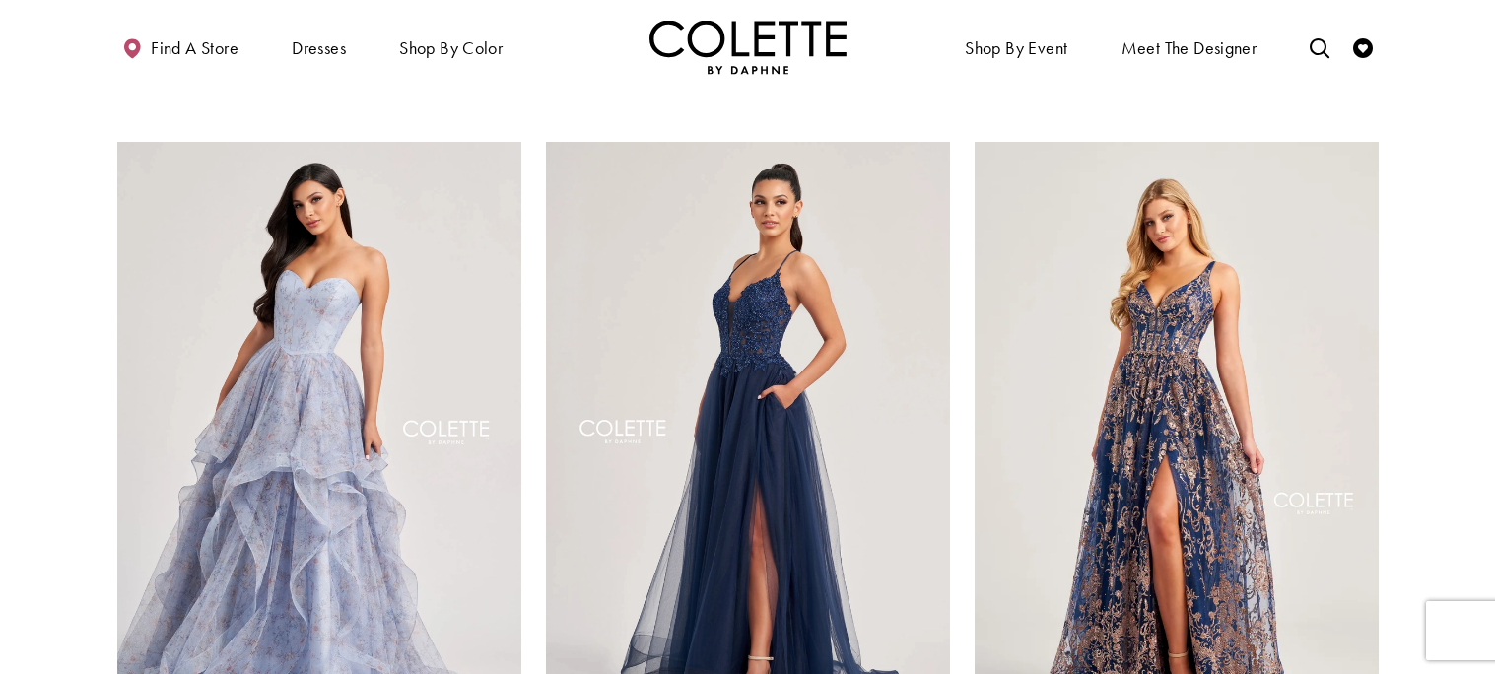
scroll to position [2304, 0]
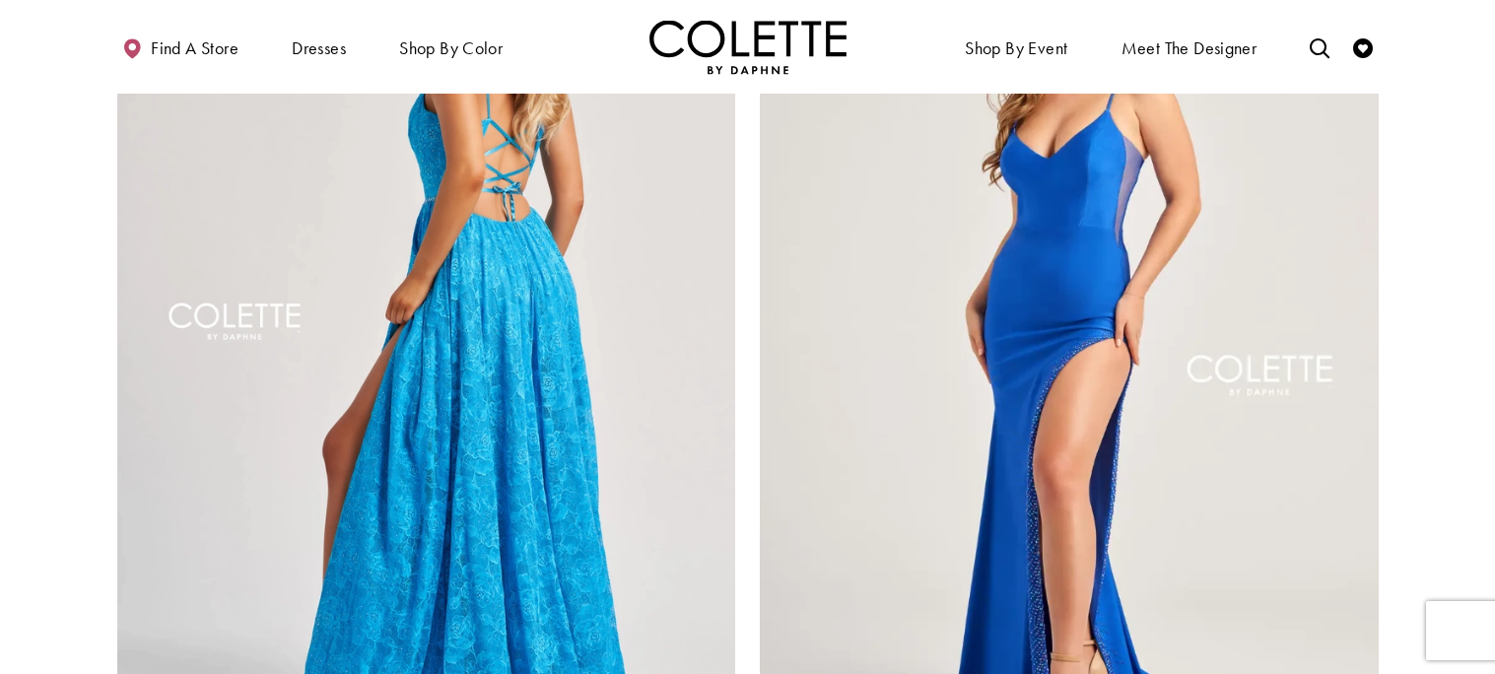
scroll to position [3369, 0]
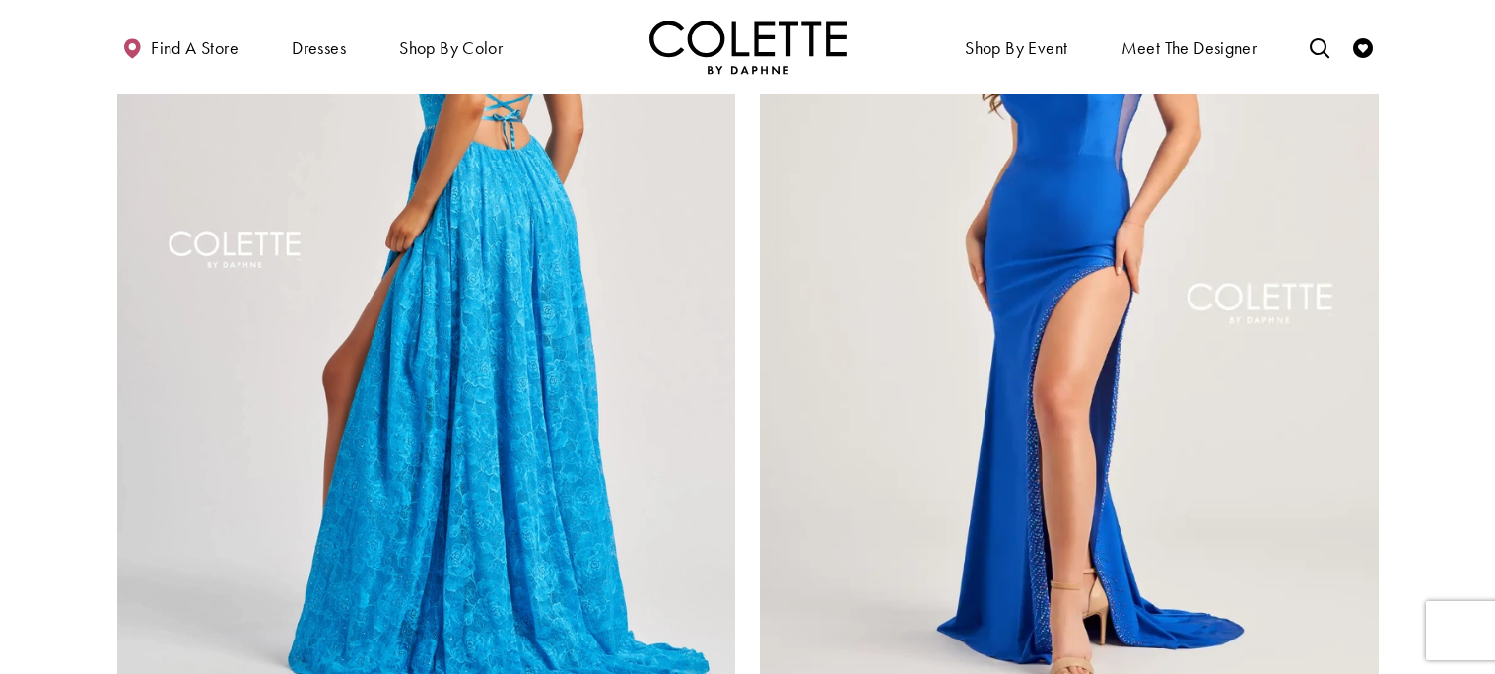
click at [1370, 469] on img "Visit Colette by Daphne Style No. CL5200 Page" at bounding box center [1069, 256] width 619 height 900
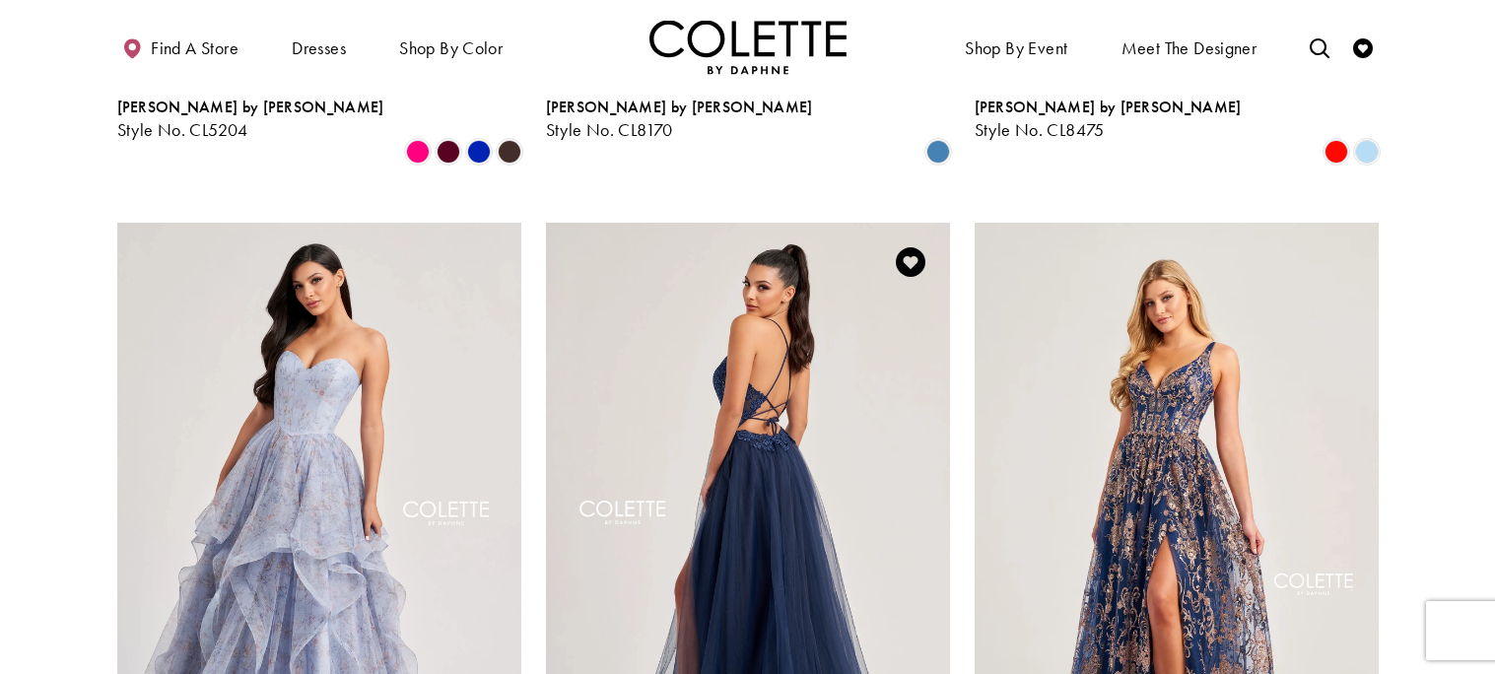
scroll to position [2229, 0]
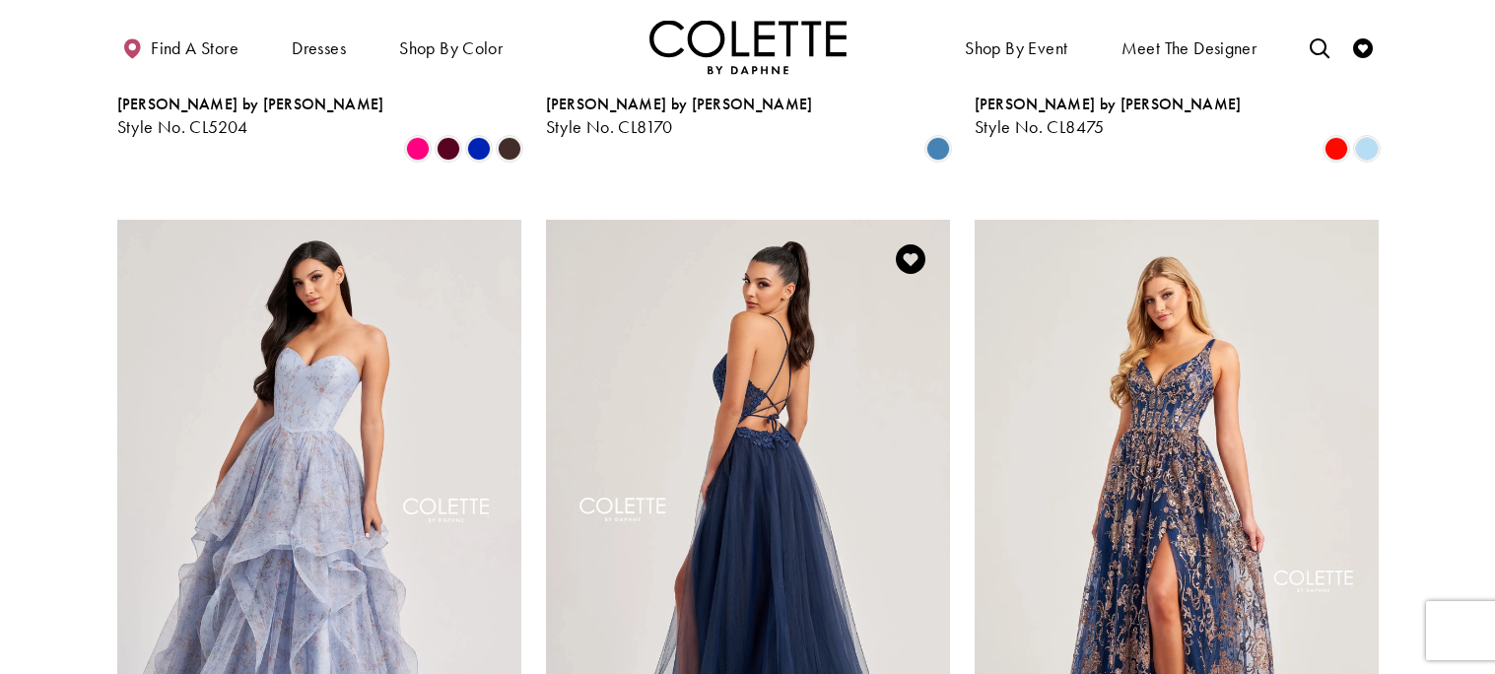
click at [665, 270] on img "Visit Colette by Daphne Style No. CL8320 Page" at bounding box center [748, 513] width 404 height 587
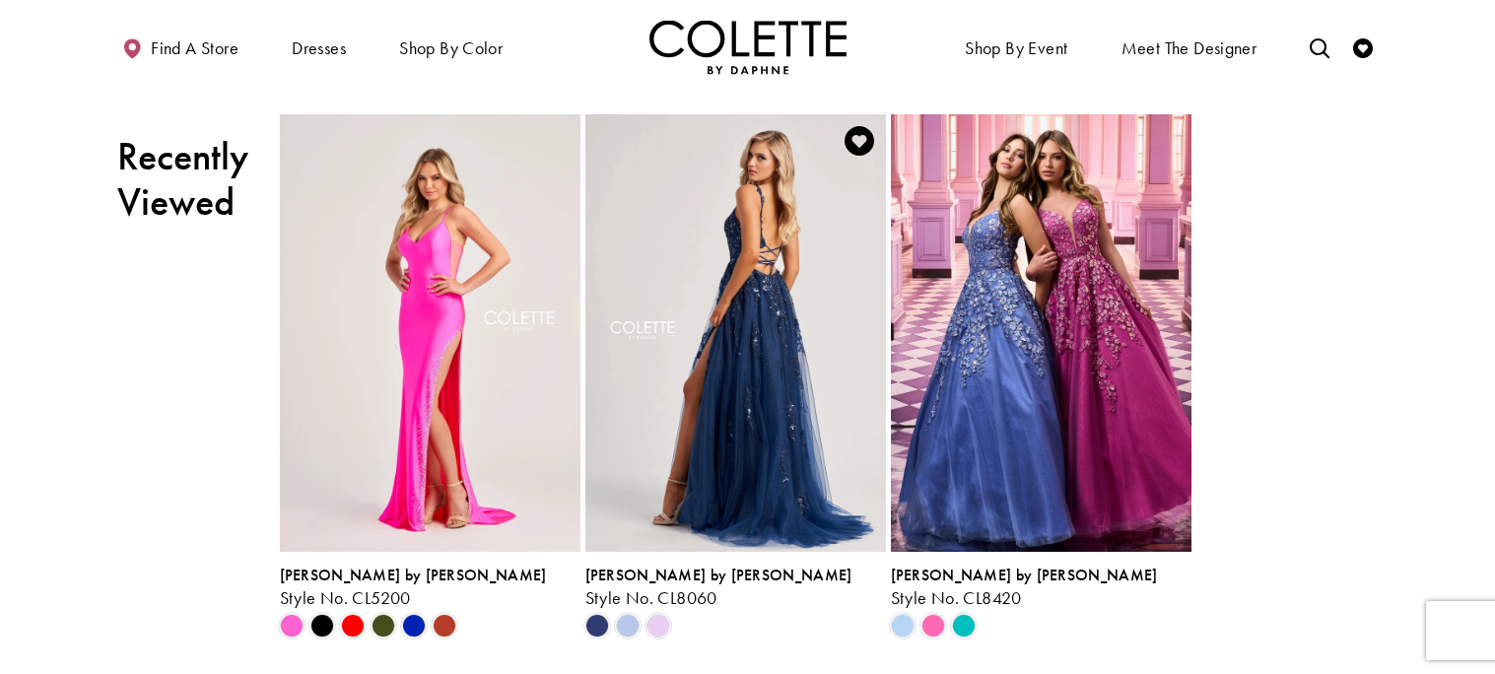
scroll to position [2544, 0]
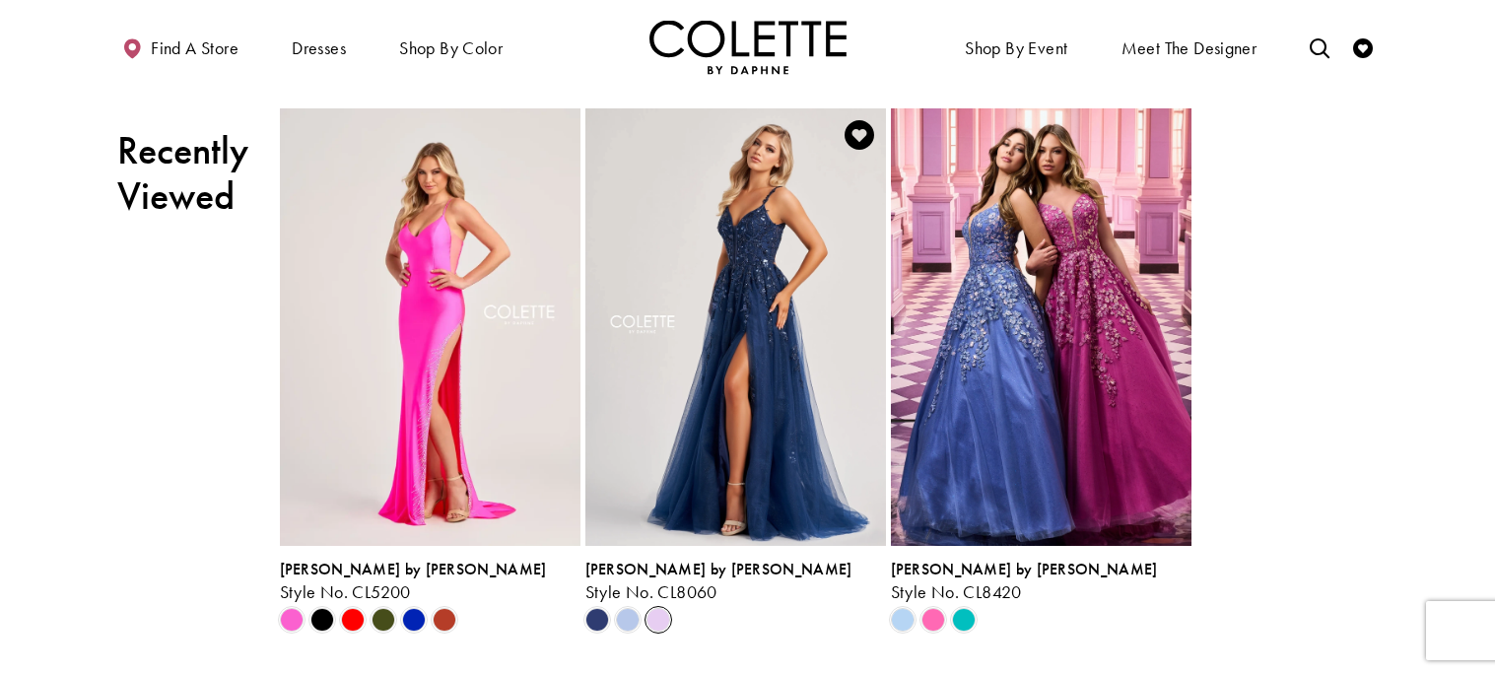
click at [650, 615] on span "Scroll List" at bounding box center [658, 620] width 24 height 24
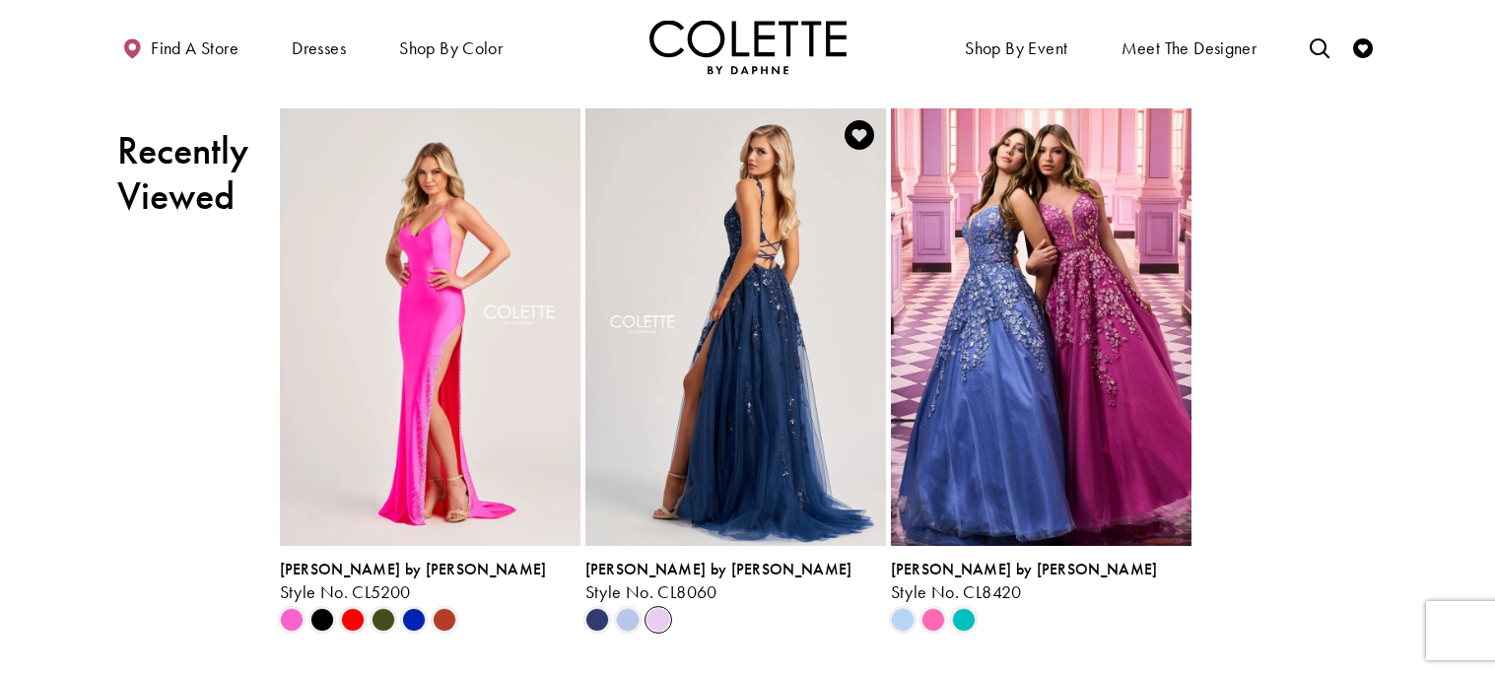
click at [667, 487] on img "Visit Colette by Daphne Style No. CL8060 Page" at bounding box center [735, 326] width 301 height 437
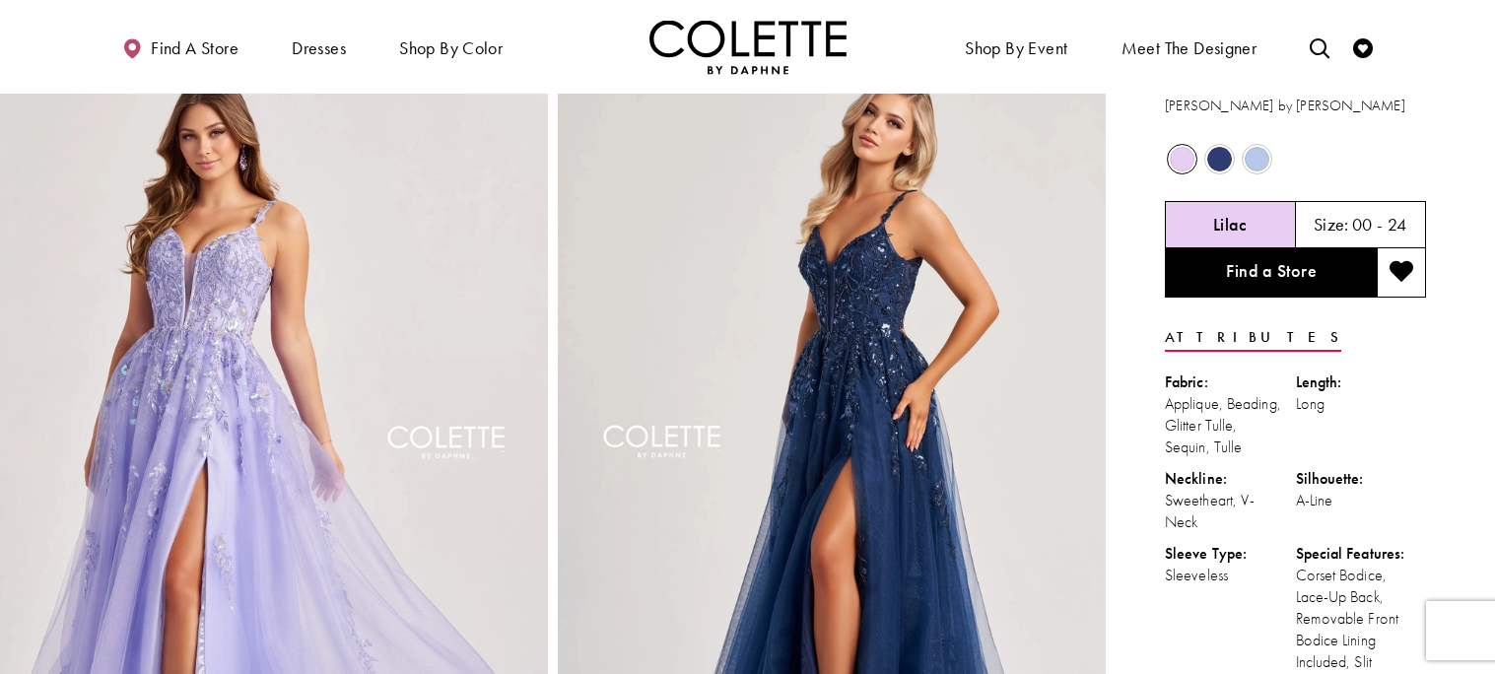
scroll to position [33, 0]
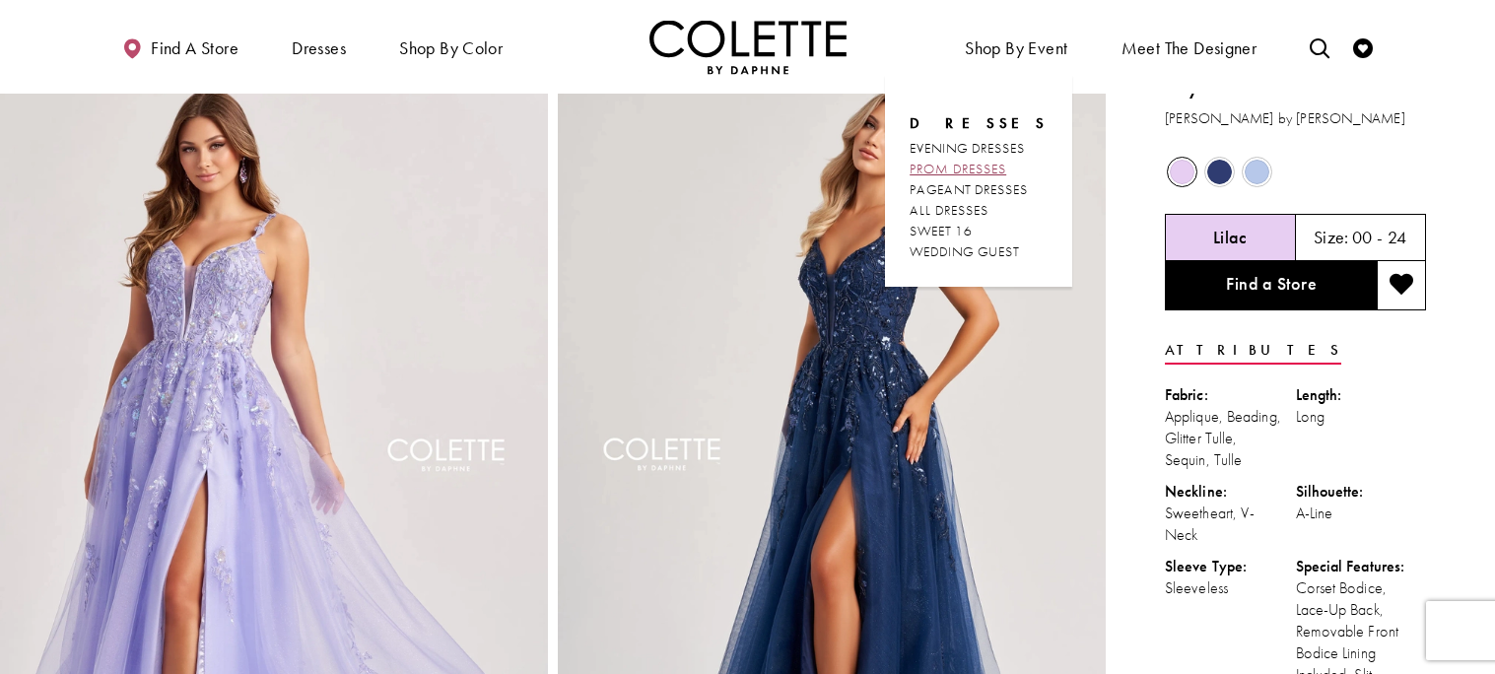
click at [967, 171] on span "PROM DRESSES" at bounding box center [957, 169] width 97 height 18
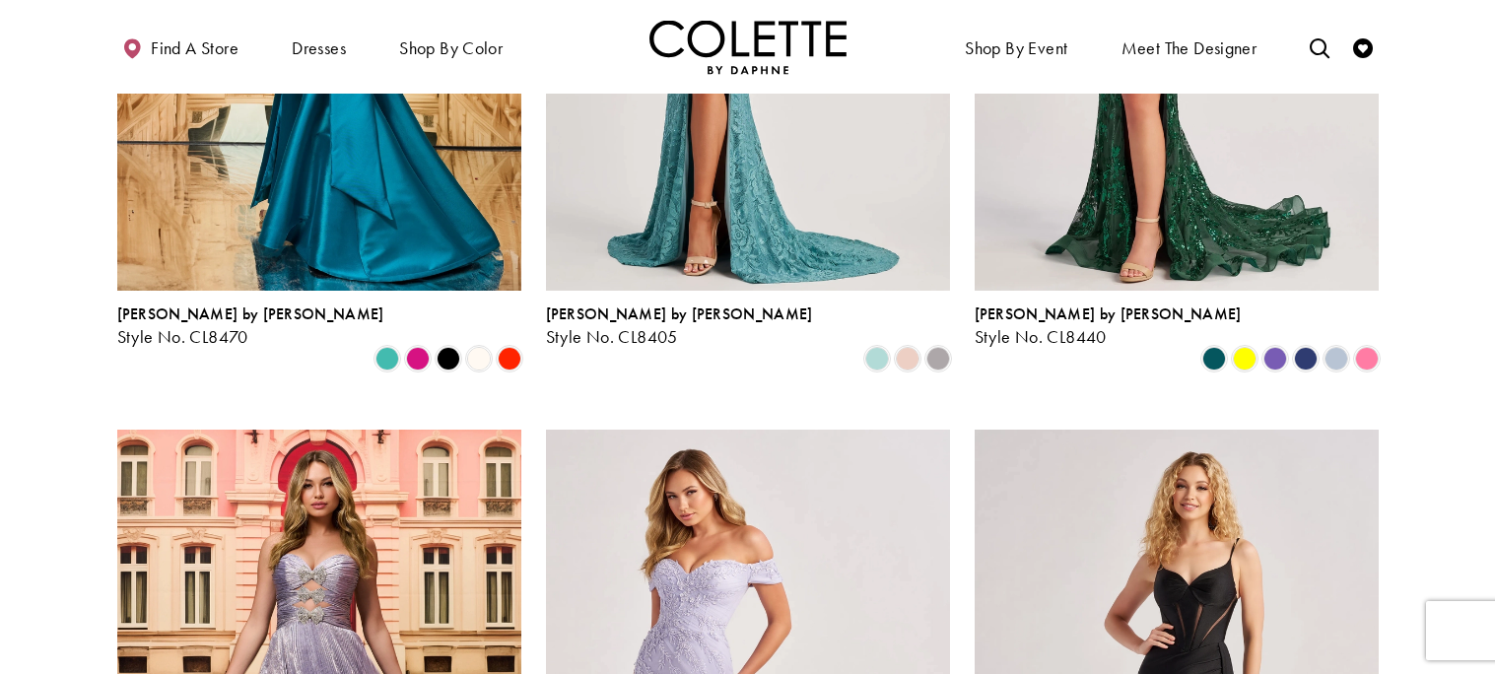
scroll to position [926, 0]
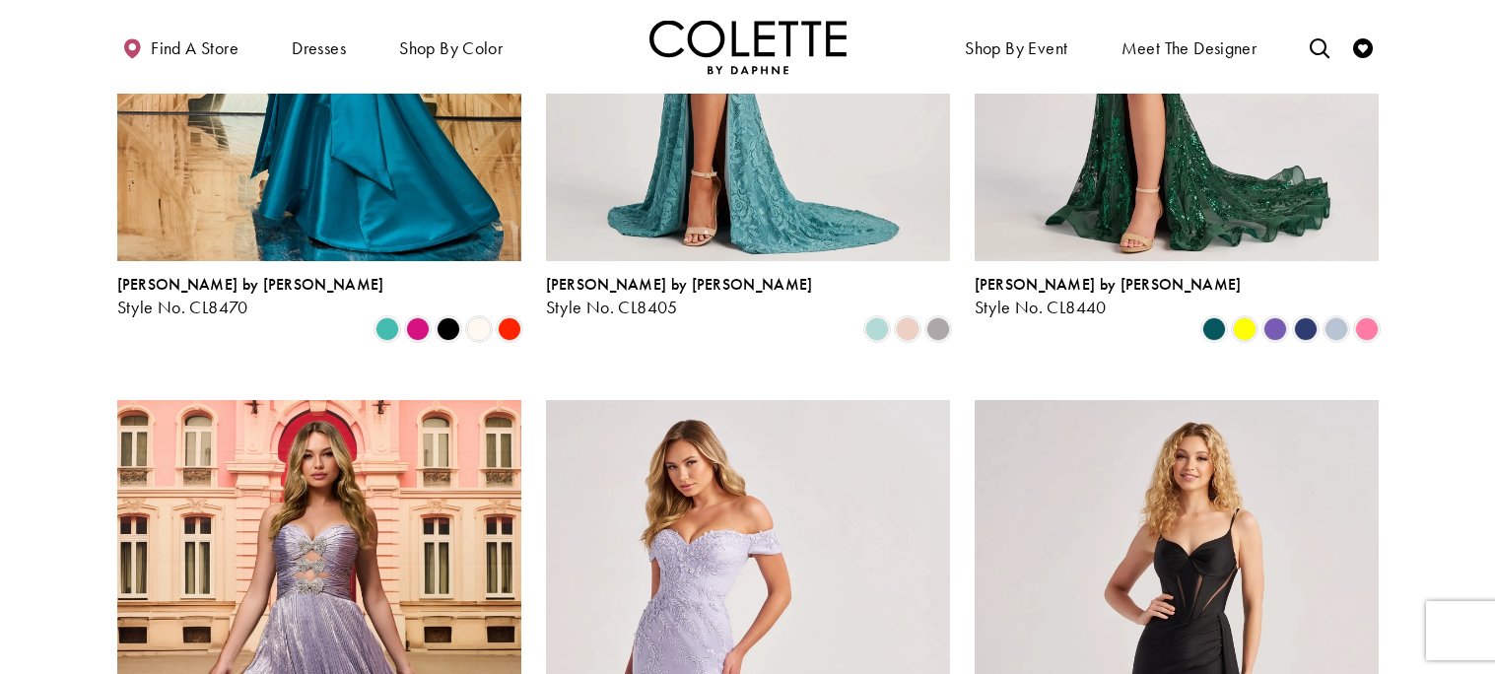
click at [971, 169] on div "Colette by Daphne Style No. CL8440 Skip Color List #4a428e7d66 to end" at bounding box center [1176, 6] width 429 height 726
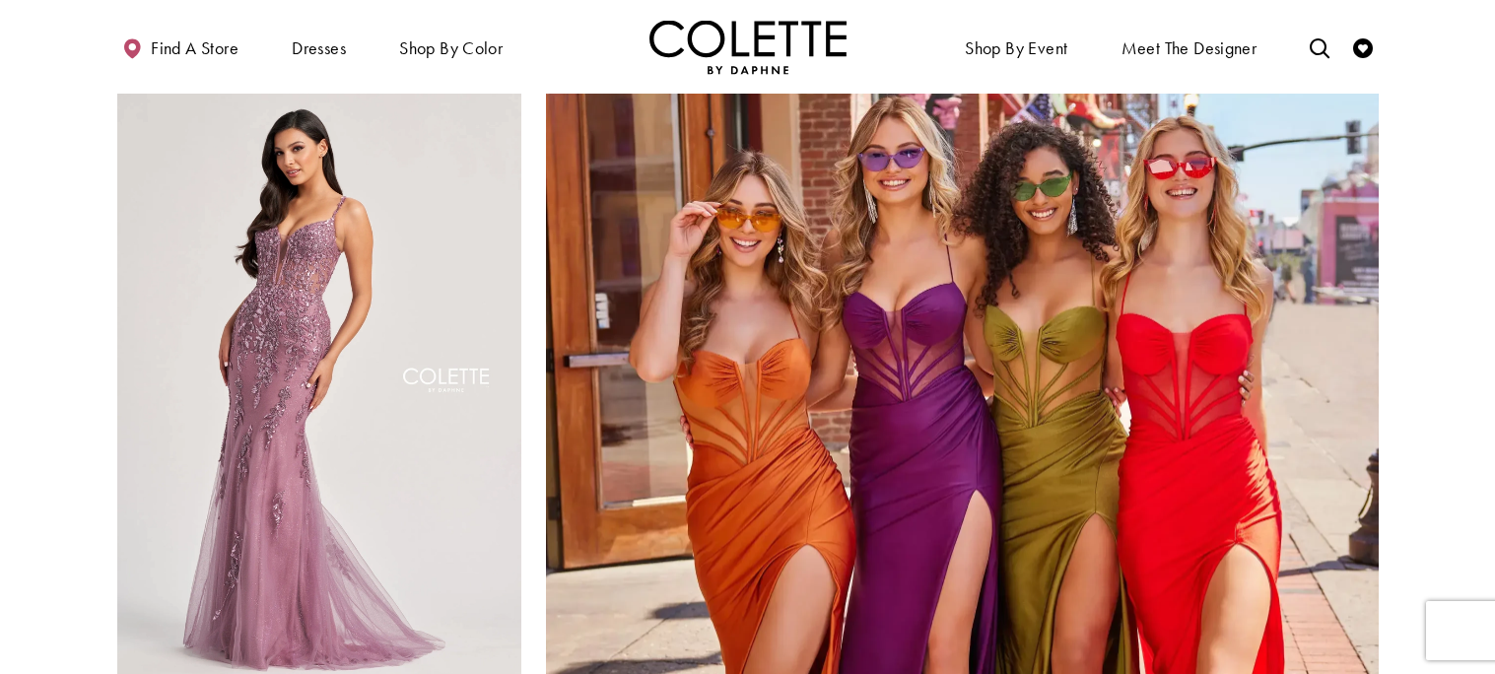
scroll to position [4151, 0]
